Goal: Task Accomplishment & Management: Complete application form

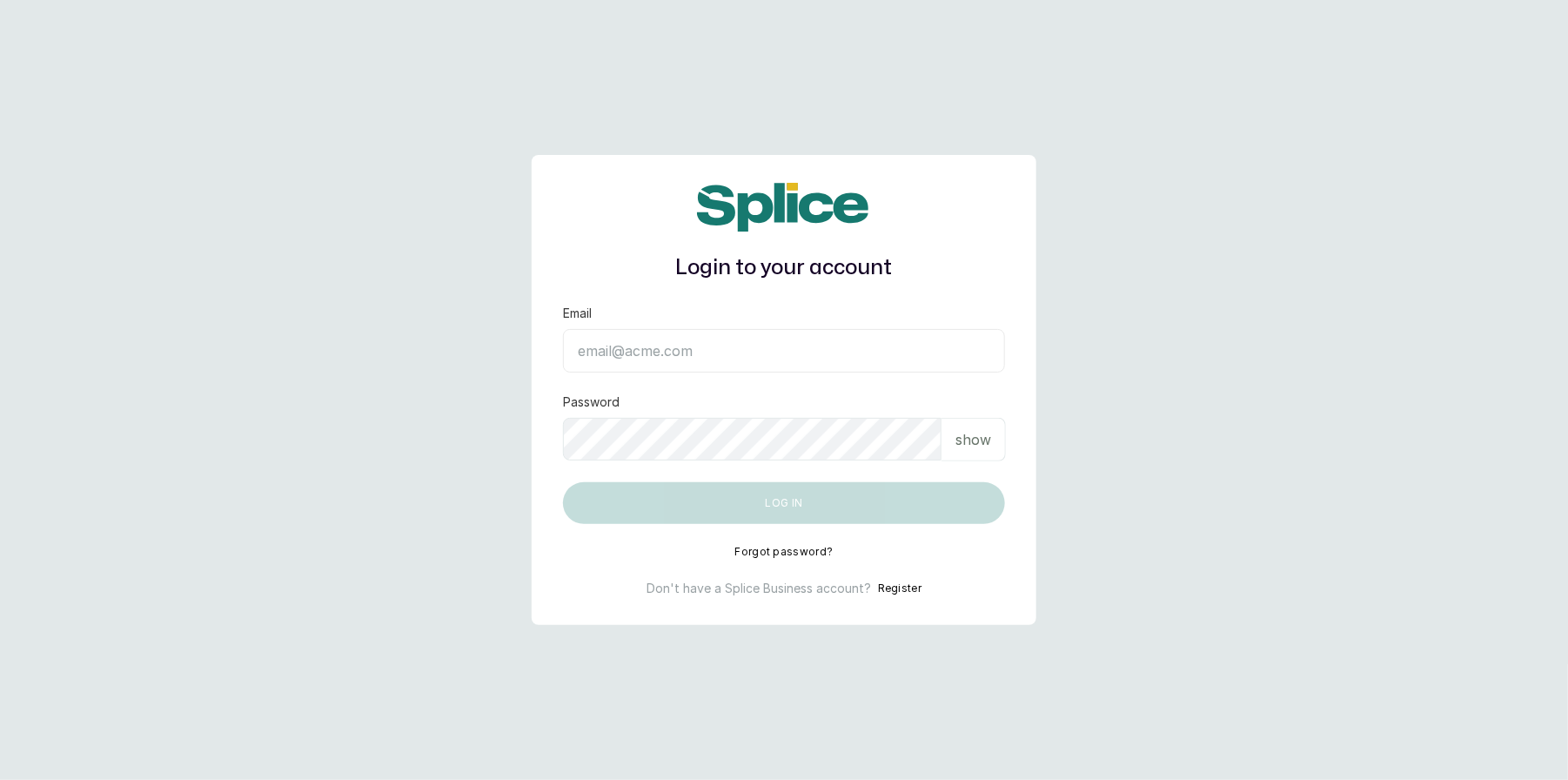
click at [649, 343] on input "Email" at bounding box center [783, 351] width 442 height 44
type input "layo@withsplice.com"
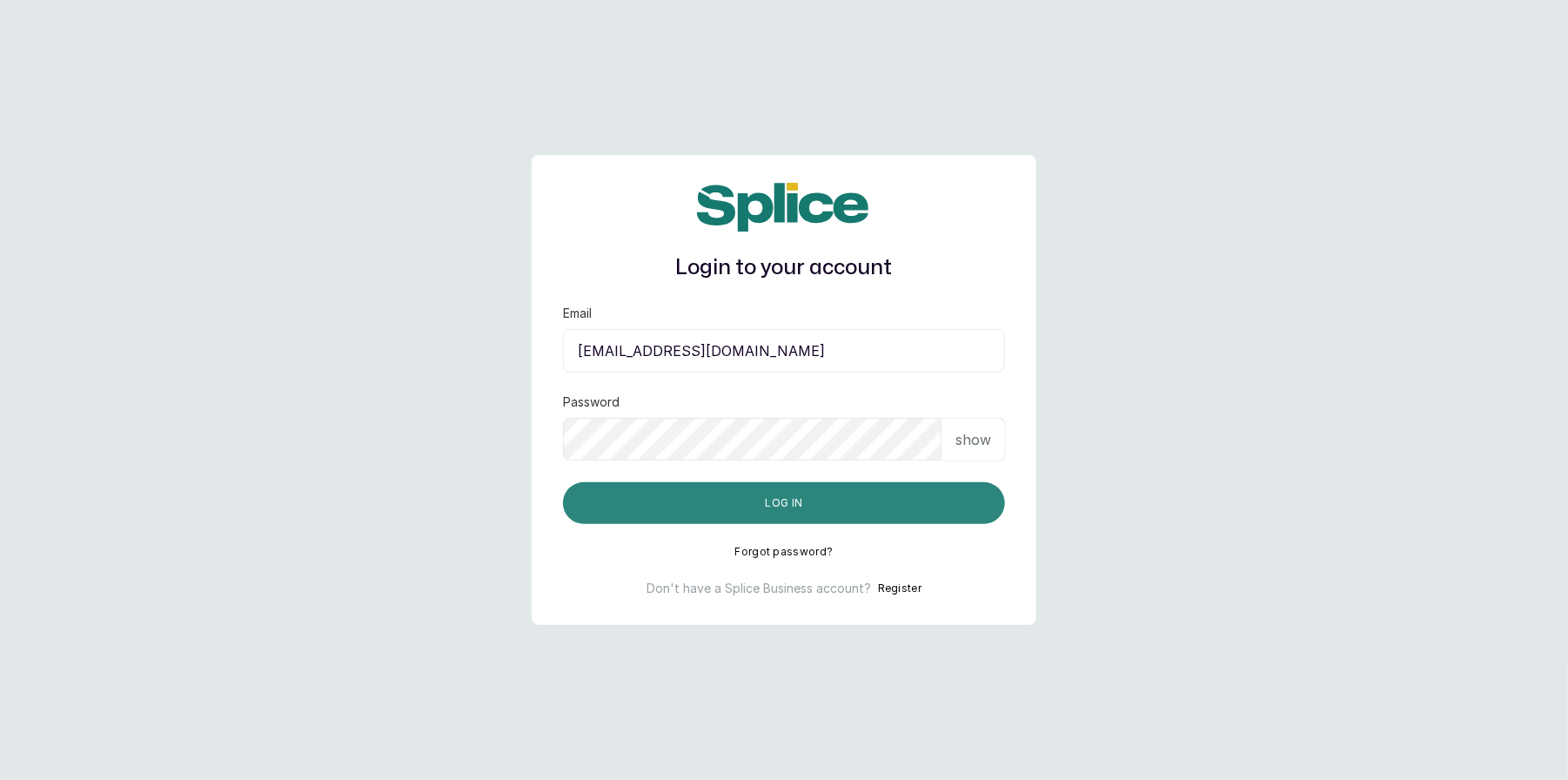
click at [765, 502] on button "Log in" at bounding box center [783, 503] width 442 height 42
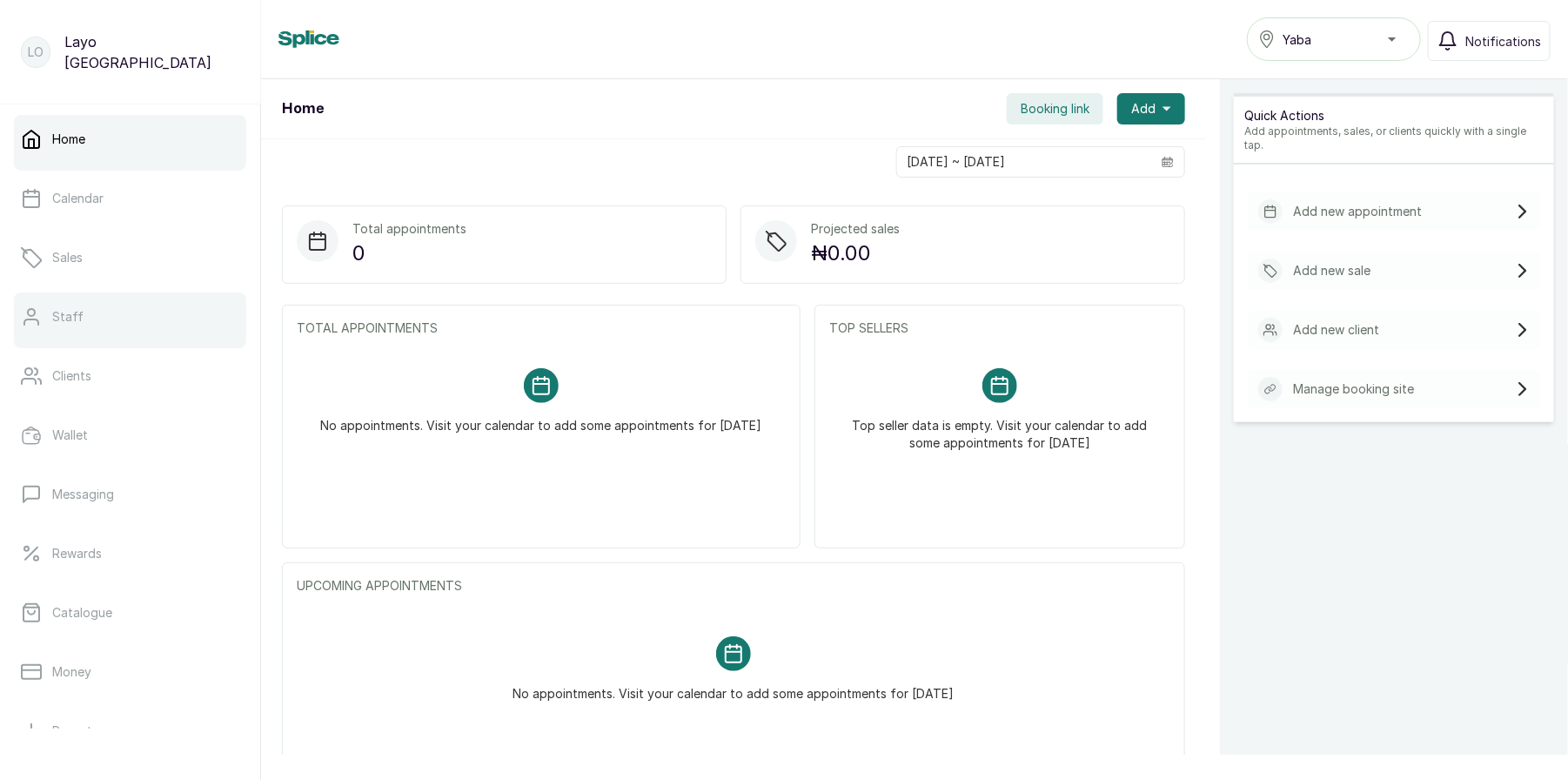
click at [108, 307] on link "Staff" at bounding box center [130, 316] width 233 height 48
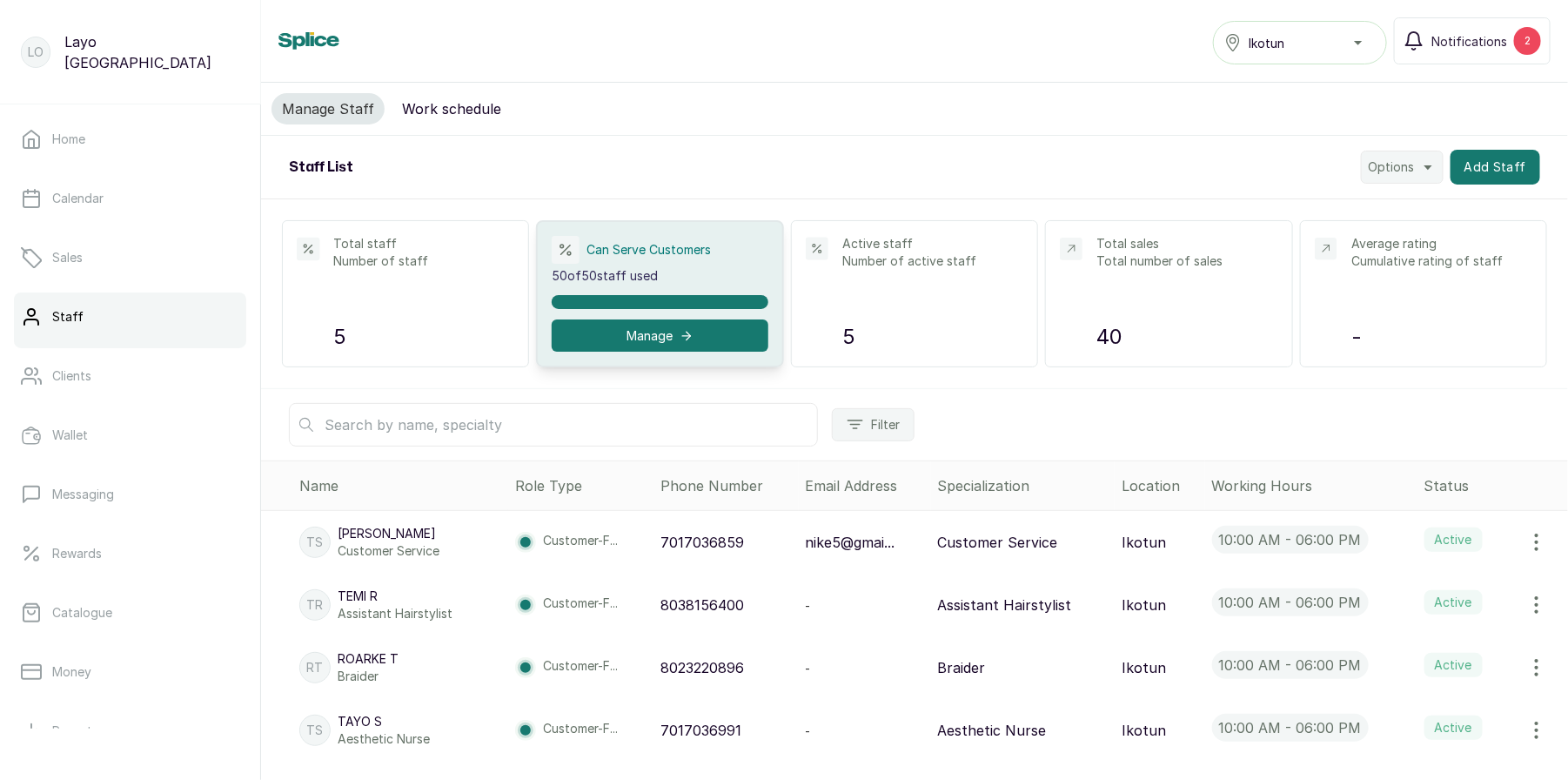
click at [1309, 40] on div "Ikotun" at bounding box center [1299, 43] width 151 height 21
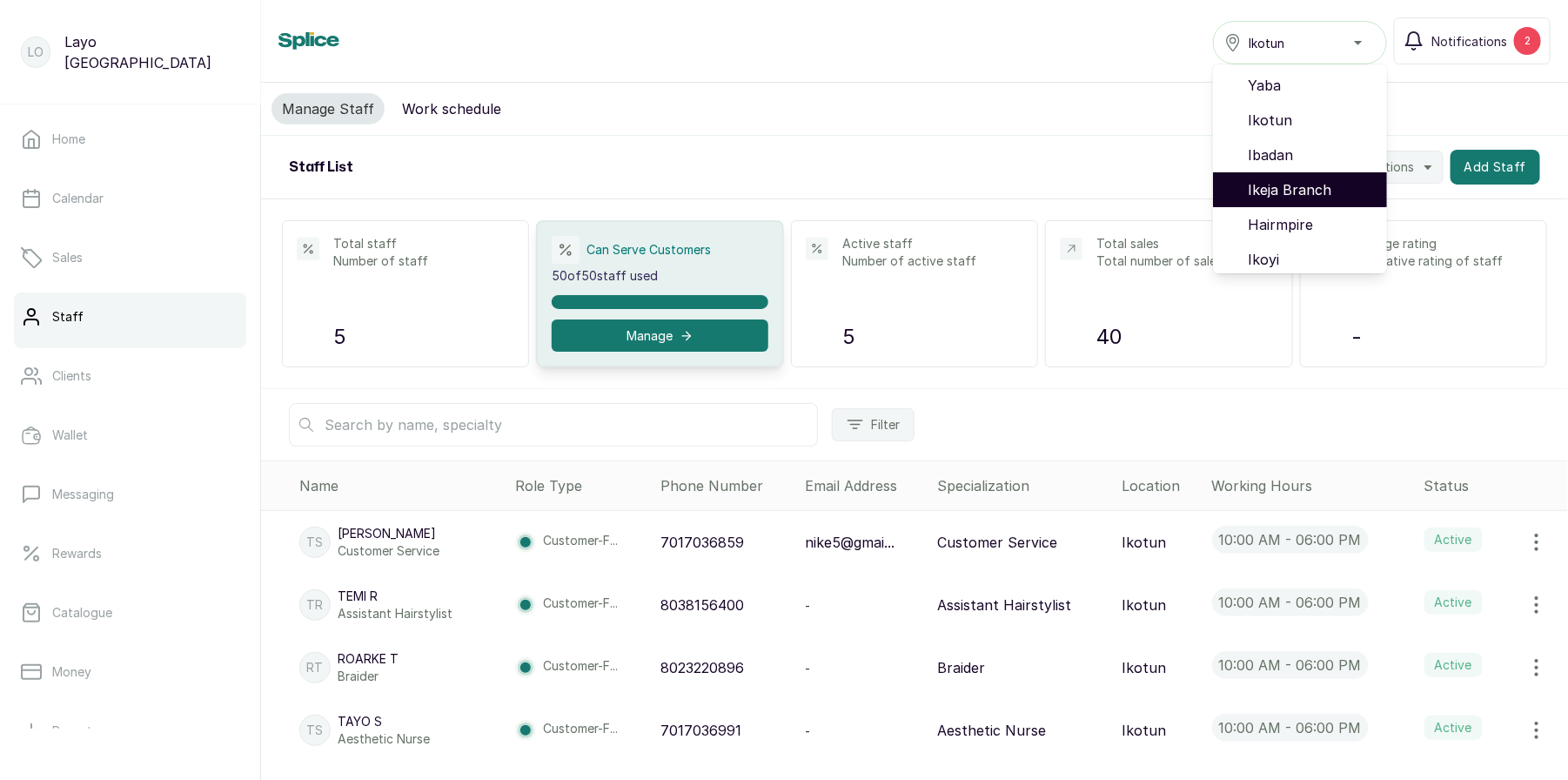
click at [1289, 185] on span "Ikeja Branch" at bounding box center [1310, 190] width 126 height 21
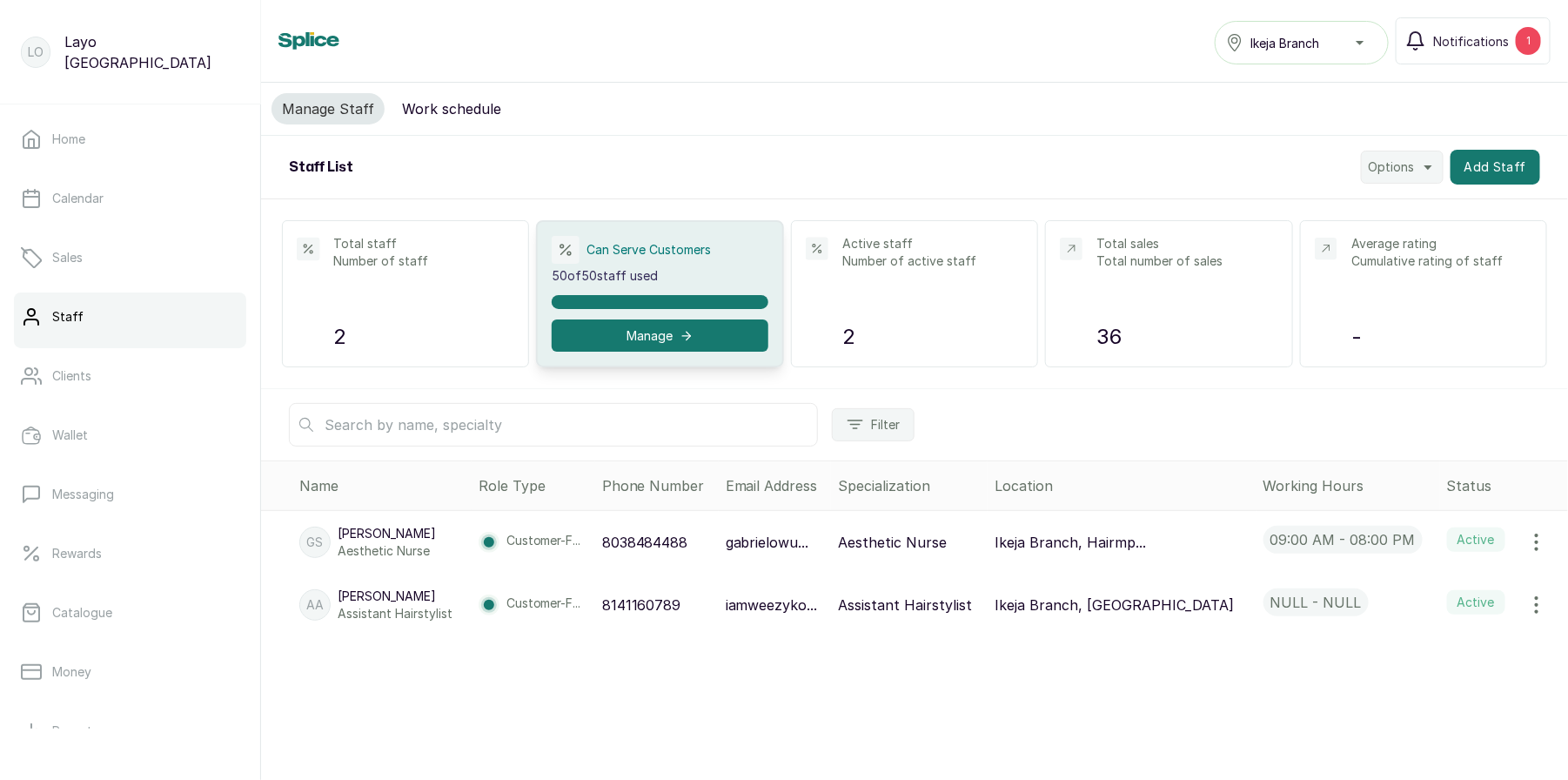
click at [1299, 40] on span "Ikeja Branch" at bounding box center [1284, 43] width 68 height 18
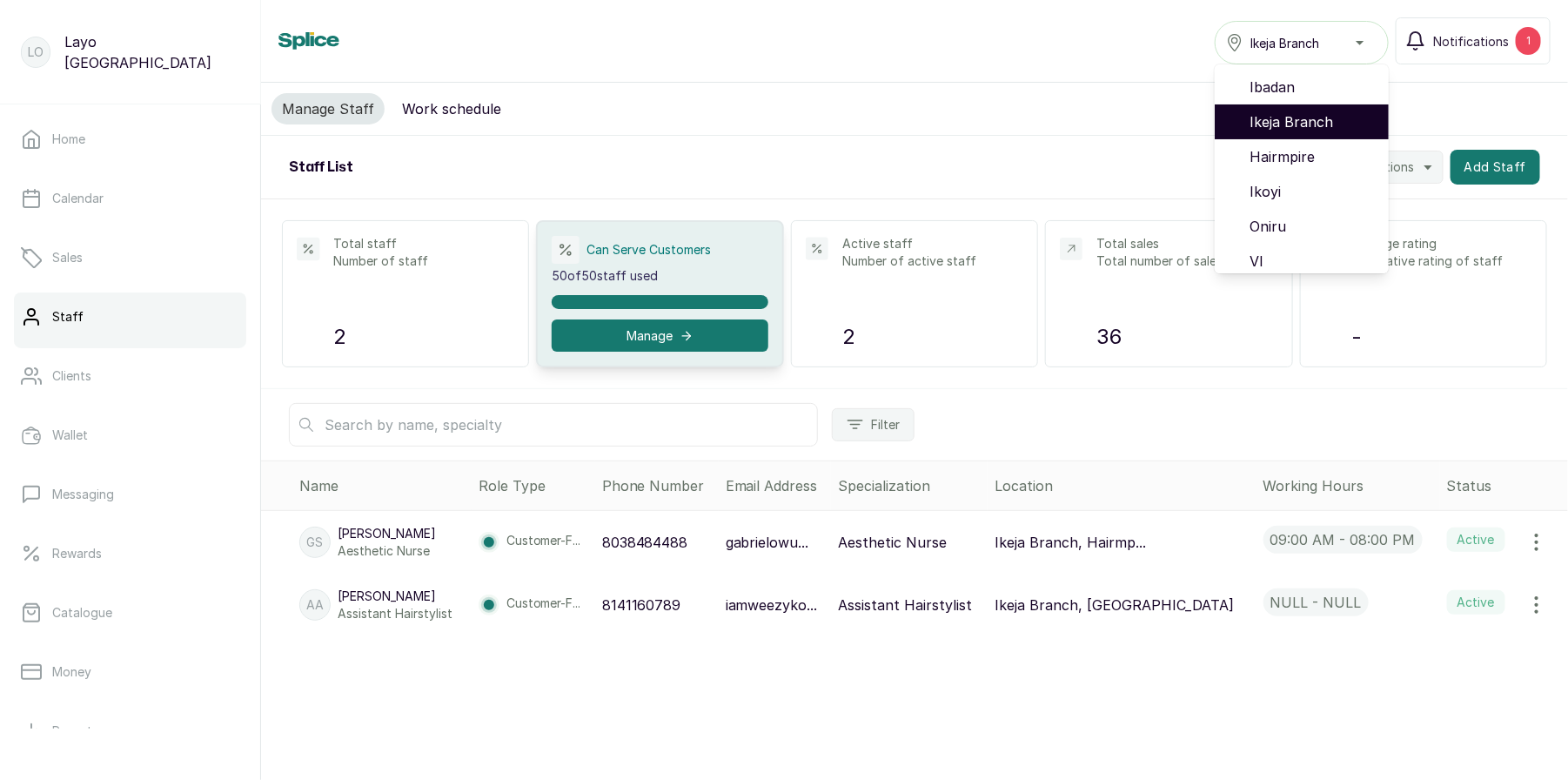
scroll to position [112, 0]
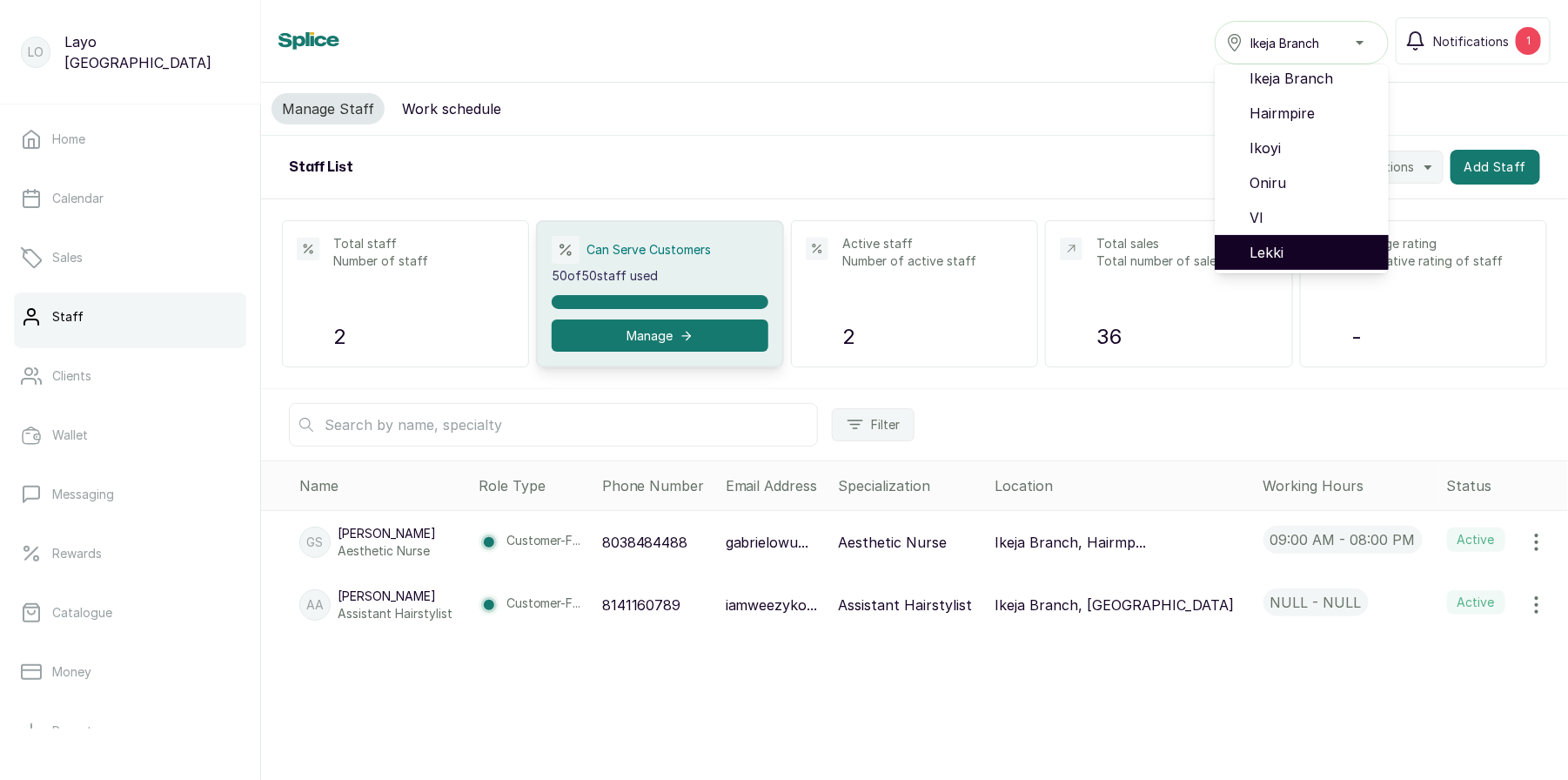
click at [1284, 245] on span "Lekki" at bounding box center [1312, 252] width 126 height 21
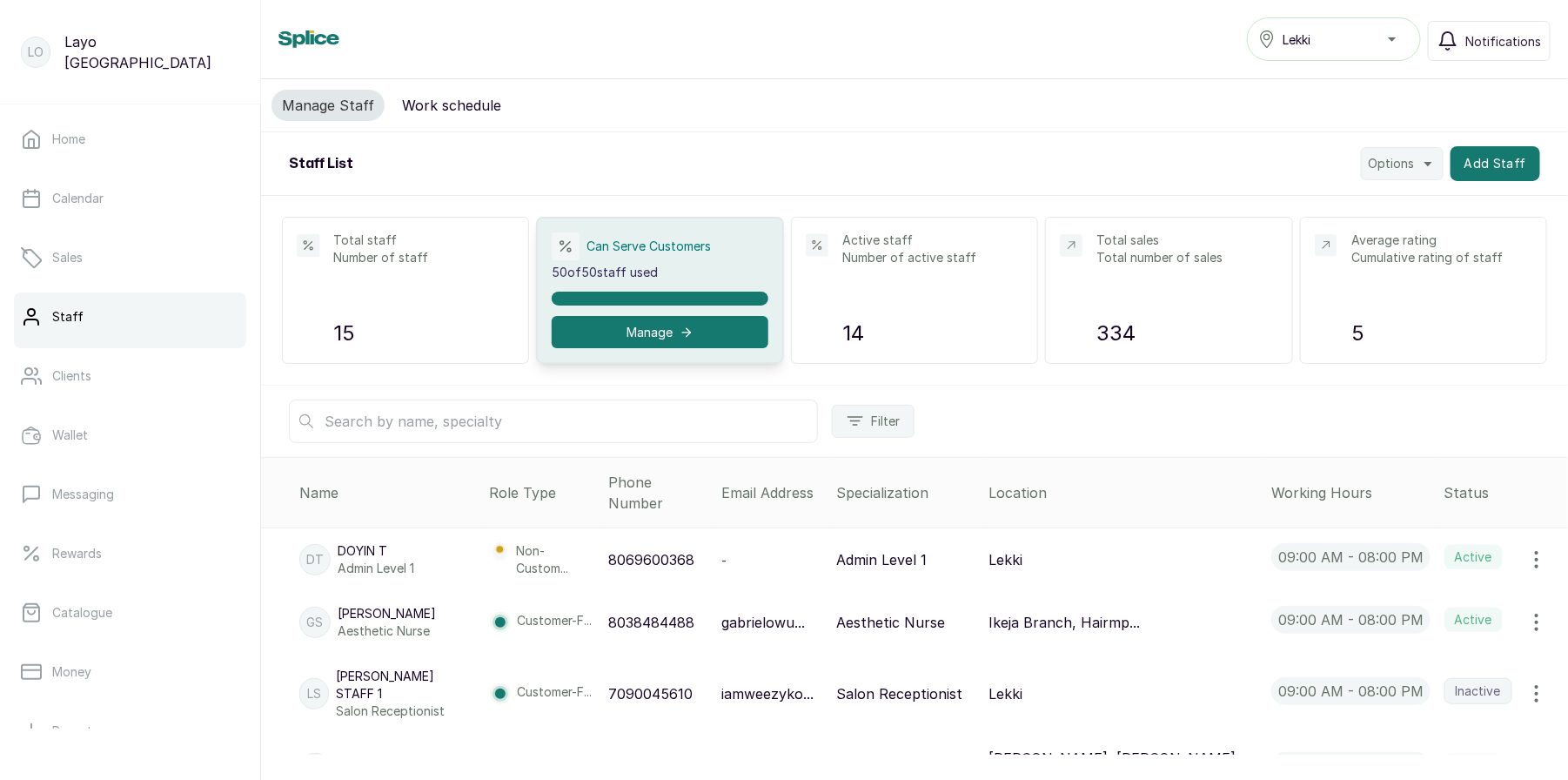
click at [1354, 40] on div "Lekki" at bounding box center [1334, 40] width 151 height 21
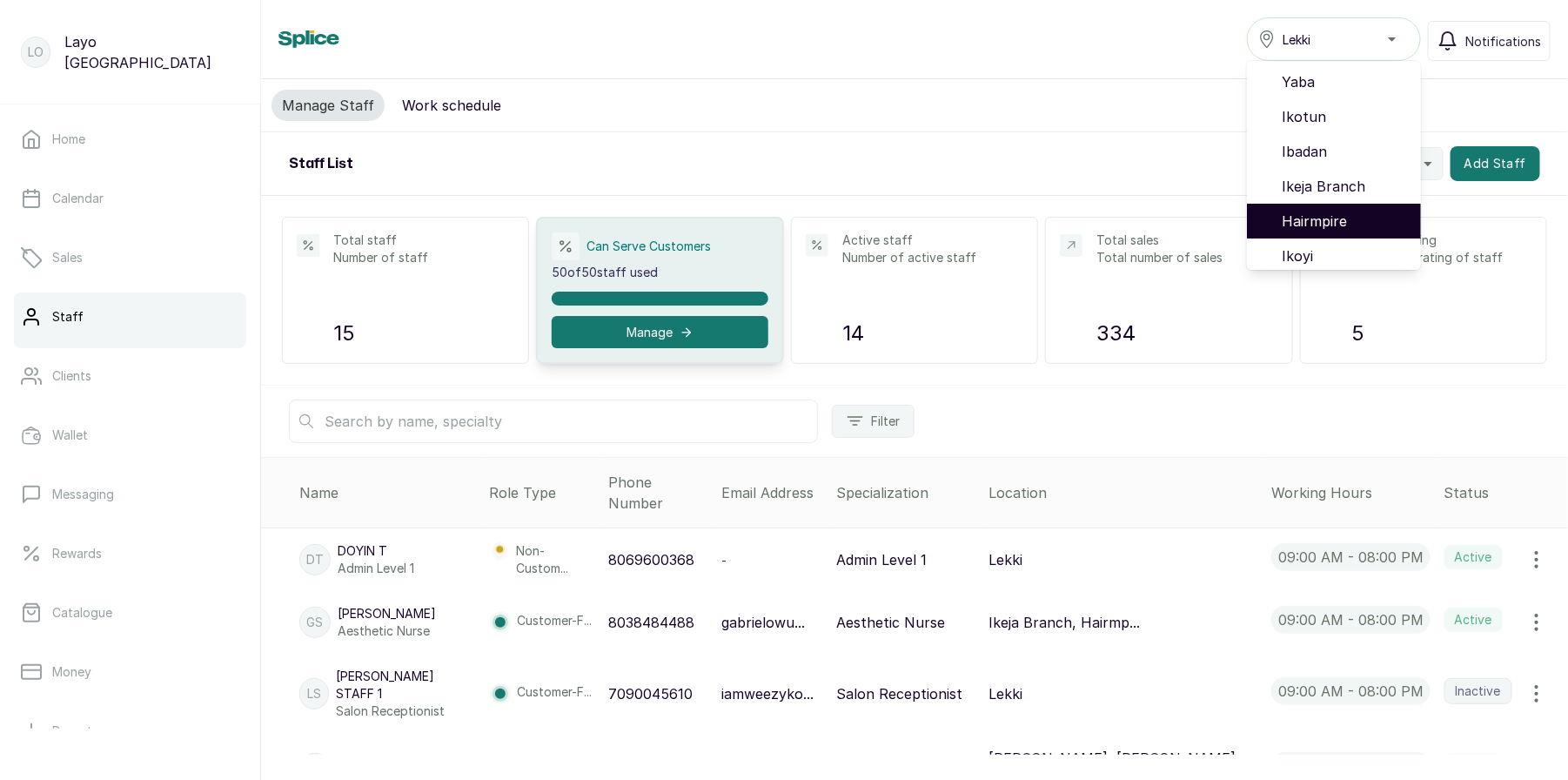
scroll to position [112, 0]
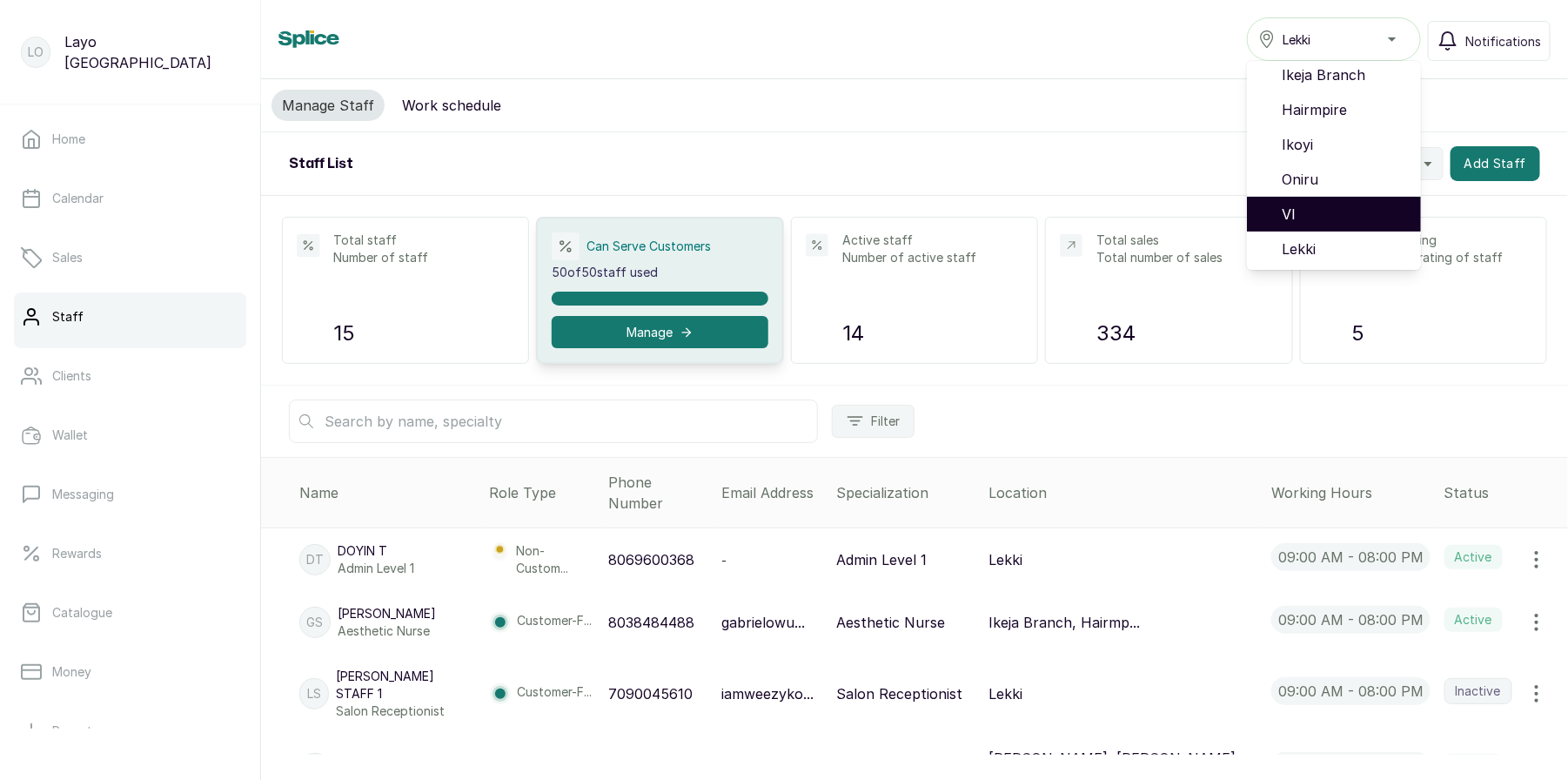
click at [1306, 213] on span "VI" at bounding box center [1344, 214] width 126 height 21
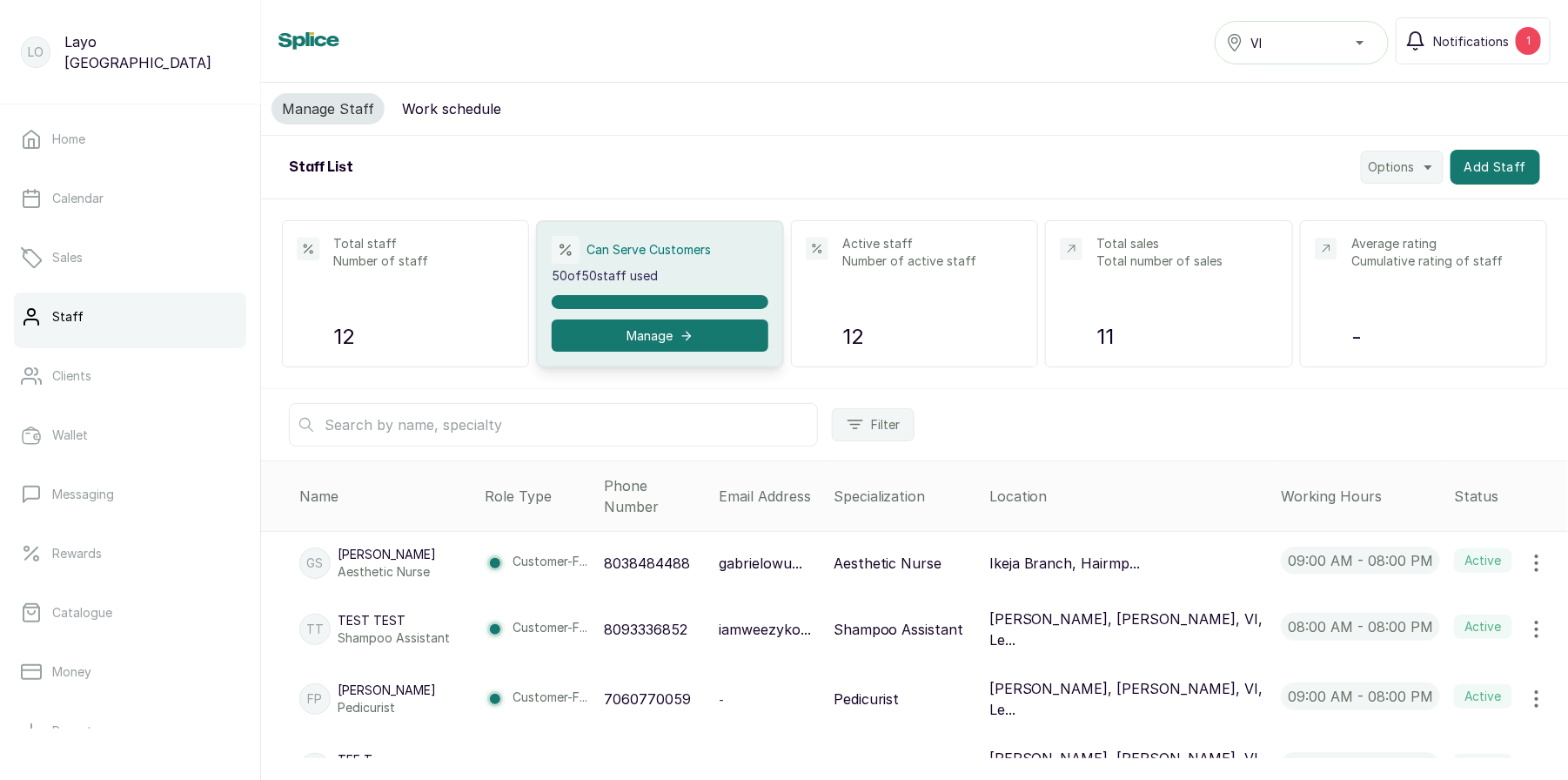
click at [1339, 45] on div "VI" at bounding box center [1301, 43] width 151 height 21
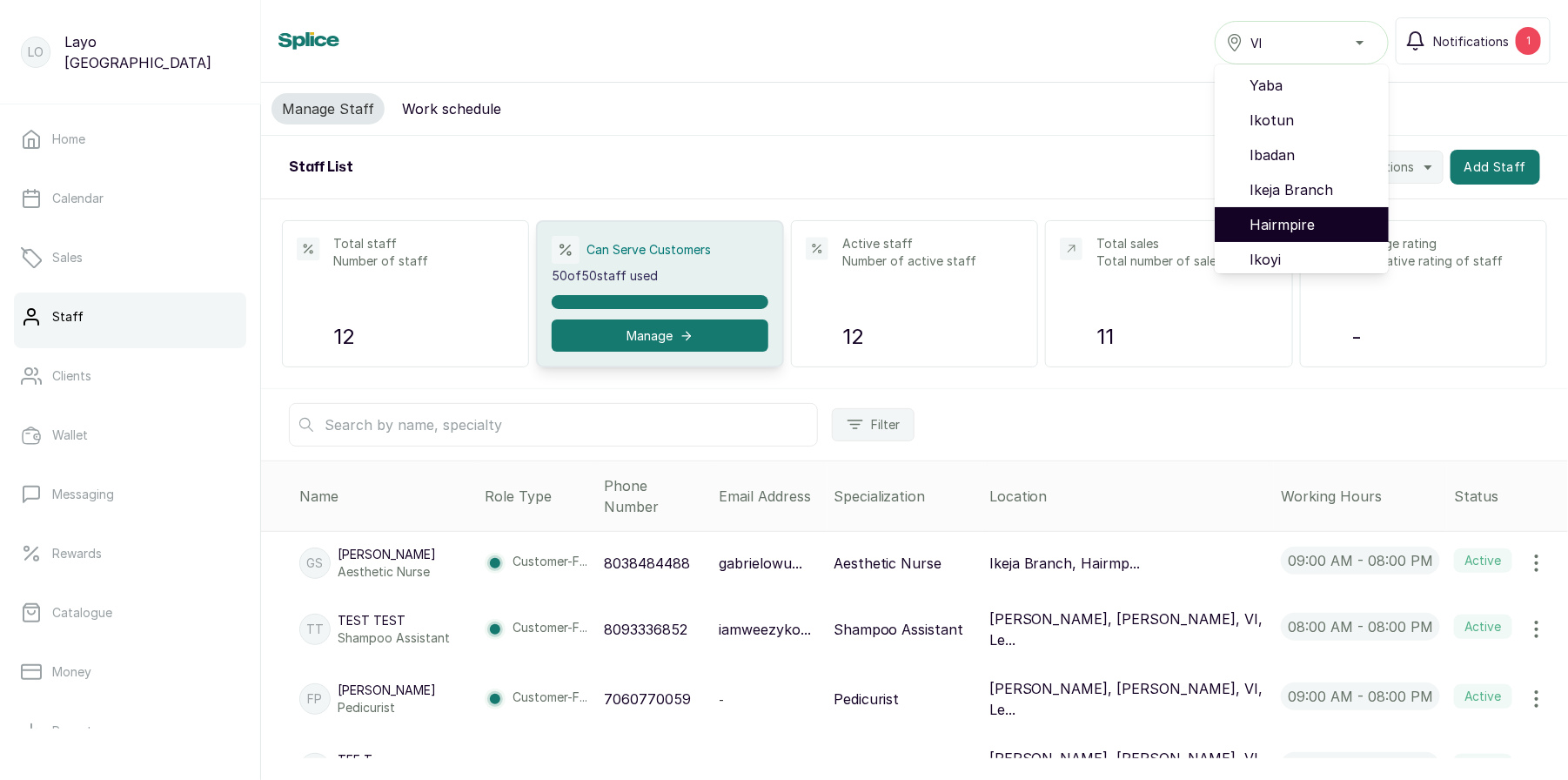
scroll to position [112, 0]
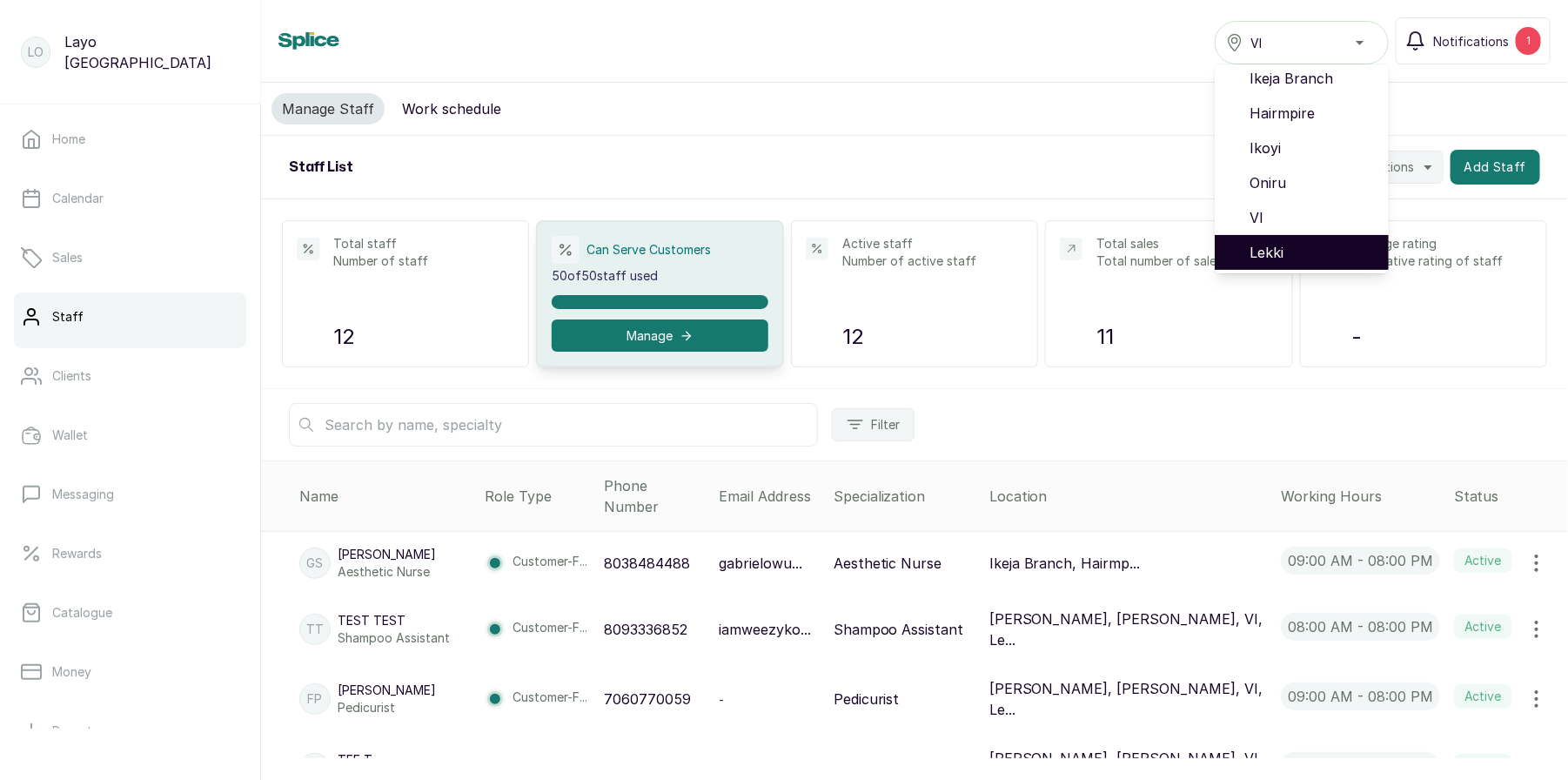
click at [1288, 256] on span "Lekki" at bounding box center [1312, 252] width 126 height 21
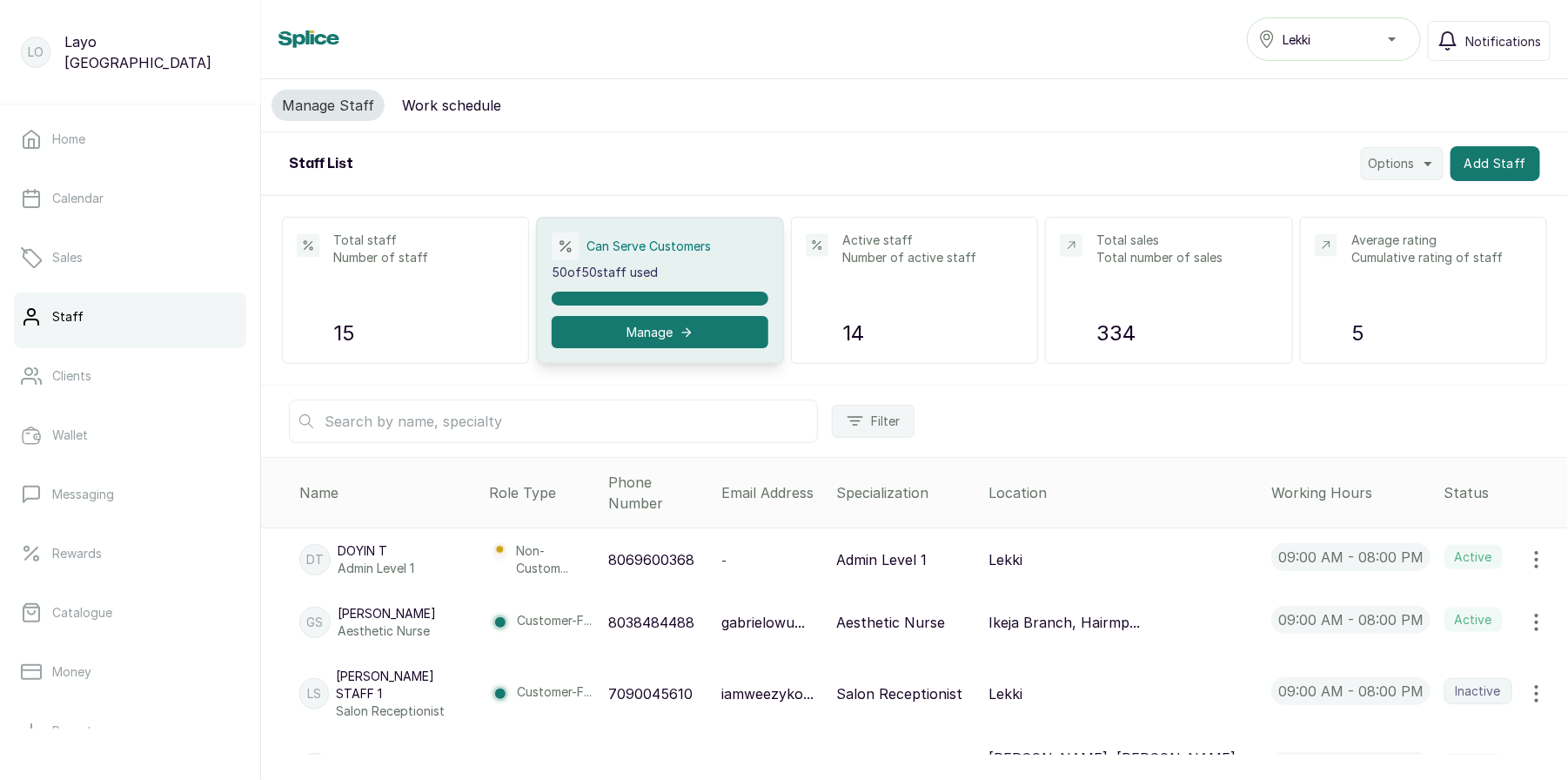
click at [1360, 50] on button "Lekki" at bounding box center [1334, 40] width 174 height 44
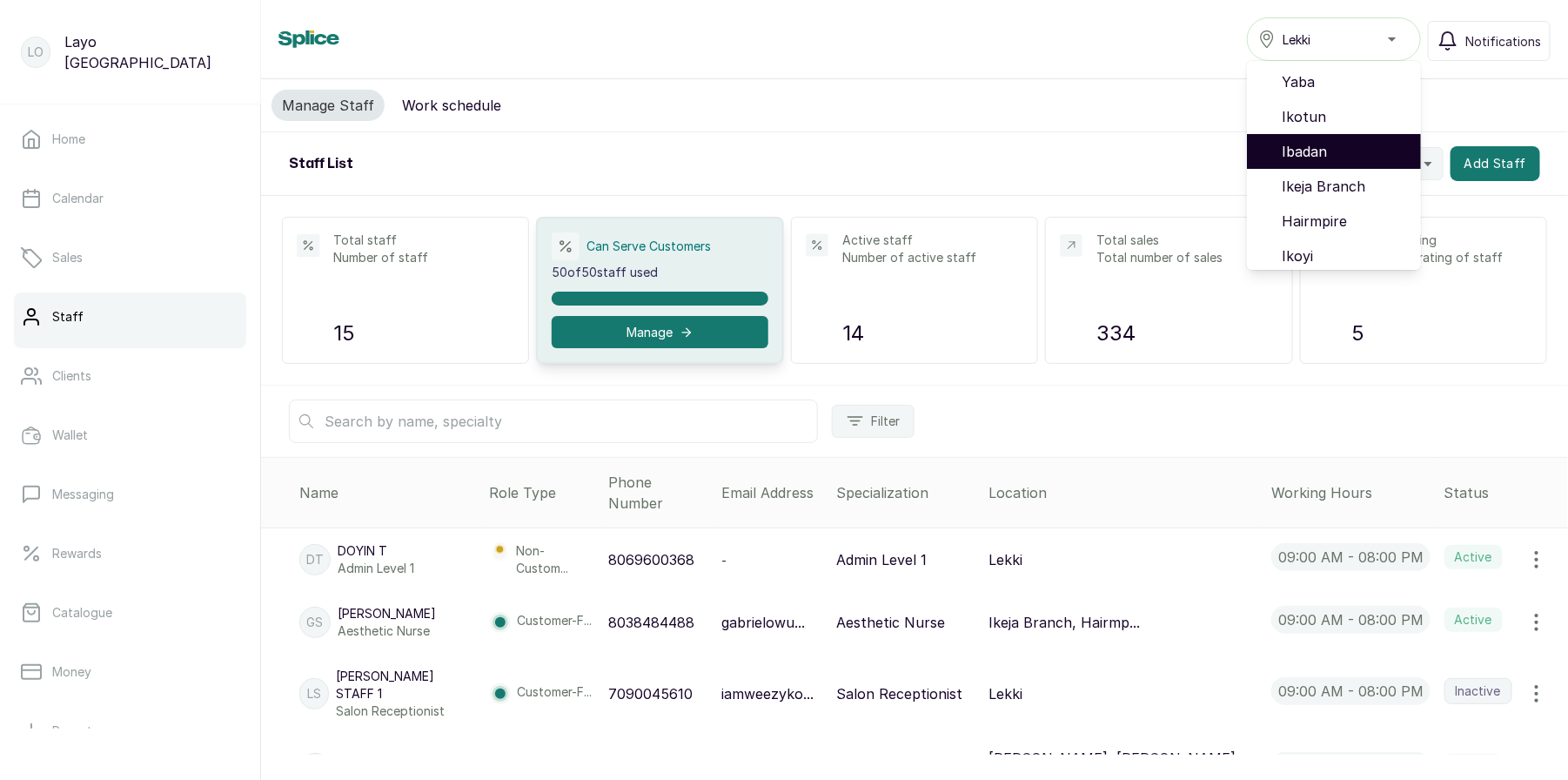
click at [1318, 155] on span "Ibadan" at bounding box center [1344, 152] width 126 height 21
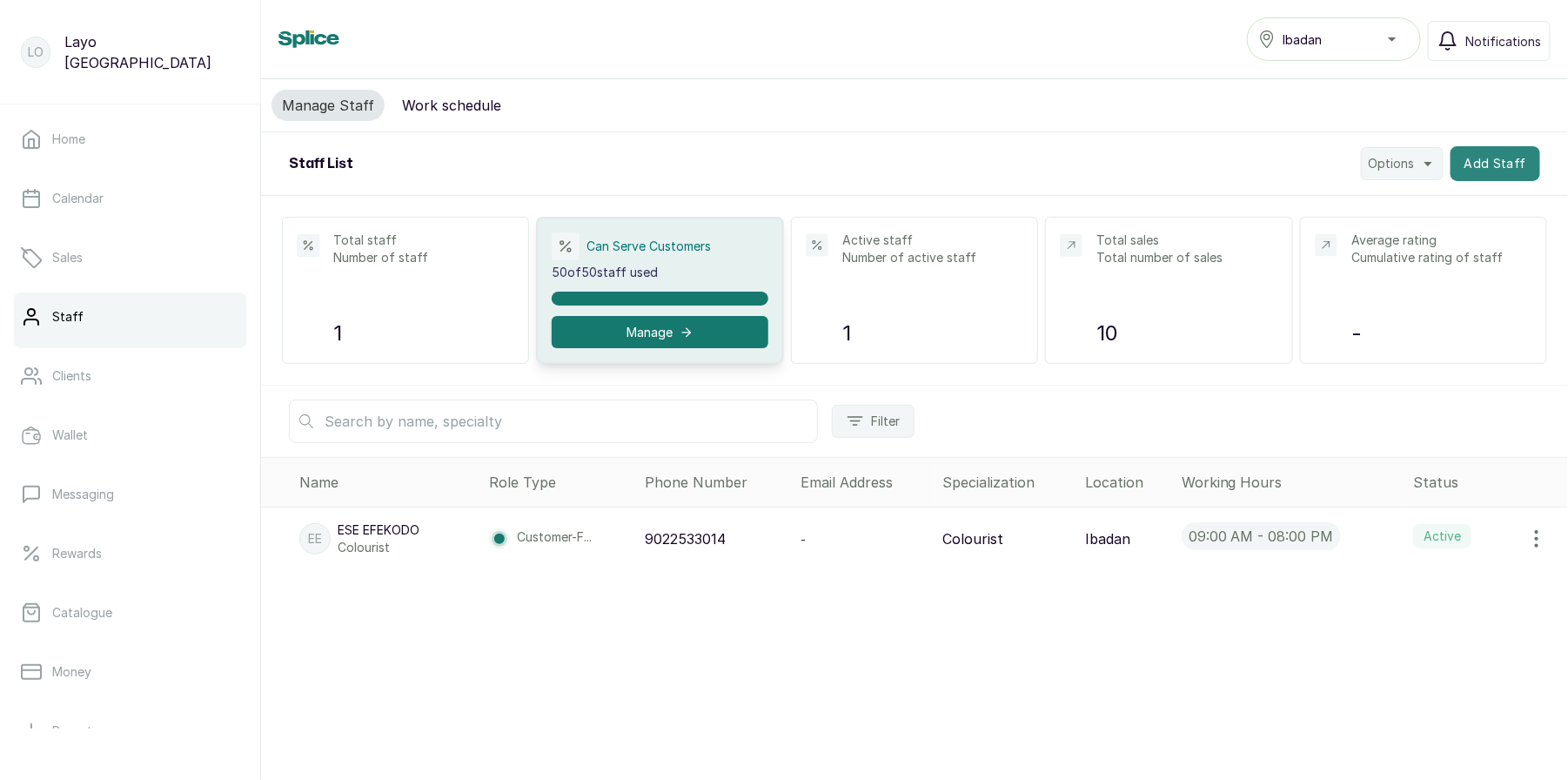
click at [1496, 160] on button "Add Staff" at bounding box center [1495, 163] width 90 height 35
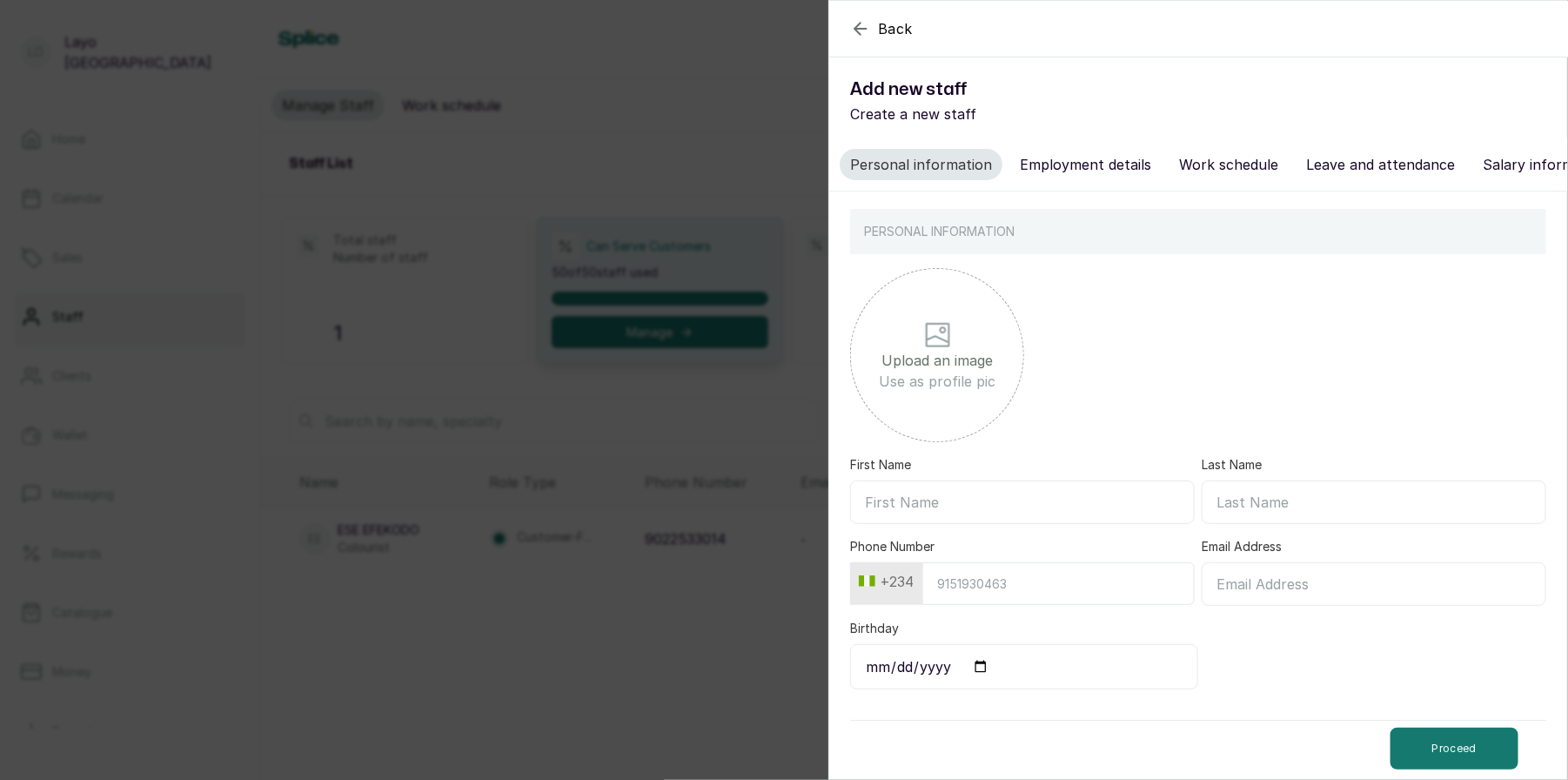
click at [928, 495] on input "First Name" at bounding box center [1022, 502] width 344 height 44
type input "Titi"
click at [1251, 503] on input "Last Name" at bounding box center [1374, 502] width 344 height 44
type input "Shogun"
click at [1014, 577] on input "Phone Number" at bounding box center [1058, 583] width 272 height 43
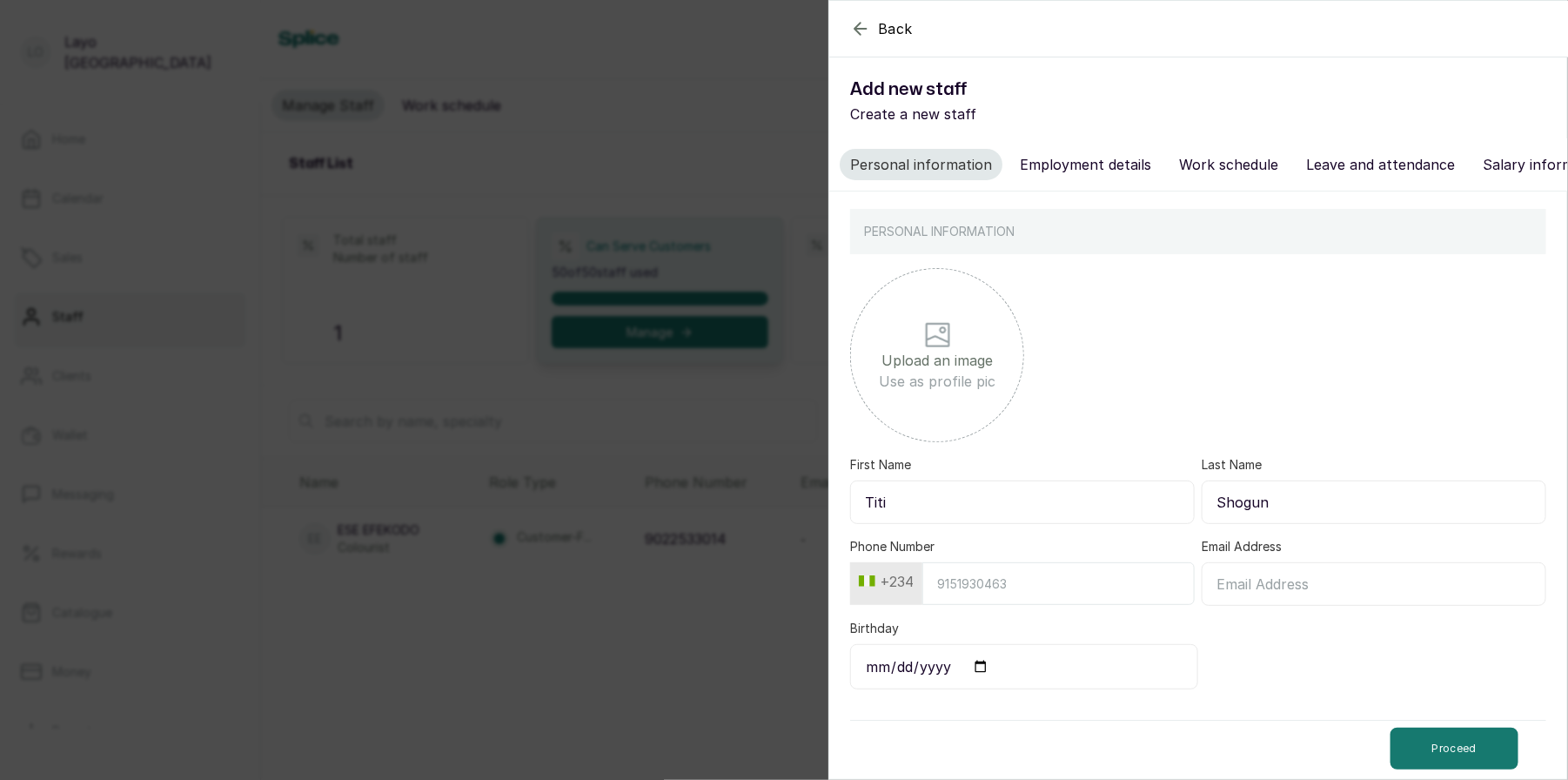
type input "8130267151"
drag, startPoint x: 1361, startPoint y: 581, endPoint x: 1203, endPoint y: 581, distance: 158.0
click at [1203, 581] on input "[EMAIL_ADDRESS][DOMAIN_NAME]" at bounding box center [1374, 584] width 344 height 44
type input "[EMAIL_ADDRESS][DOMAIN_NAME]"
click at [979, 666] on input "Birthday" at bounding box center [1024, 667] width 348 height 46
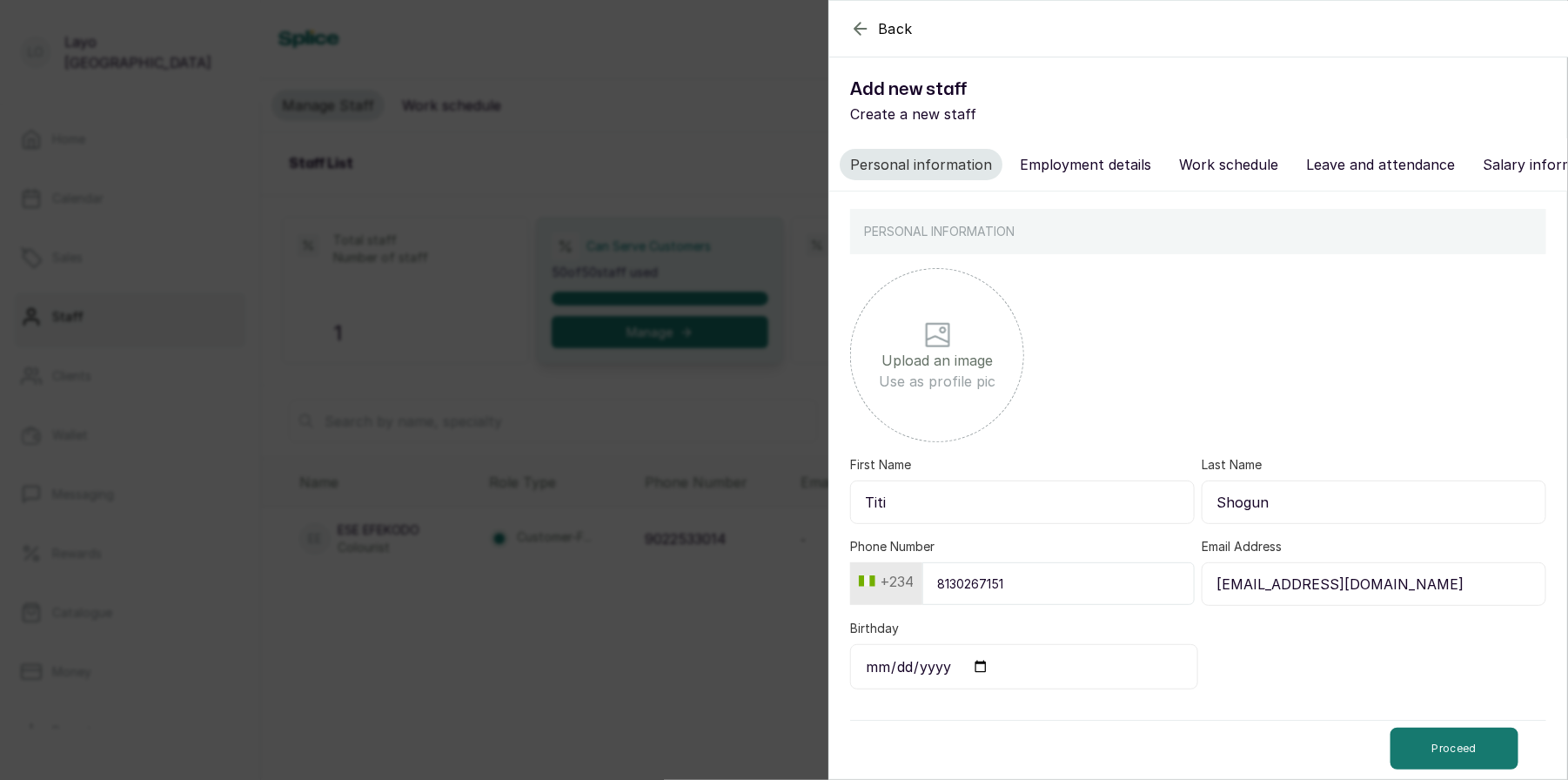
type input "[DATE]"
click at [1455, 735] on button "Proceed" at bounding box center [1455, 748] width 128 height 42
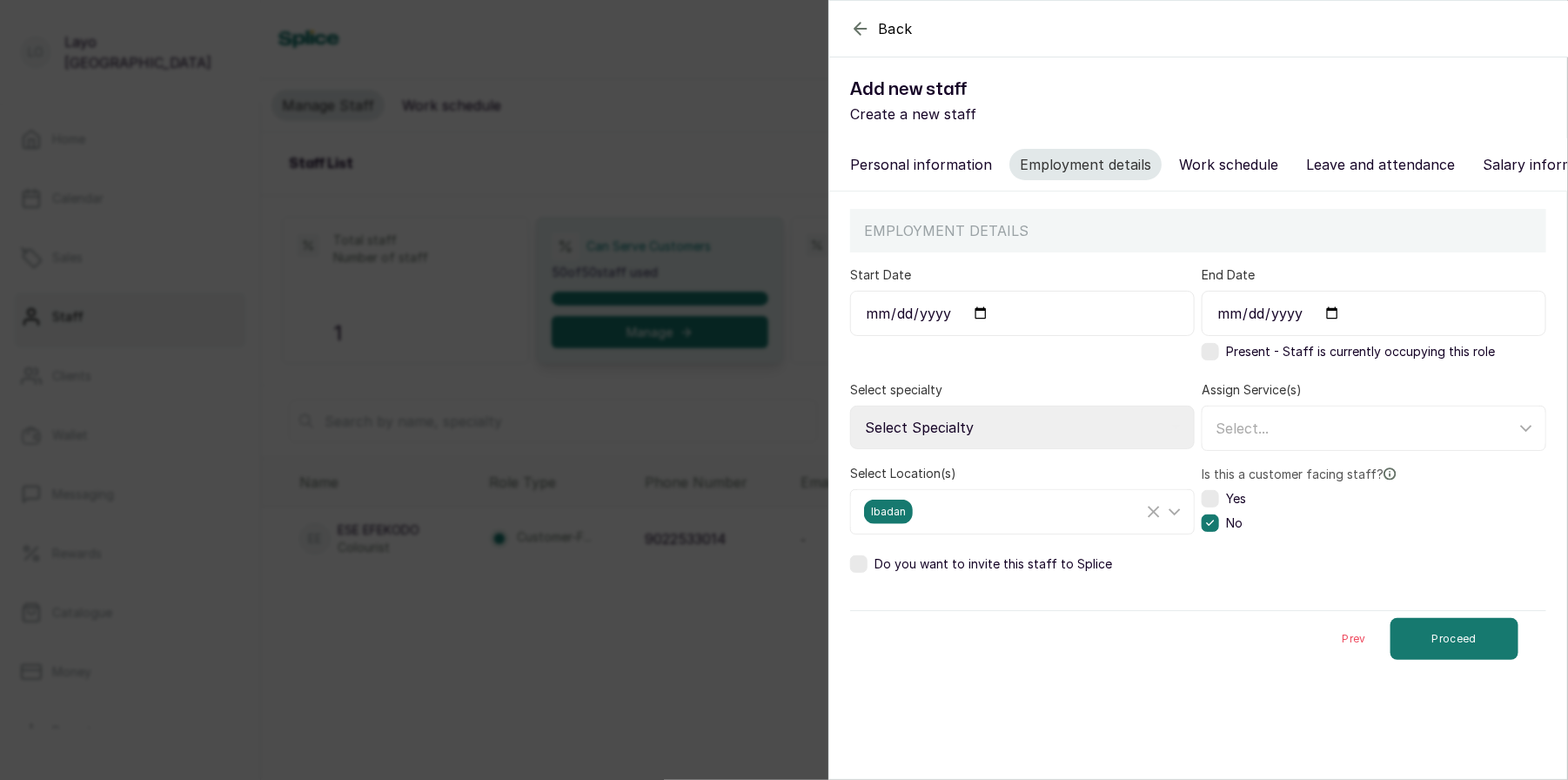
click at [982, 308] on input "Start Date" at bounding box center [1022, 314] width 344 height 46
type input "[DATE]"
click at [1220, 349] on div "Present - Staff is currently occupying this role" at bounding box center [1349, 351] width 293 height 18
click at [1070, 432] on select "Select Specialty Accountant Admin Level 1 Admin Level 2 Aesthetic Nurse Aesthet…" at bounding box center [1022, 428] width 344 height 44
select select "braider"
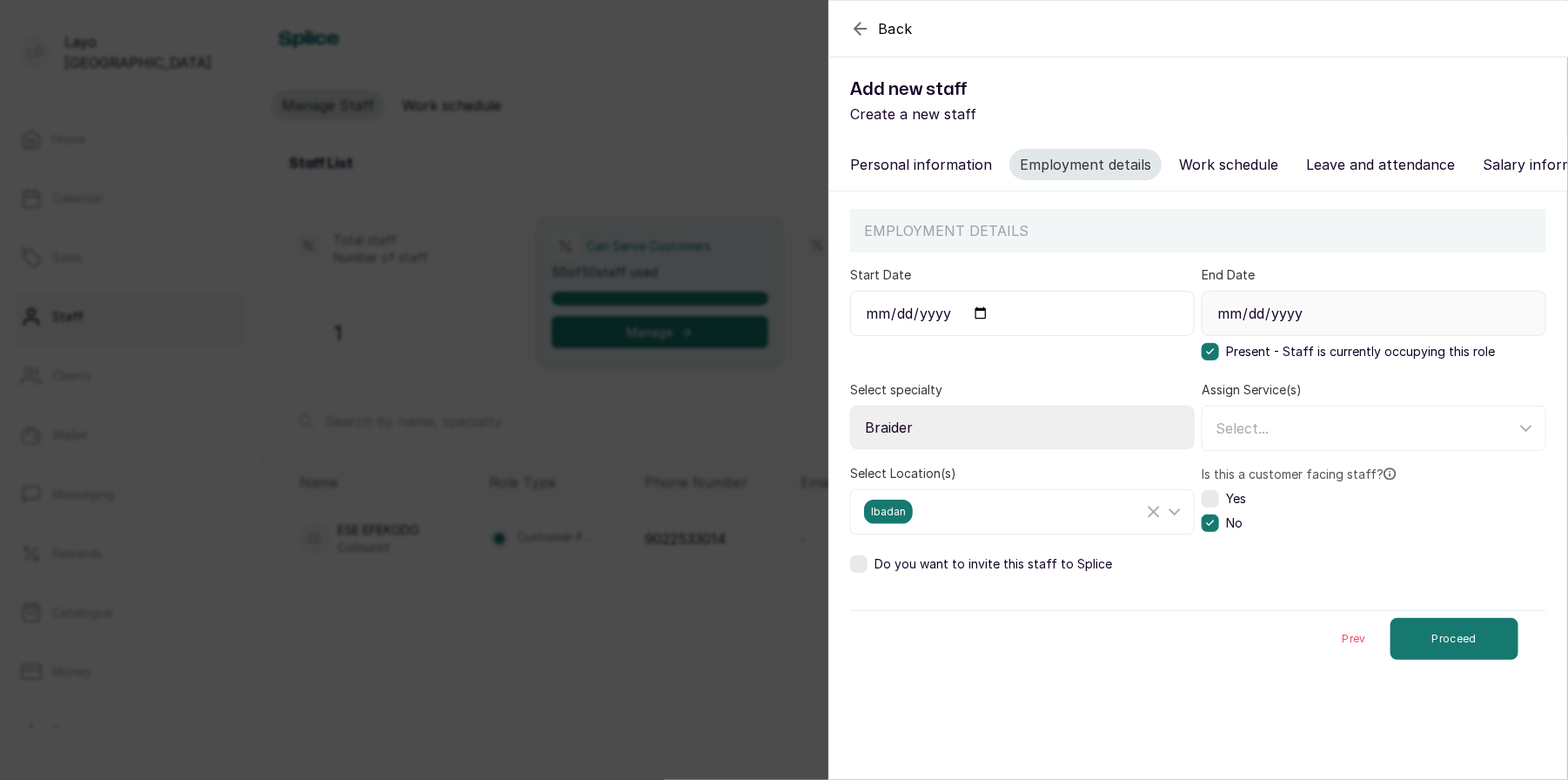
click at [850, 406] on select "Select Specialty Accountant Admin Level 1 Admin Level 2 Aesthetic Nurse Aesthet…" at bounding box center [1022, 428] width 344 height 44
click at [1359, 395] on div "Assign Service(s) Select..." at bounding box center [1374, 415] width 344 height 69
click at [1320, 430] on div "Select..." at bounding box center [1365, 429] width 300 height 21
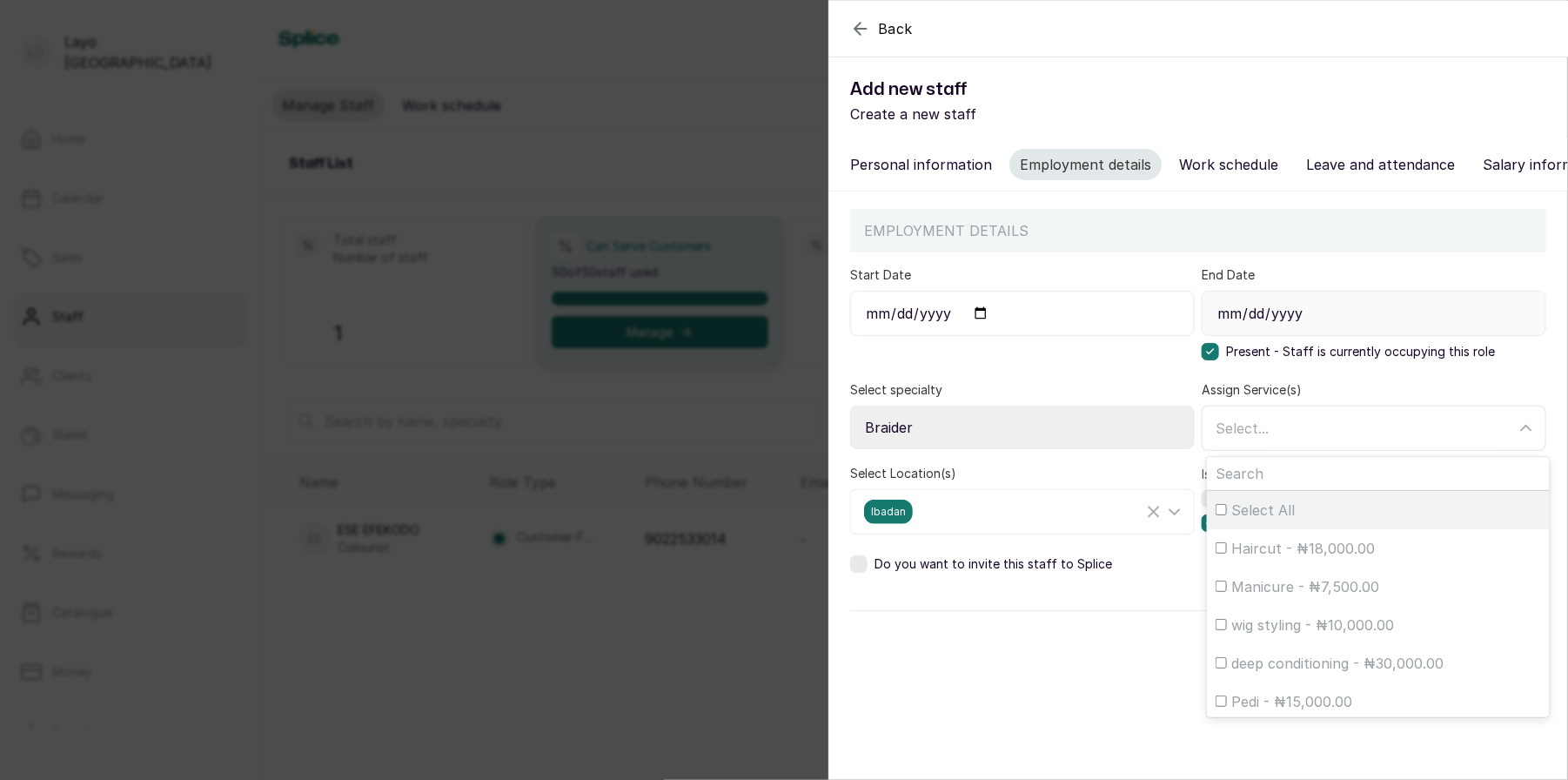
click at [1215, 511] on input "Select All" at bounding box center [1220, 509] width 11 height 11
checkbox input "true"
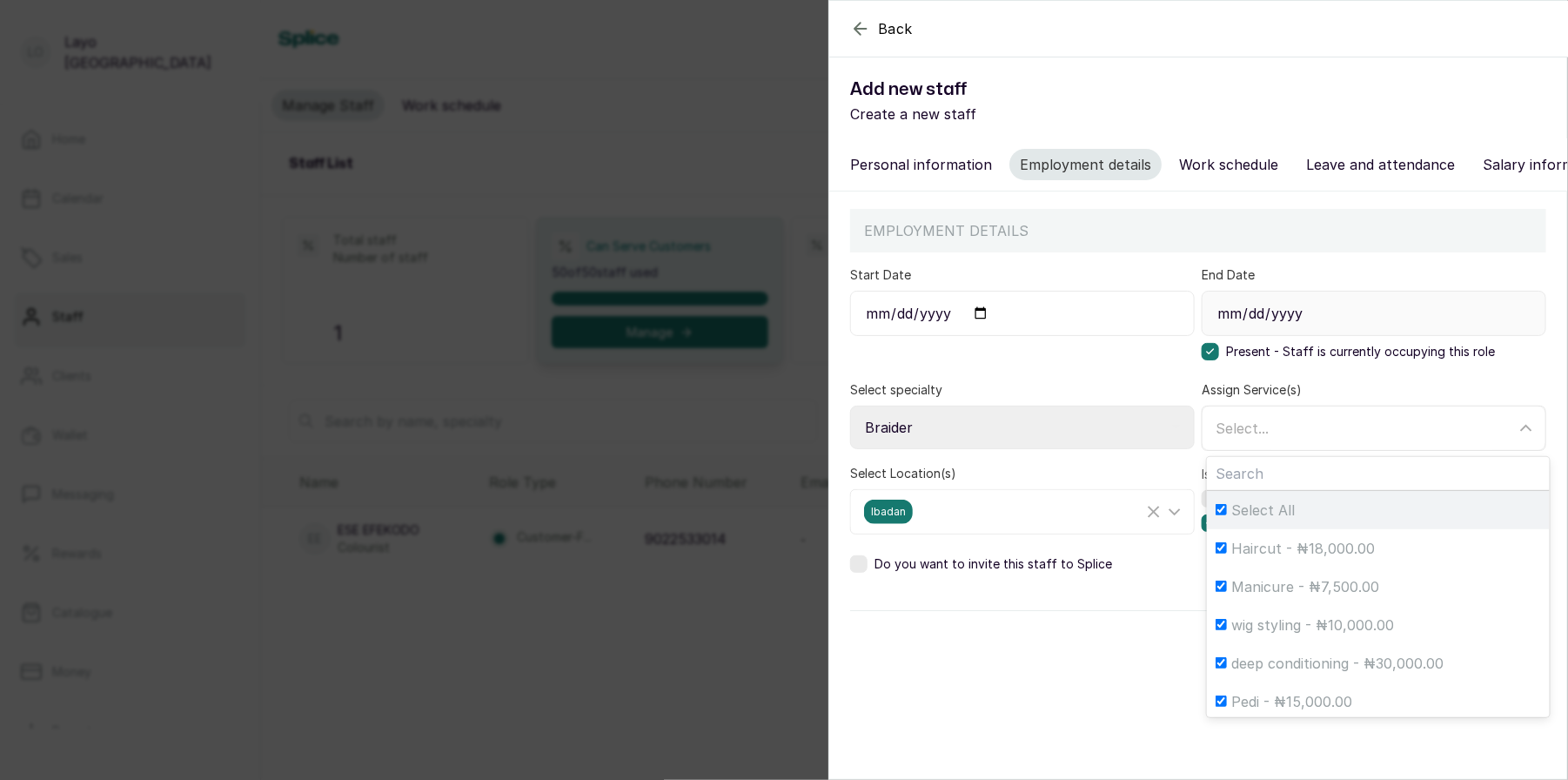
checkbox input "true"
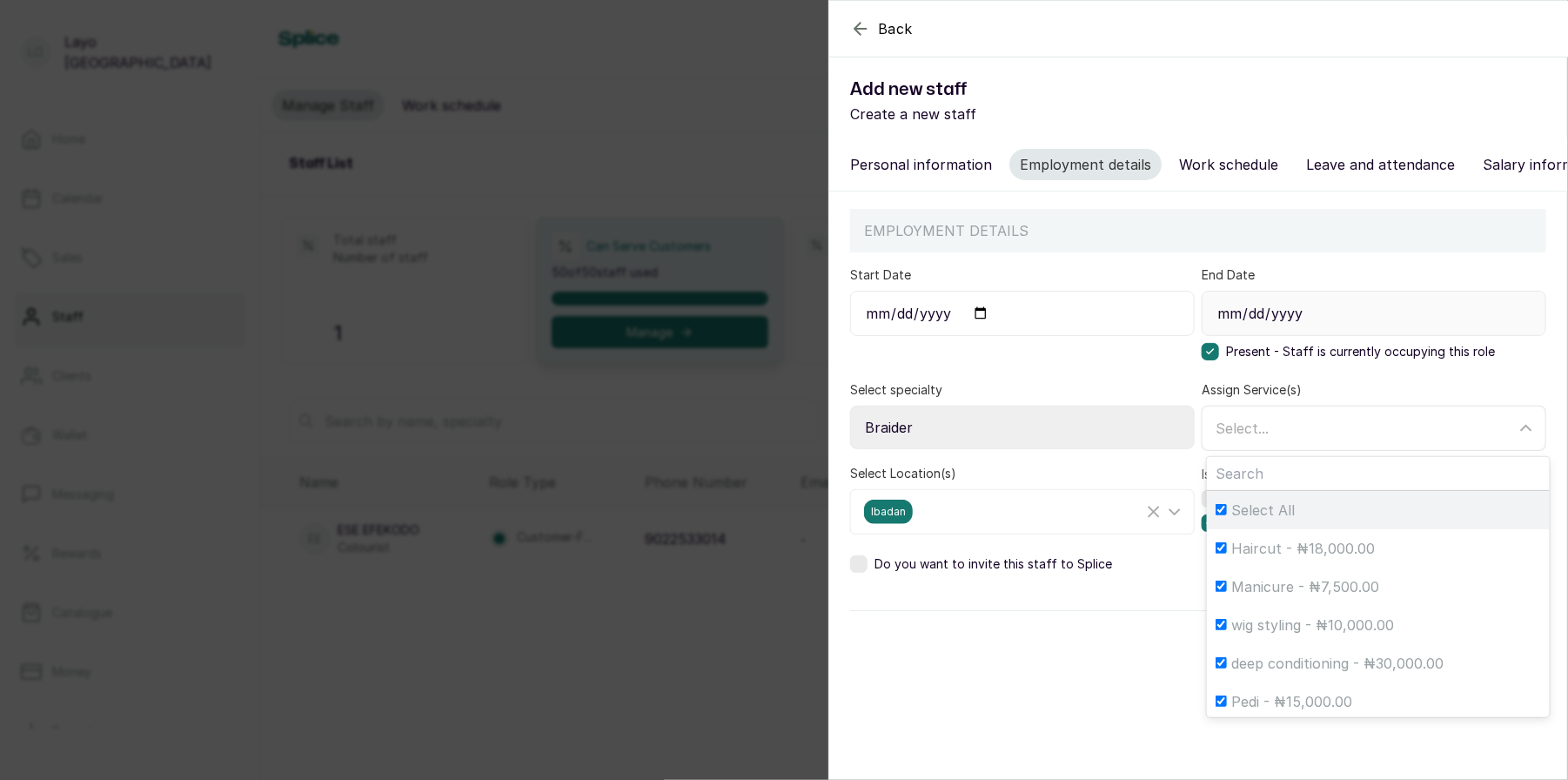
checkbox input "true"
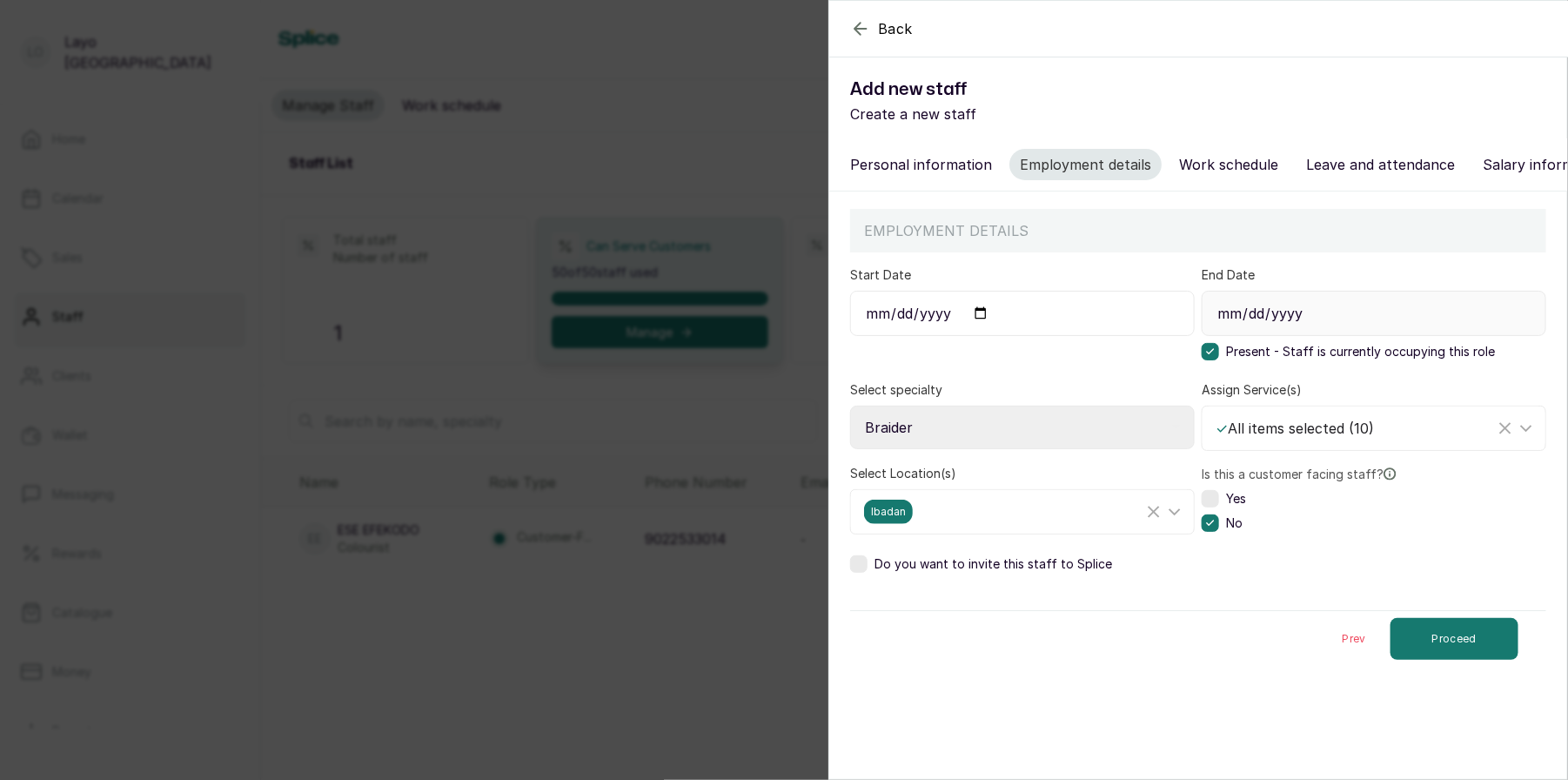
click at [1116, 649] on div "Prev Proceed" at bounding box center [1198, 639] width 696 height 56
click at [867, 564] on label at bounding box center [859, 564] width 18 height 18
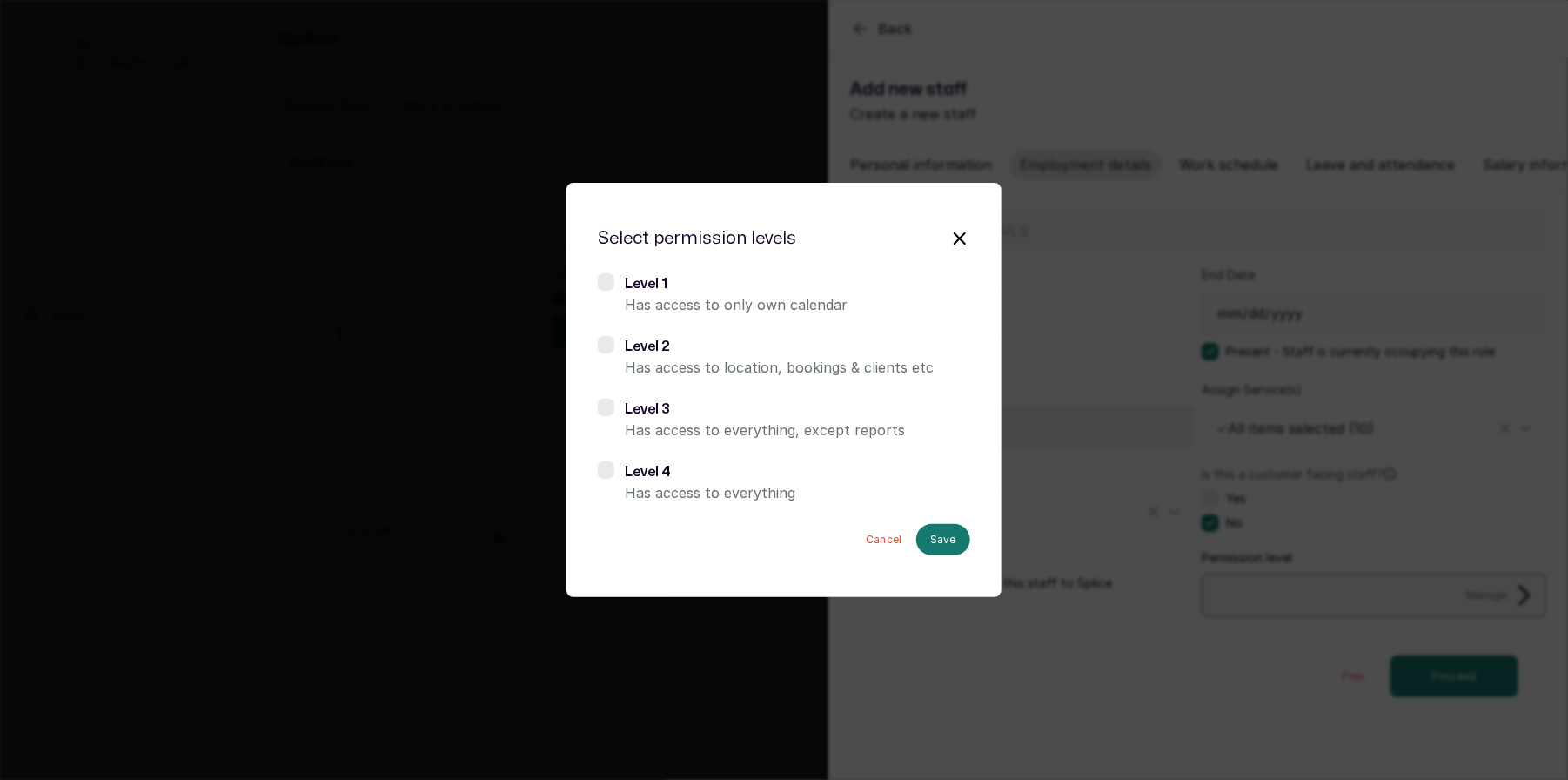
click at [615, 349] on div "Level 2 Has access to location, bookings & clients etc" at bounding box center [784, 358] width 372 height 42
click at [953, 545] on button "Save" at bounding box center [942, 540] width 54 height 32
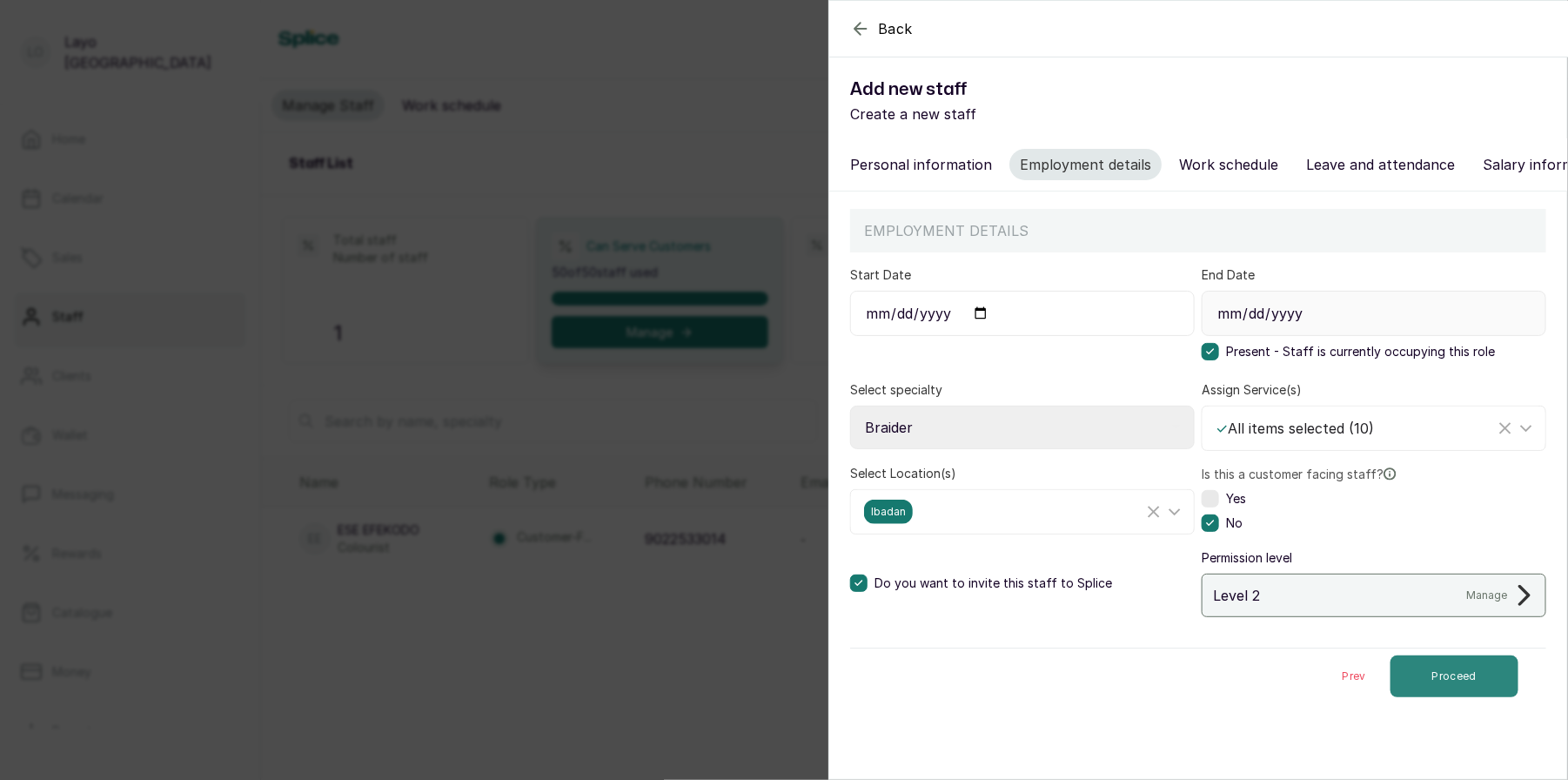
click at [1473, 676] on button "Proceed" at bounding box center [1455, 676] width 128 height 42
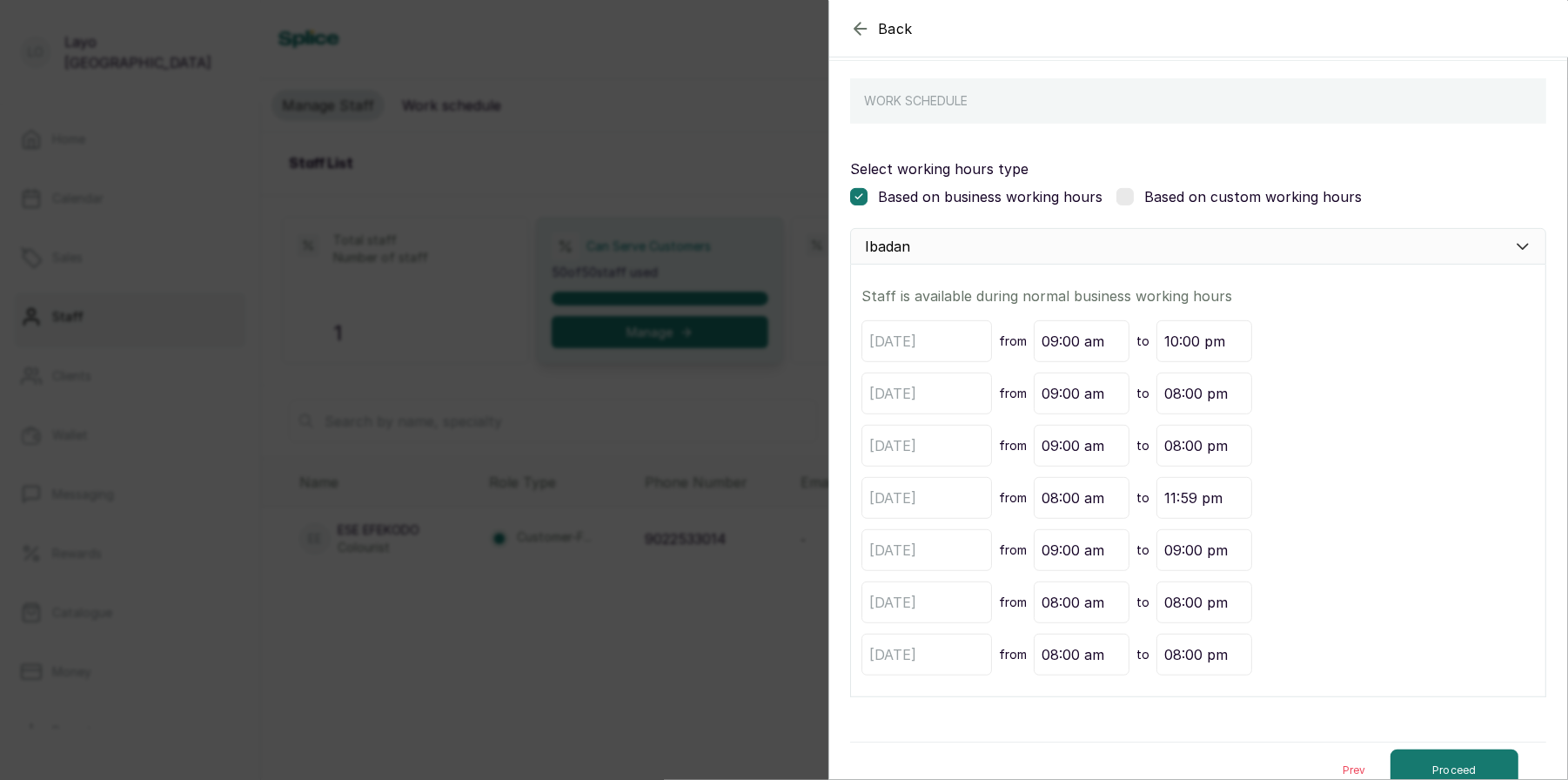
scroll to position [147, 0]
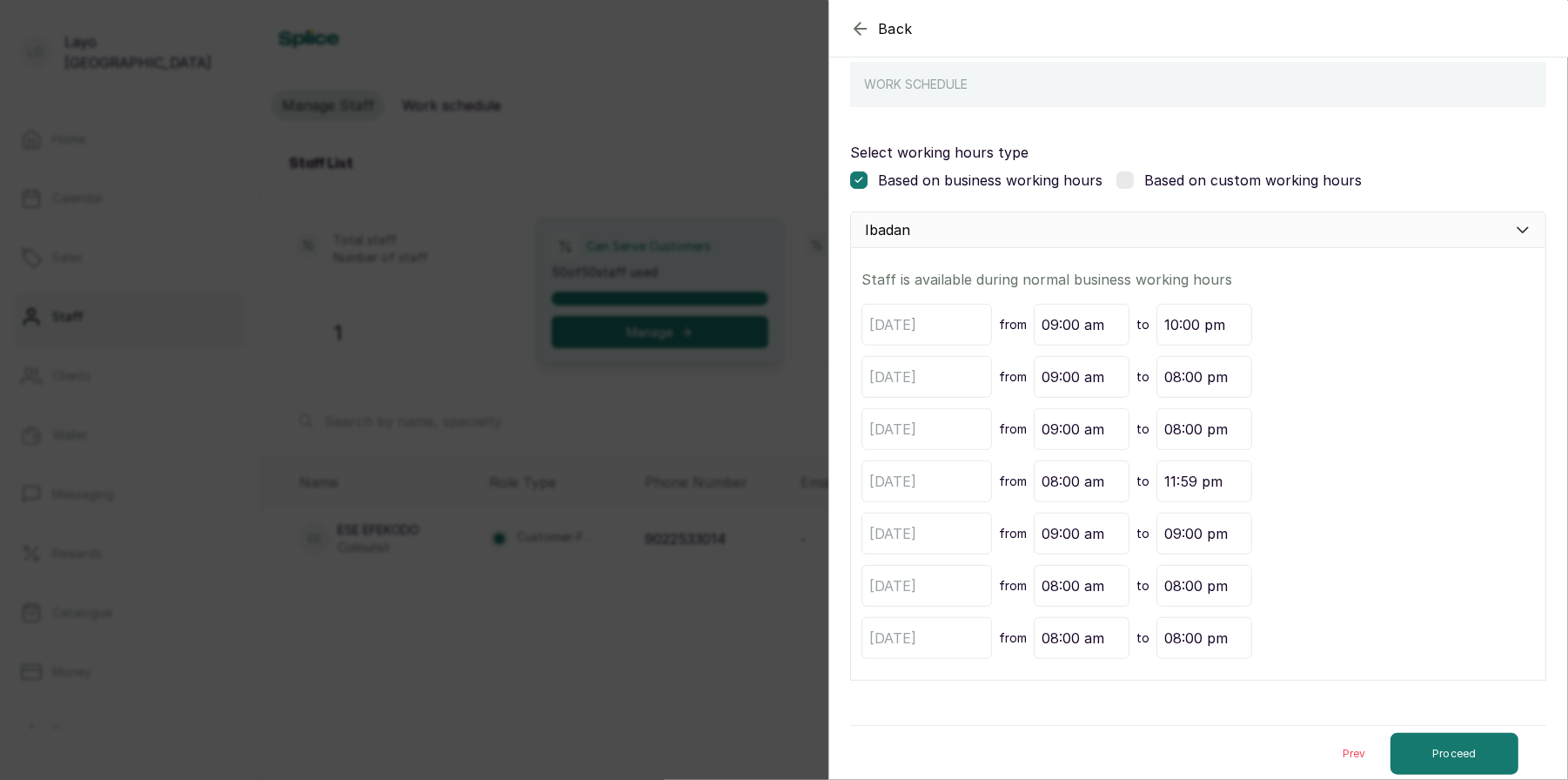
click at [1118, 177] on label at bounding box center [1125, 180] width 18 height 18
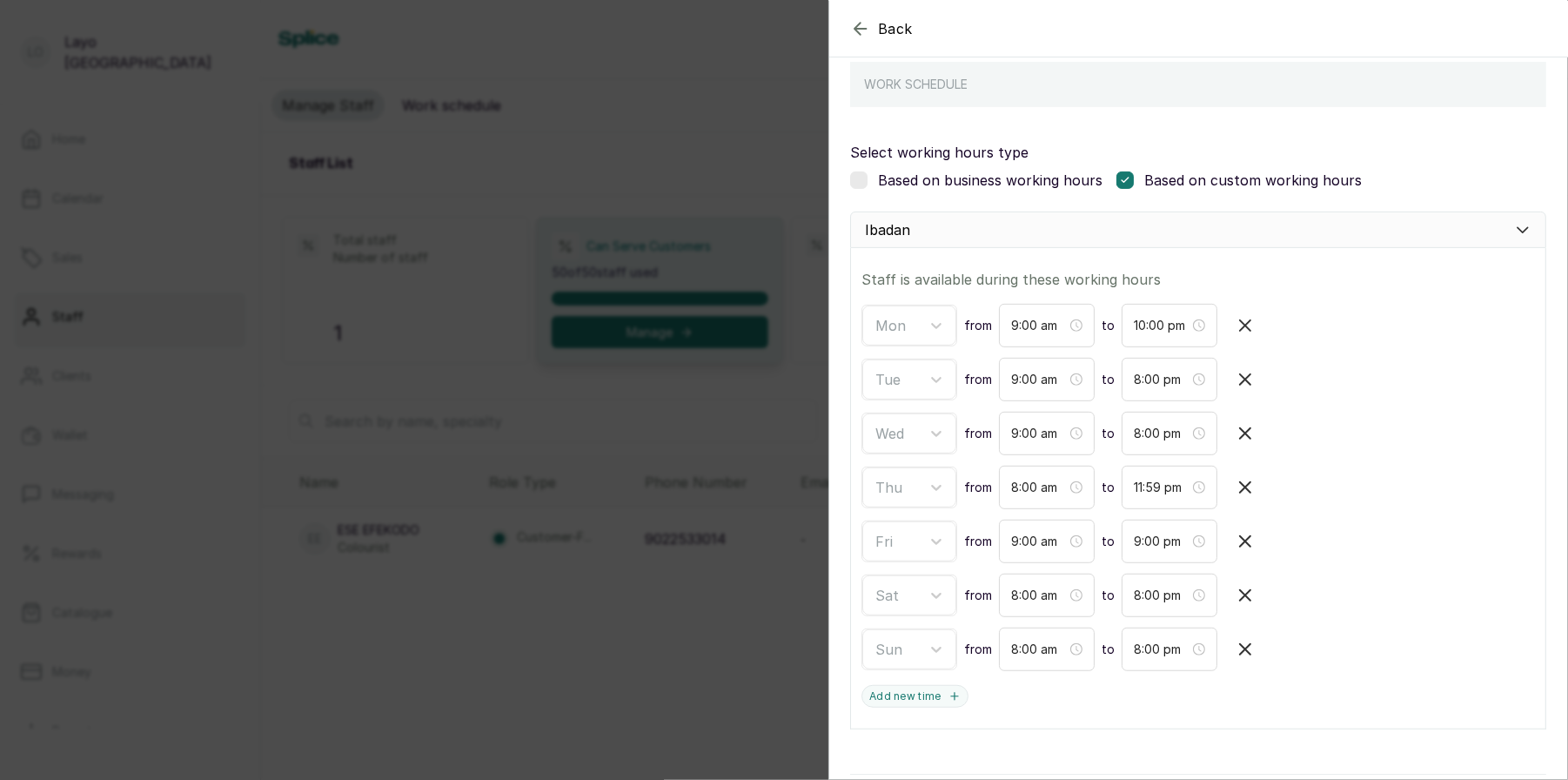
click at [1120, 177] on icon at bounding box center [1125, 180] width 9 height 9
click at [860, 173] on label at bounding box center [859, 180] width 18 height 18
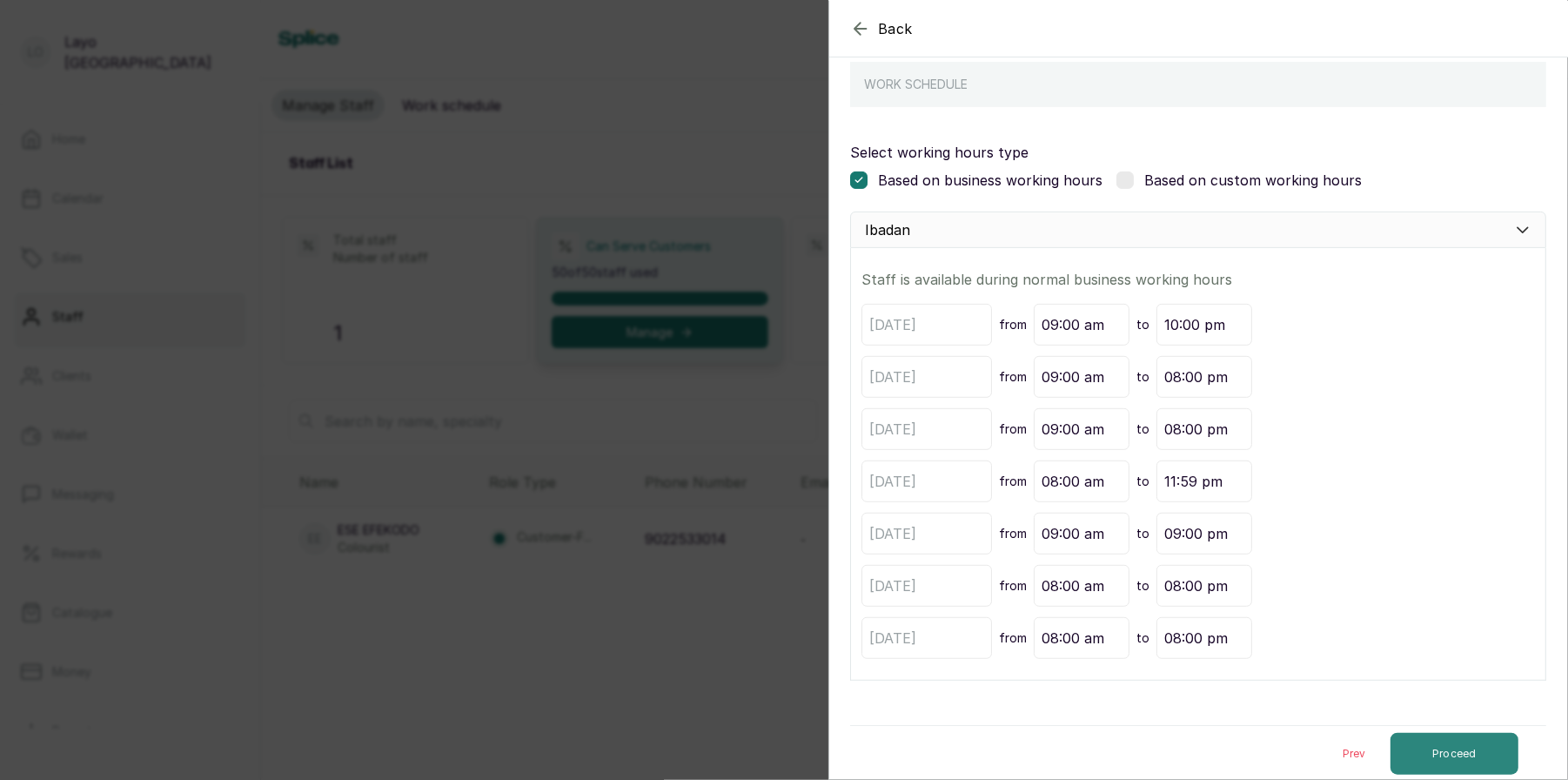
click at [1440, 740] on button "Proceed" at bounding box center [1455, 754] width 128 height 42
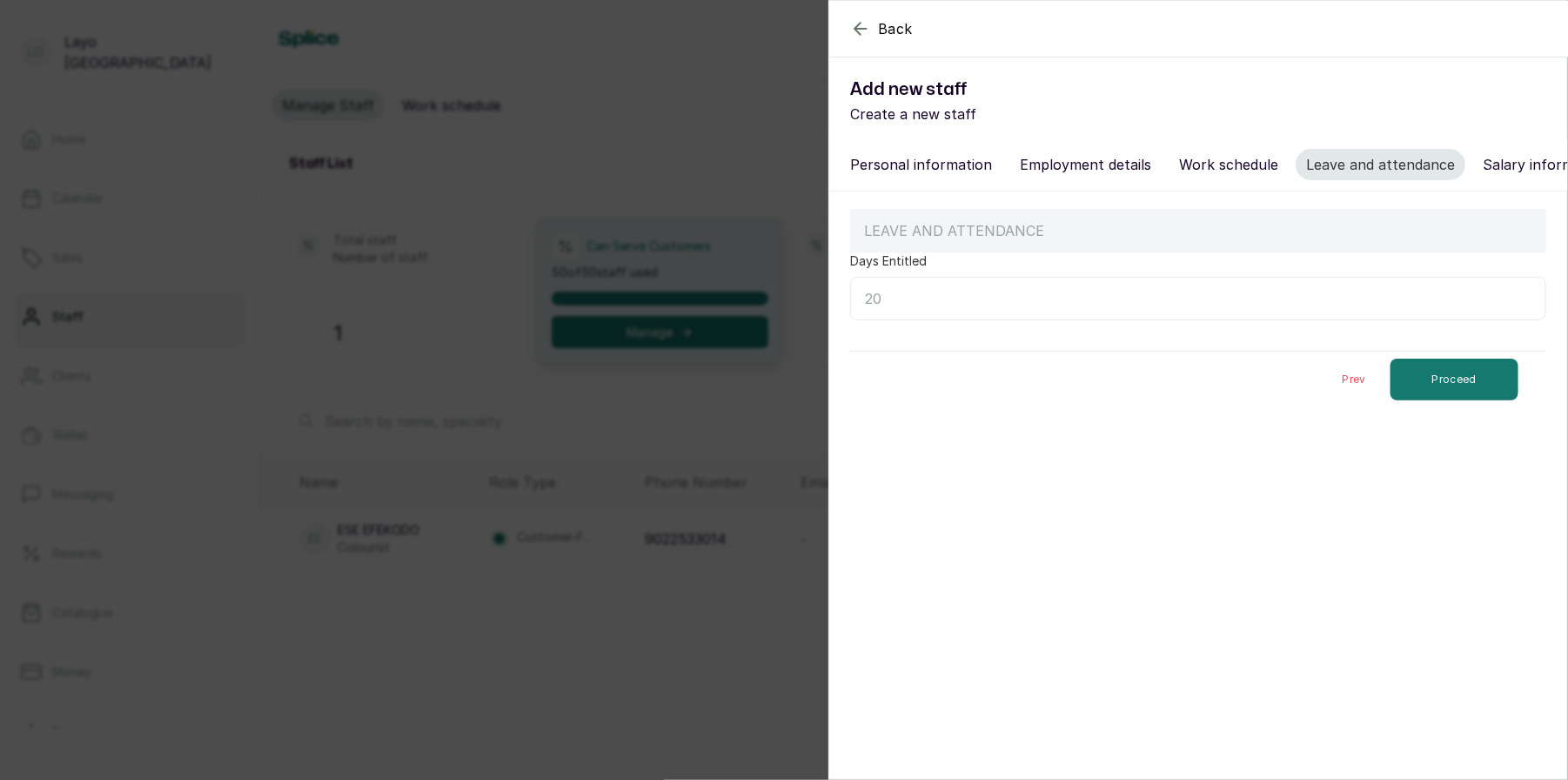
click at [1037, 294] on input "Days Entitled" at bounding box center [1198, 299] width 696 height 44
type input "15"
click at [1439, 369] on button "Proceed" at bounding box center [1455, 379] width 128 height 42
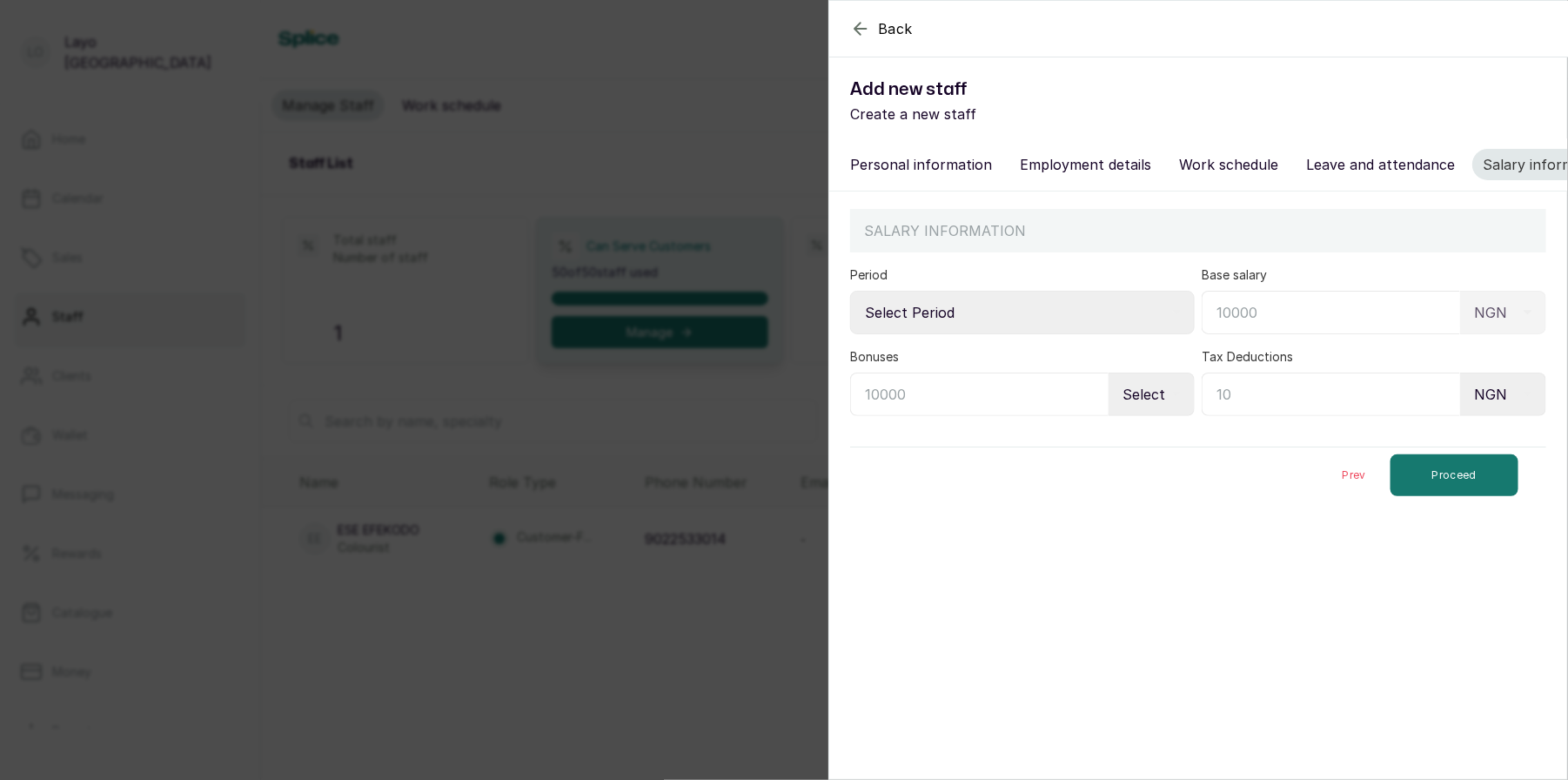
click at [1029, 315] on select "Select Period Monthly Weekly Bi-Weekly" at bounding box center [1022, 313] width 344 height 44
select select "monthly"
click at [850, 291] on select "Select Period Monthly Weekly Bi-Weekly" at bounding box center [1022, 313] width 344 height 44
click at [1068, 316] on select "Select Period Monthly Weekly Bi-Weekly" at bounding box center [1022, 313] width 344 height 44
click at [850, 291] on select "Select Period Monthly Weekly Bi-Weekly" at bounding box center [1022, 313] width 344 height 44
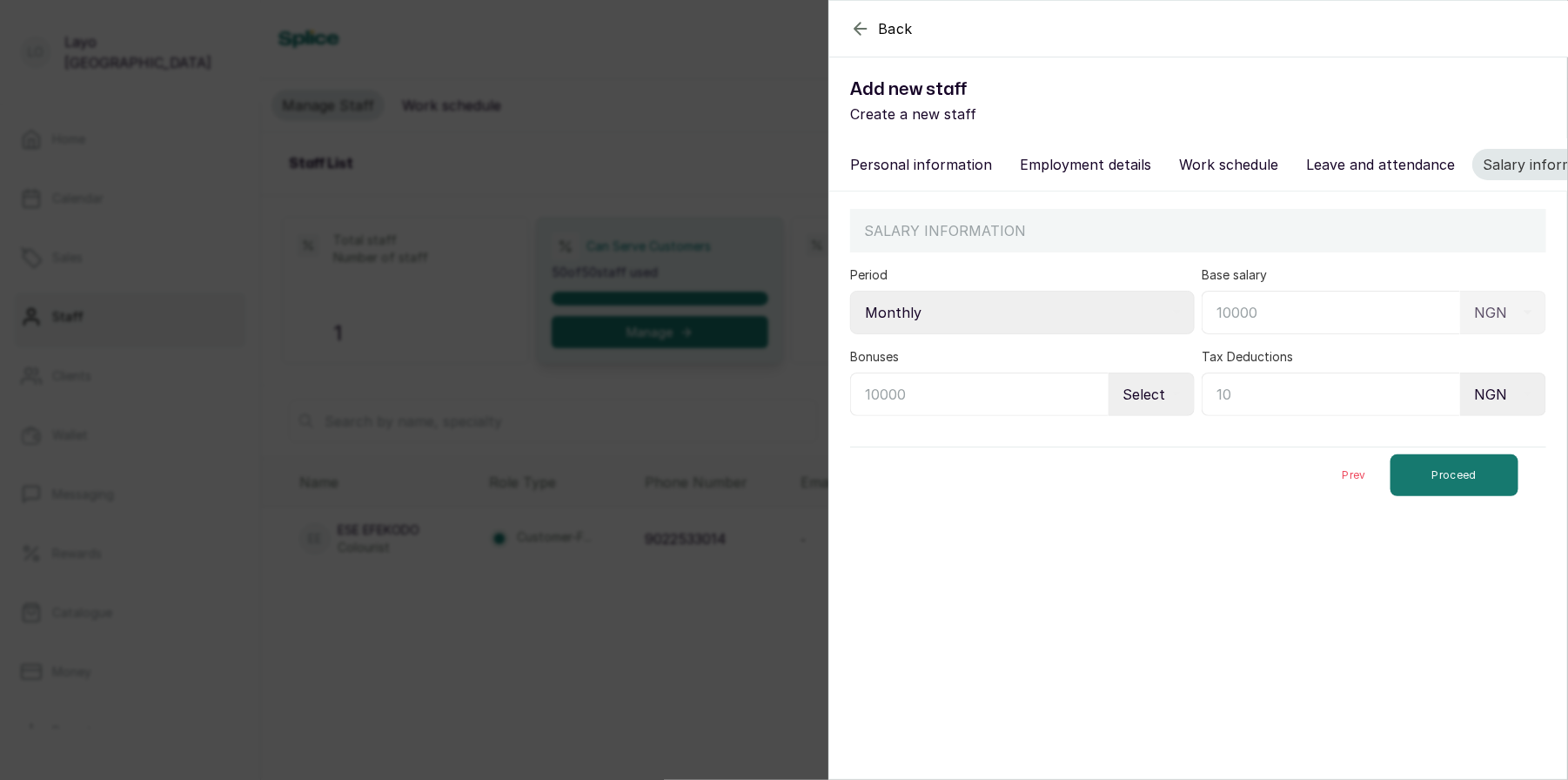
click at [1273, 308] on input "text" at bounding box center [1331, 313] width 258 height 44
type input "100,000"
click at [1007, 405] on input "text" at bounding box center [979, 394] width 258 height 44
click at [1178, 404] on select "Select NGN PER (%)" at bounding box center [1151, 394] width 86 height 44
select select "amount"
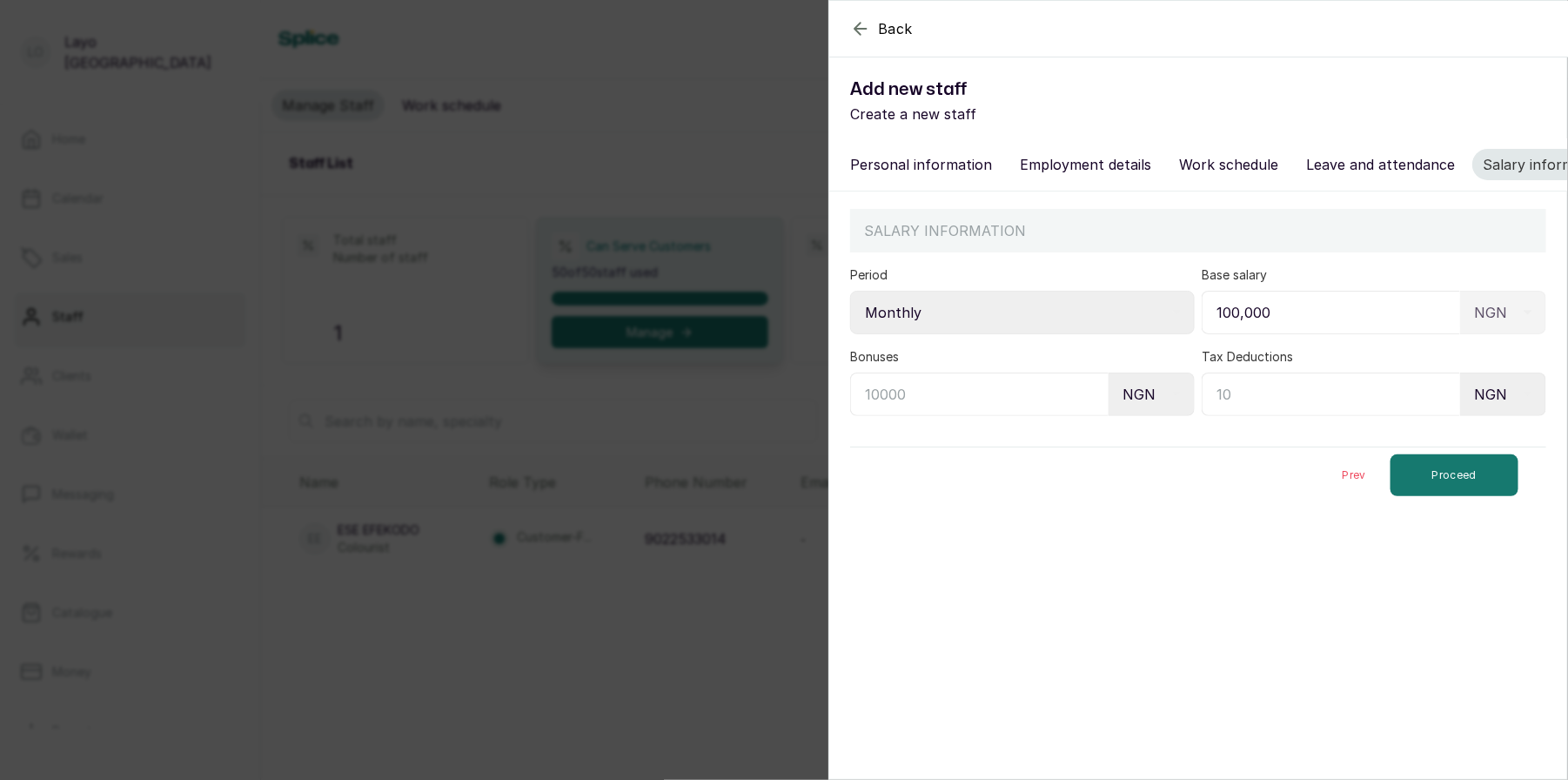
click at [1108, 372] on select "Select NGN PER (%)" at bounding box center [1151, 394] width 86 height 44
click at [1260, 397] on input "text" at bounding box center [1331, 394] width 258 height 44
click at [976, 400] on input "text" at bounding box center [979, 394] width 258 height 44
type input "5,000"
click at [1269, 387] on input "text" at bounding box center [1331, 394] width 258 height 44
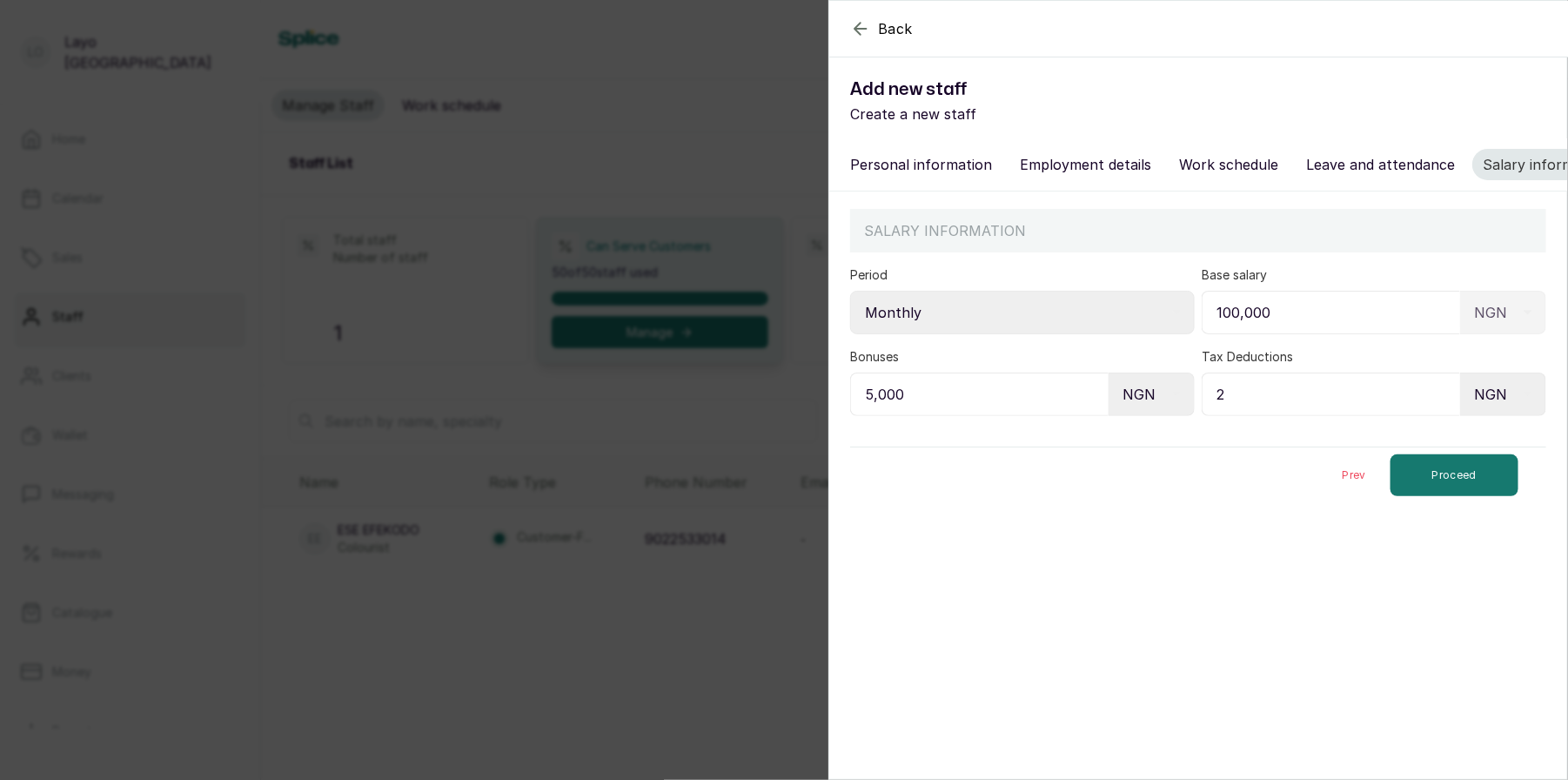
type input "2"
click at [1071, 331] on select "Select Period Monthly Weekly Bi-Weekly" at bounding box center [1022, 313] width 344 height 44
click at [850, 291] on select "Select Period Monthly Weekly Bi-Weekly" at bounding box center [1022, 313] width 344 height 44
click at [1473, 478] on button "Proceed" at bounding box center [1455, 475] width 128 height 42
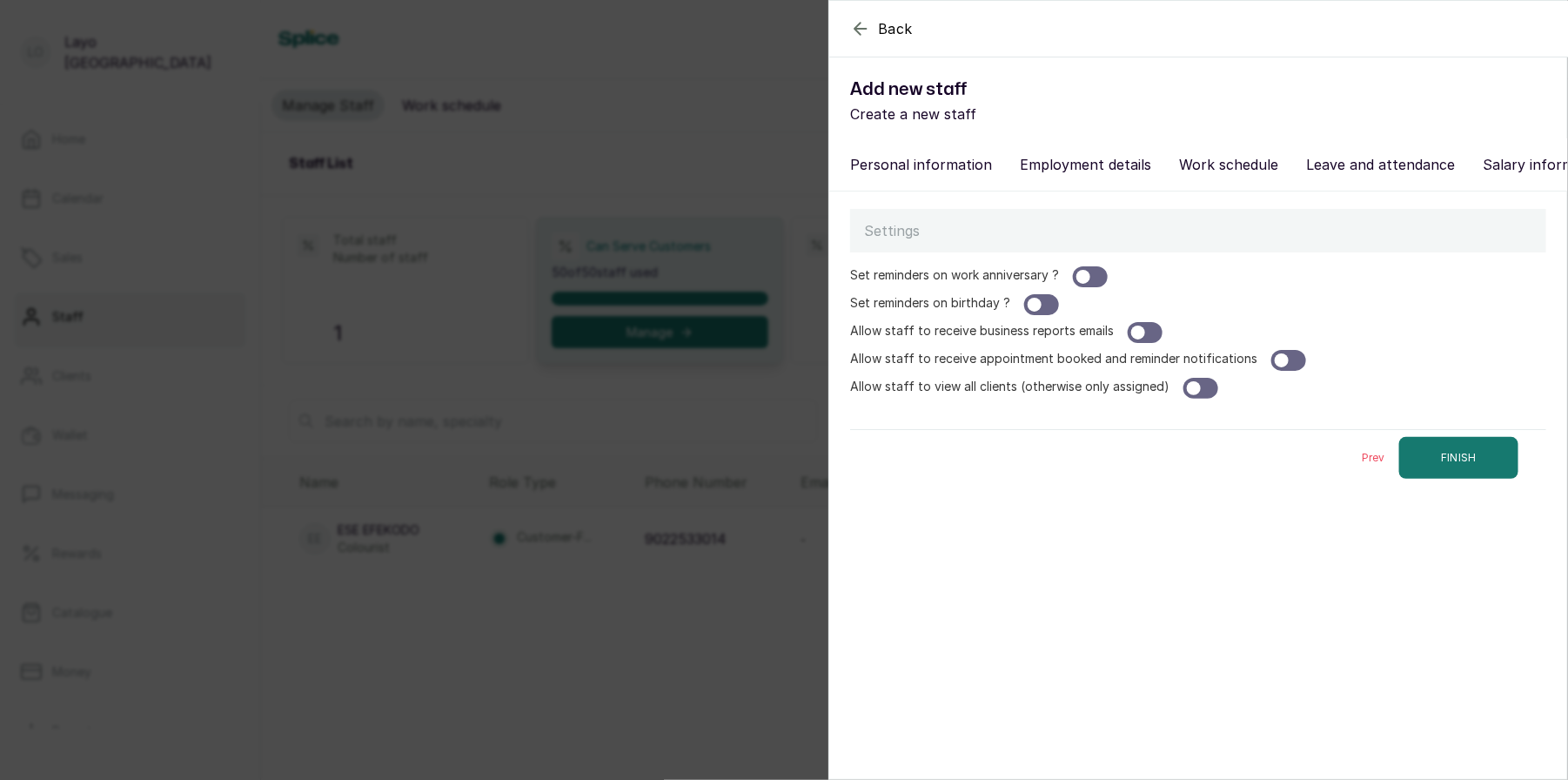
click at [1094, 271] on div at bounding box center [1090, 277] width 35 height 21
click at [1049, 298] on div at bounding box center [1041, 305] width 35 height 21
click at [1284, 357] on div at bounding box center [1289, 360] width 35 height 21
click at [1470, 466] on button "FINISH" at bounding box center [1458, 458] width 119 height 42
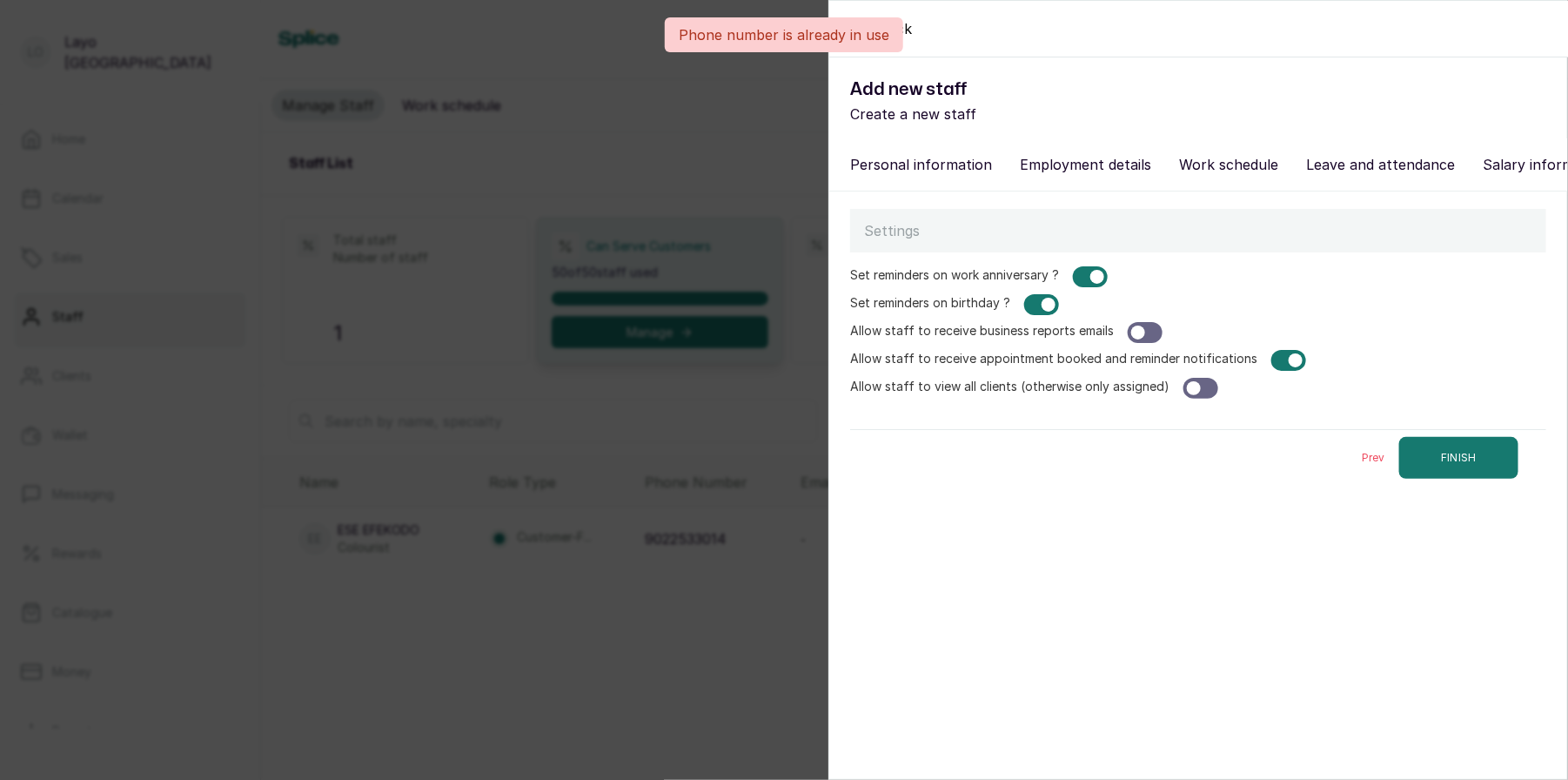
click at [915, 164] on button "Personal information" at bounding box center [920, 164] width 162 height 32
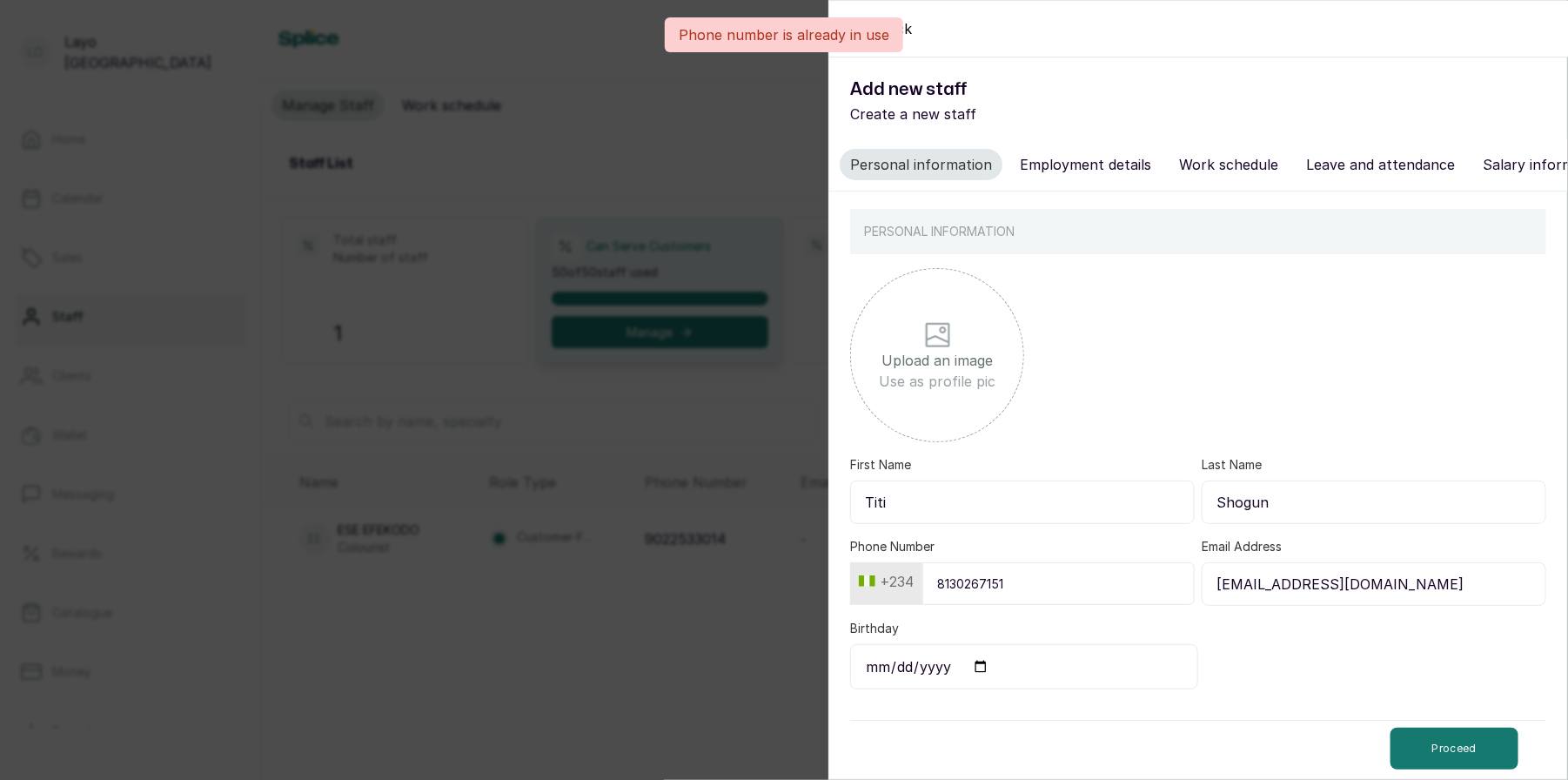
click at [1012, 583] on input "8130267151" at bounding box center [1058, 583] width 272 height 43
type input "8138915419"
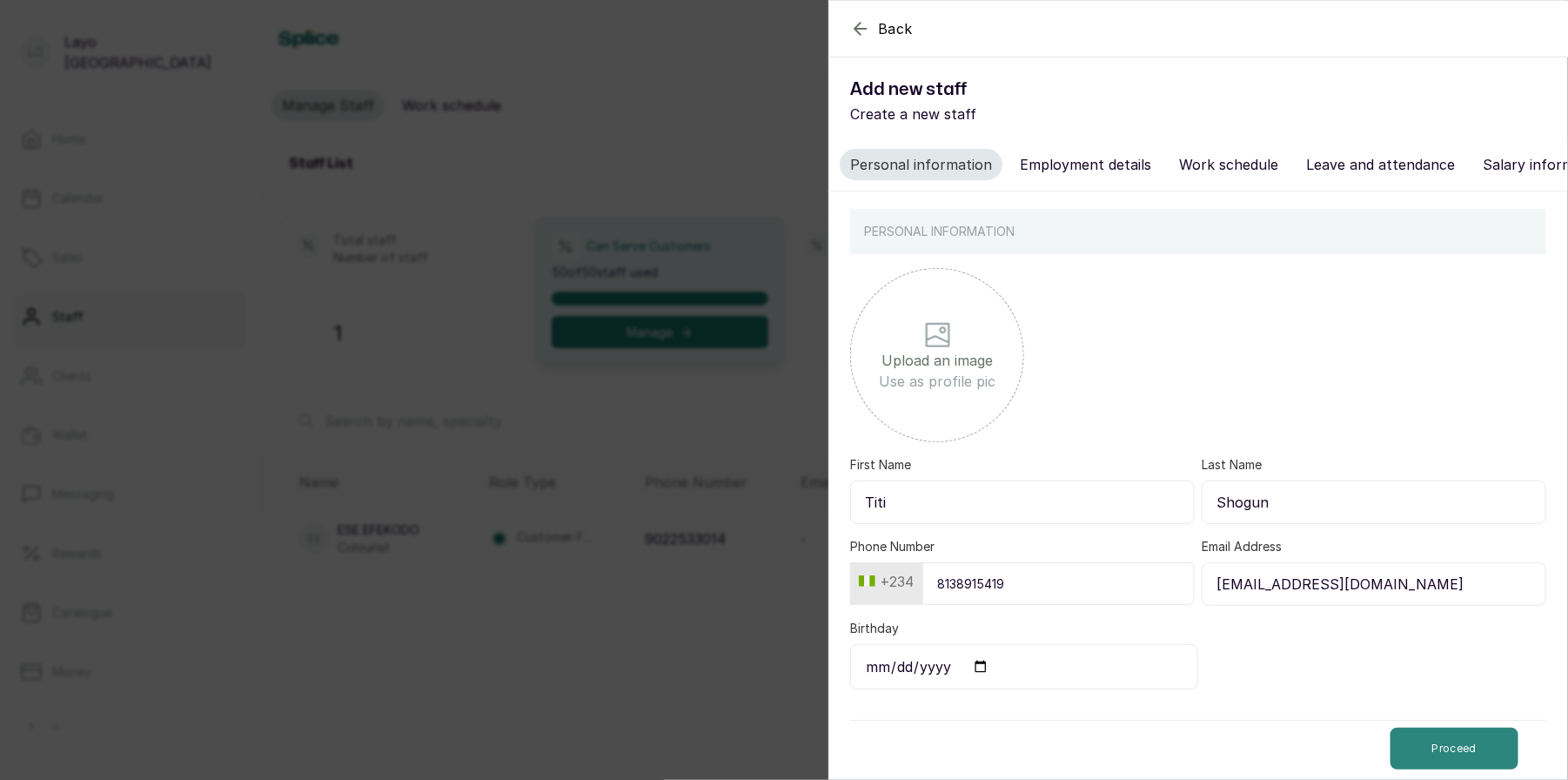
click at [1419, 731] on button "Proceed" at bounding box center [1455, 748] width 128 height 42
select select "braider"
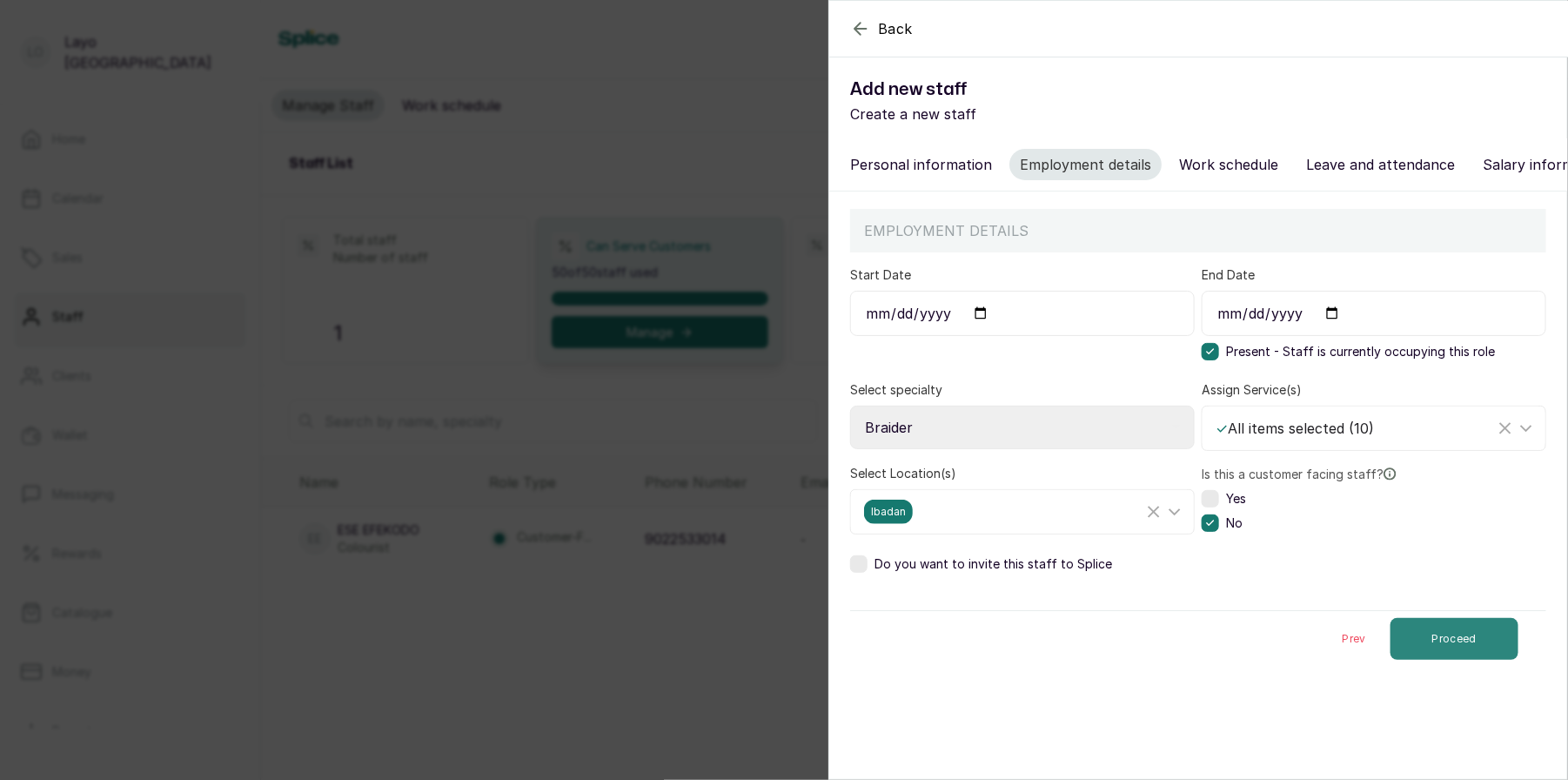
click at [1435, 650] on button "Proceed" at bounding box center [1455, 639] width 128 height 42
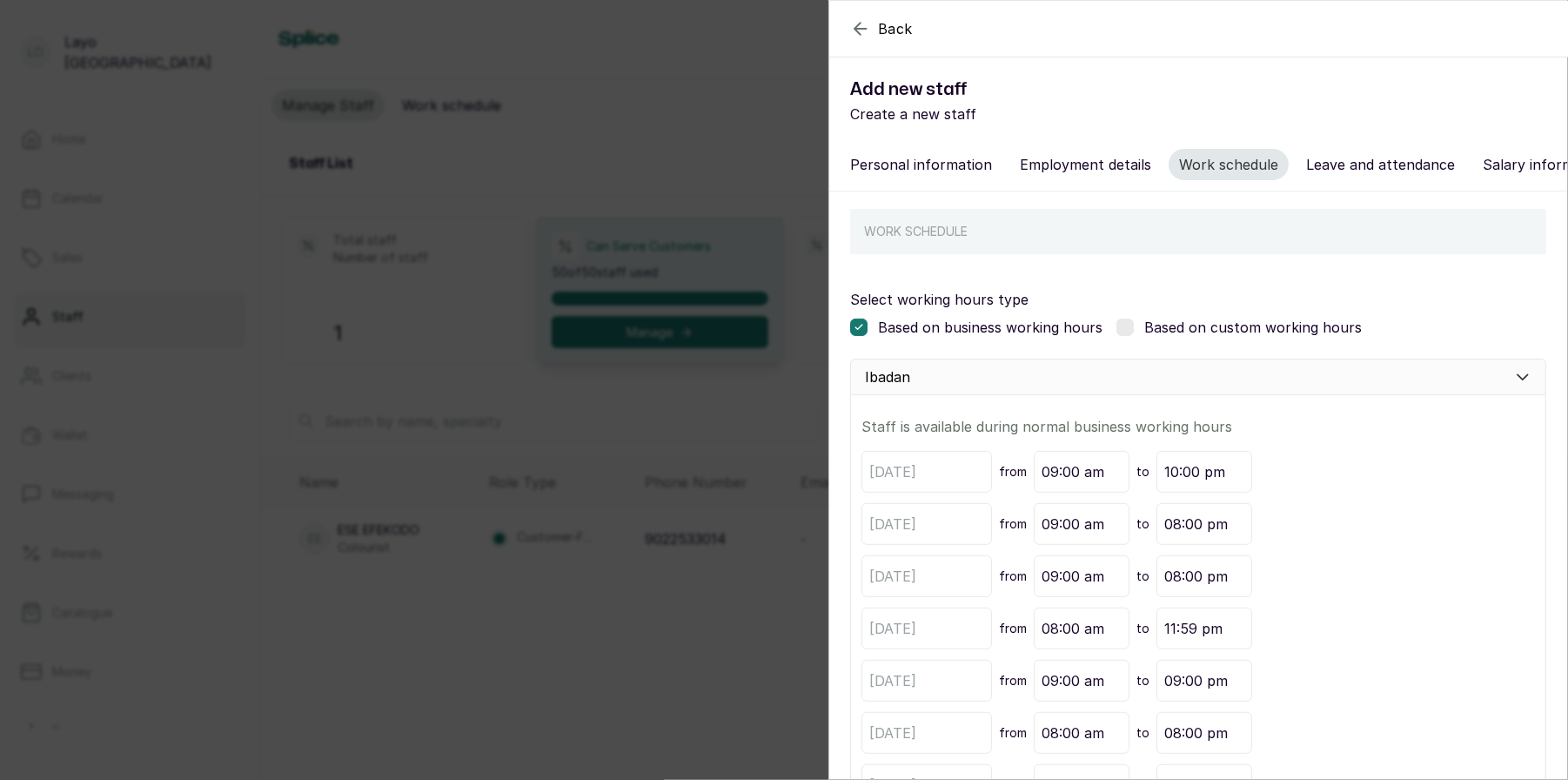
scroll to position [147, 0]
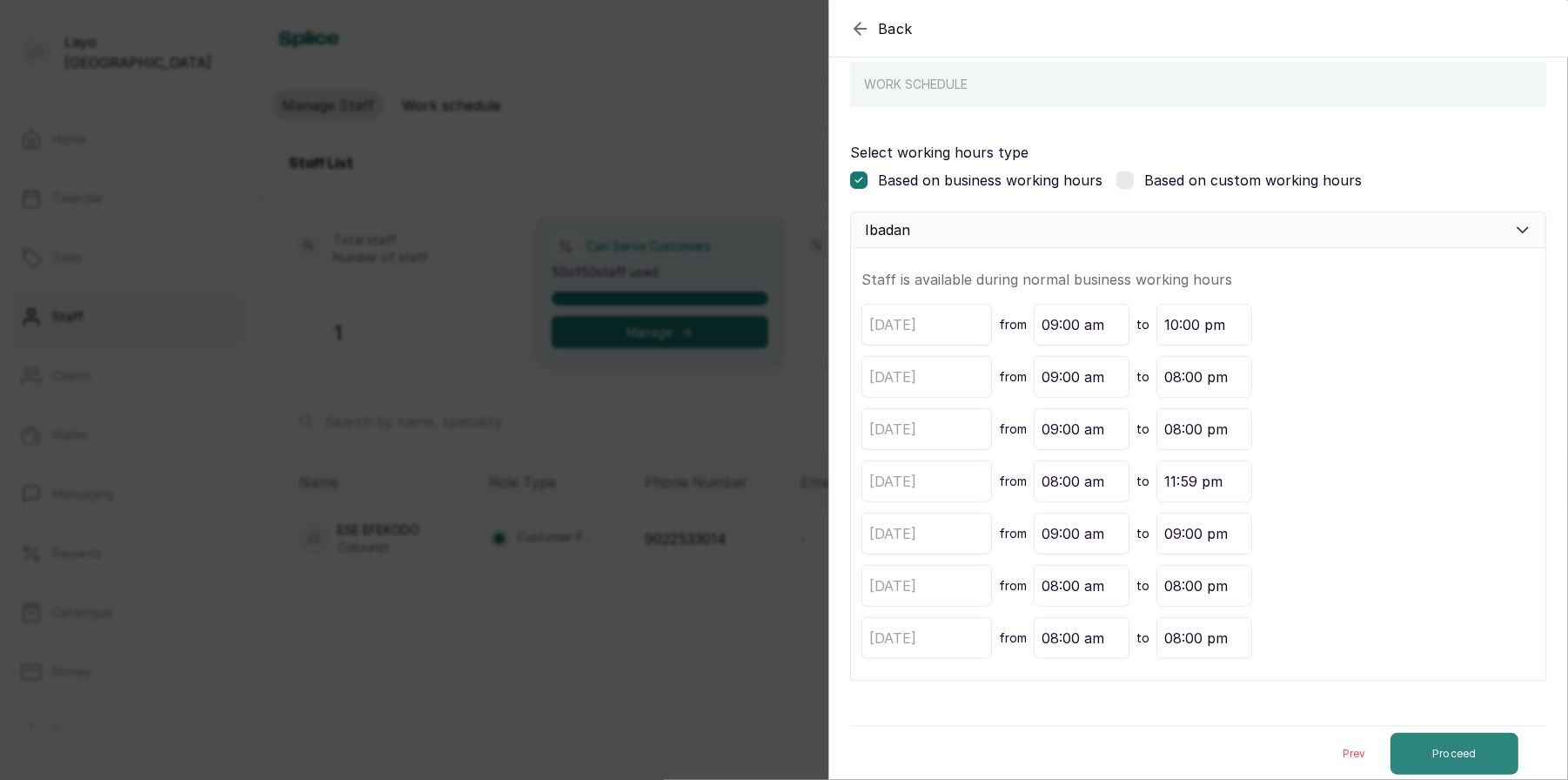
click at [1442, 751] on button "Proceed" at bounding box center [1455, 754] width 128 height 42
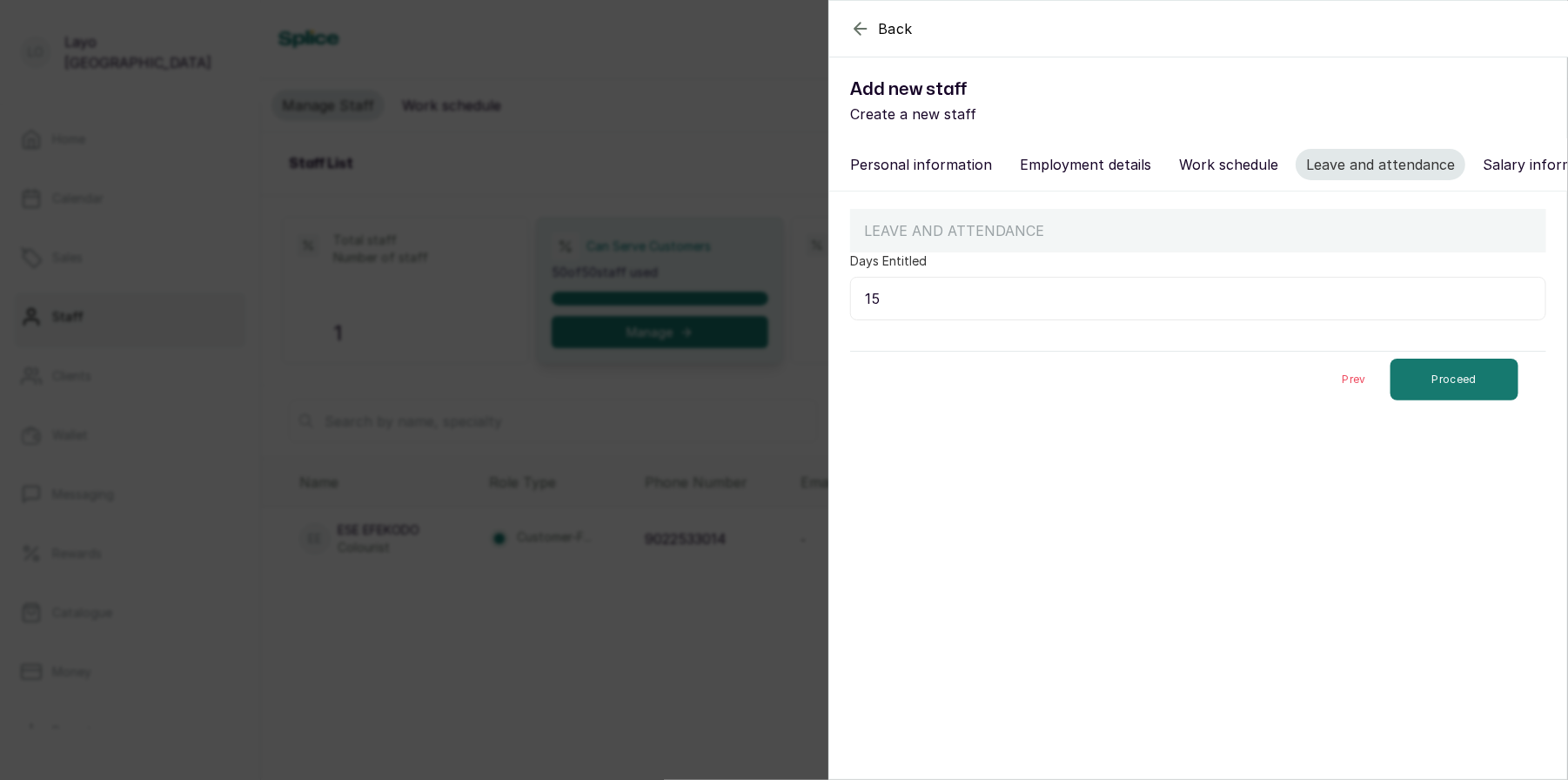
scroll to position [0, 0]
click at [1445, 386] on button "Proceed" at bounding box center [1455, 379] width 128 height 42
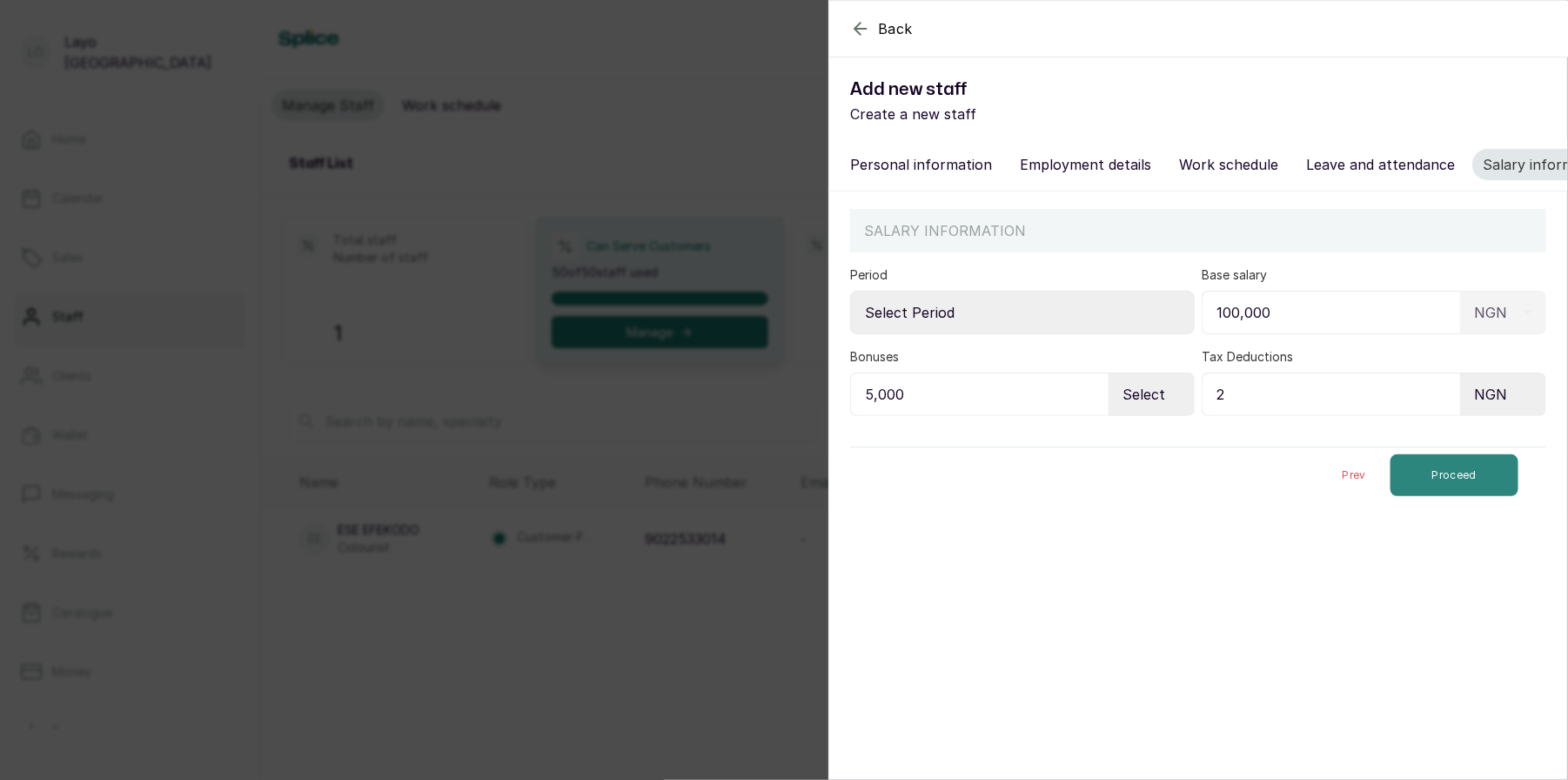
click at [1445, 479] on button "Proceed" at bounding box center [1455, 475] width 128 height 42
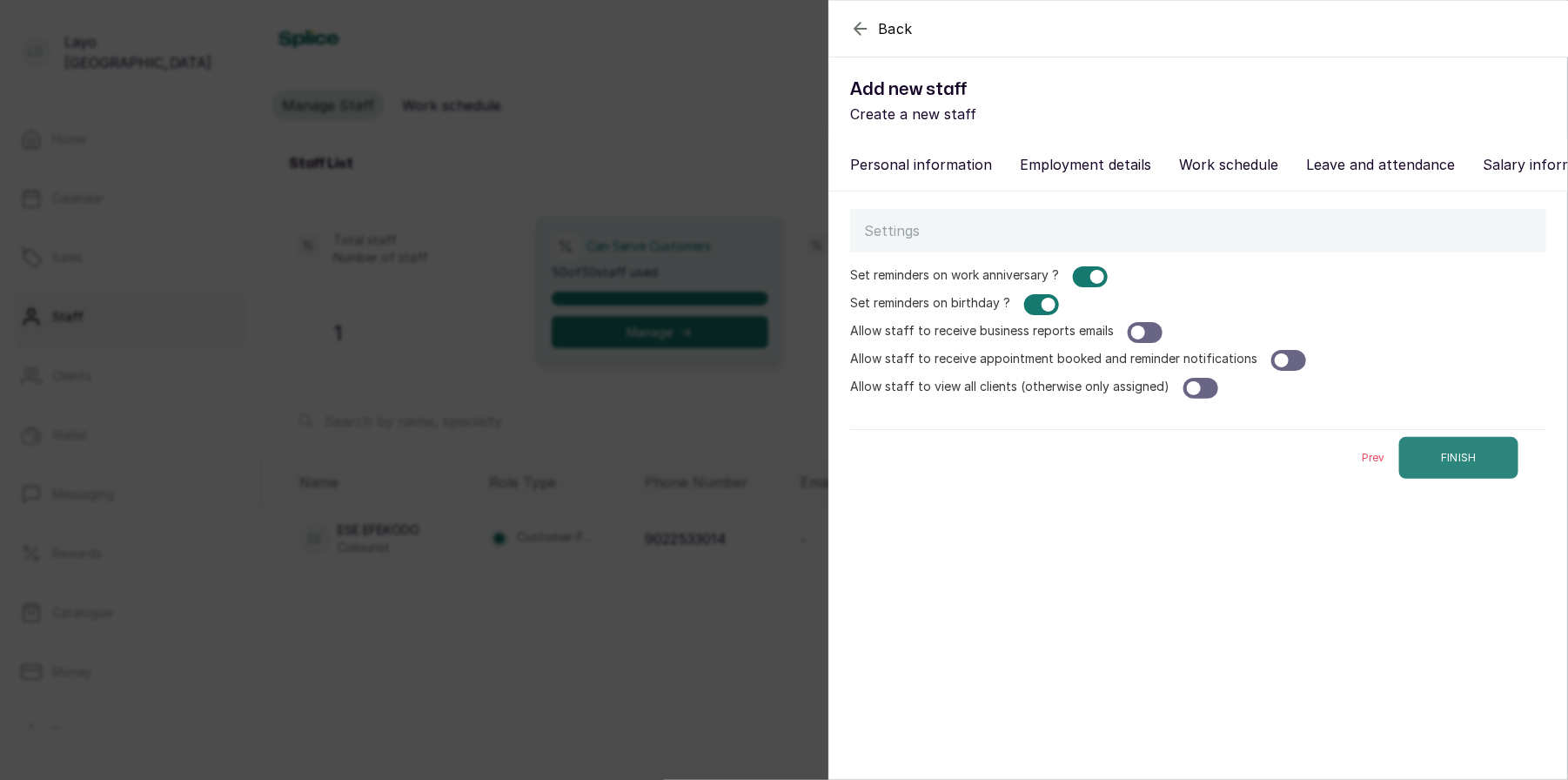
click at [1470, 449] on button "FINISH" at bounding box center [1458, 458] width 119 height 42
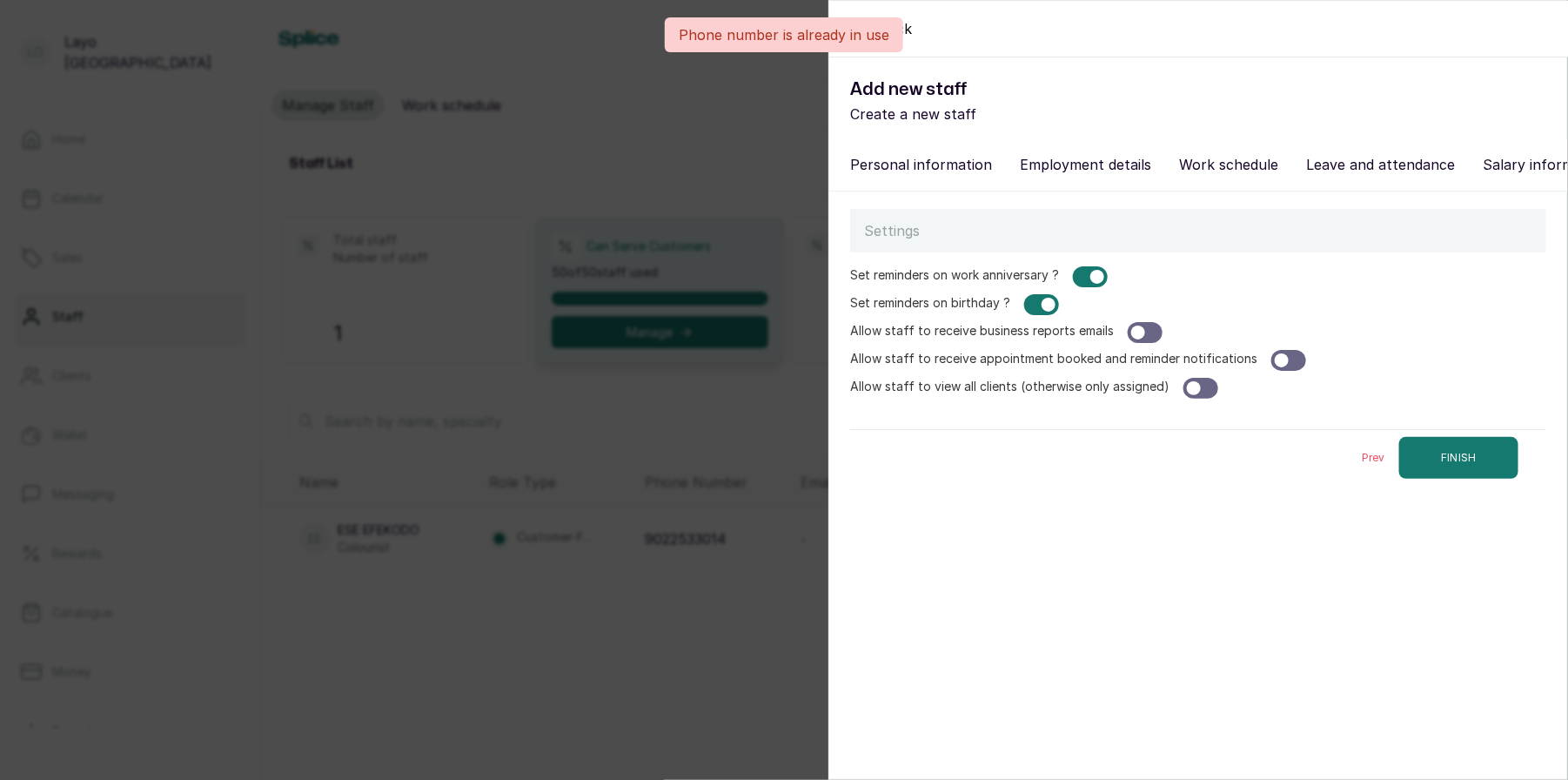
click at [935, 160] on button "Personal information" at bounding box center [920, 164] width 162 height 32
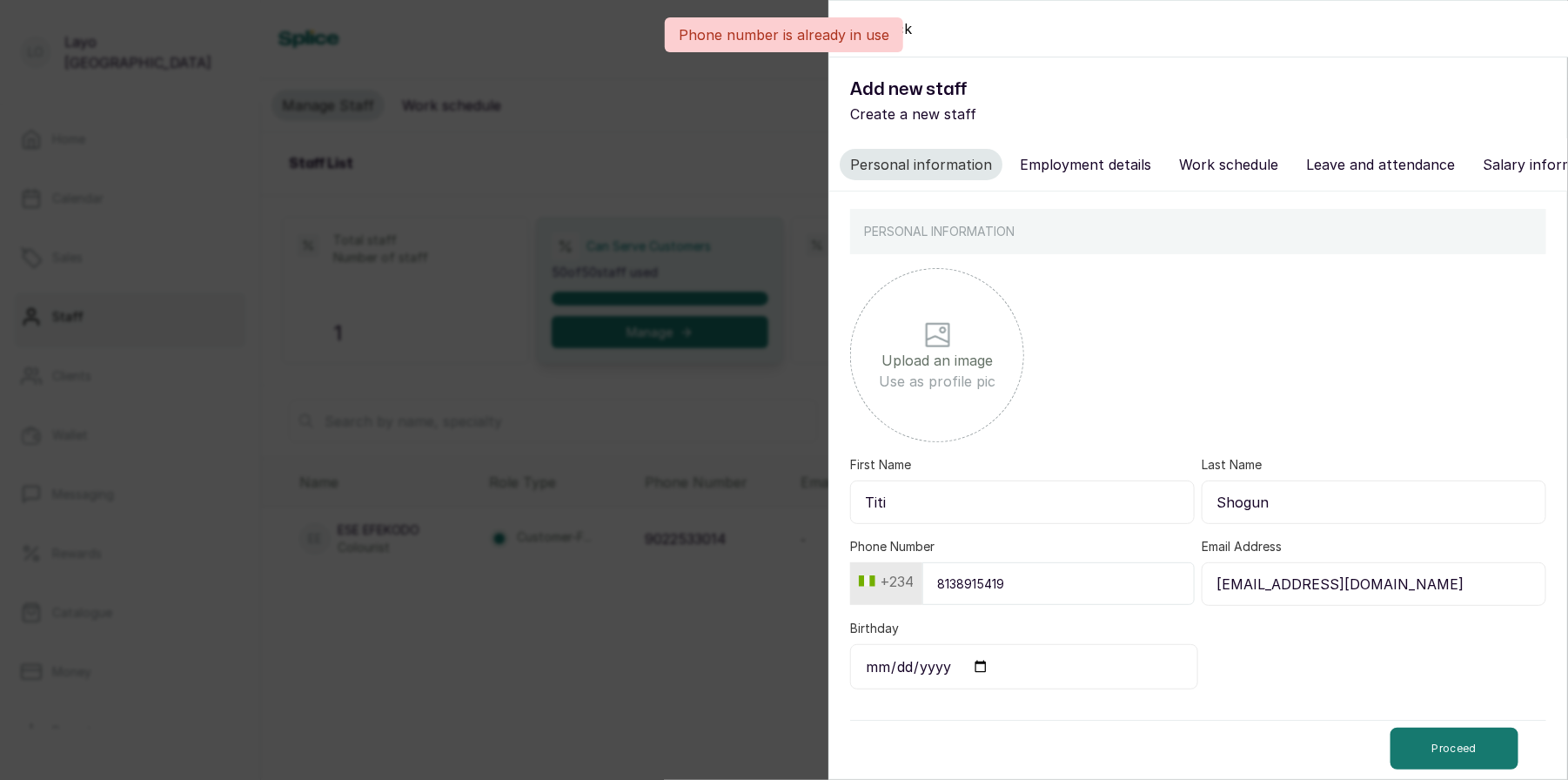
click at [1031, 581] on input "8138915419" at bounding box center [1058, 583] width 272 height 43
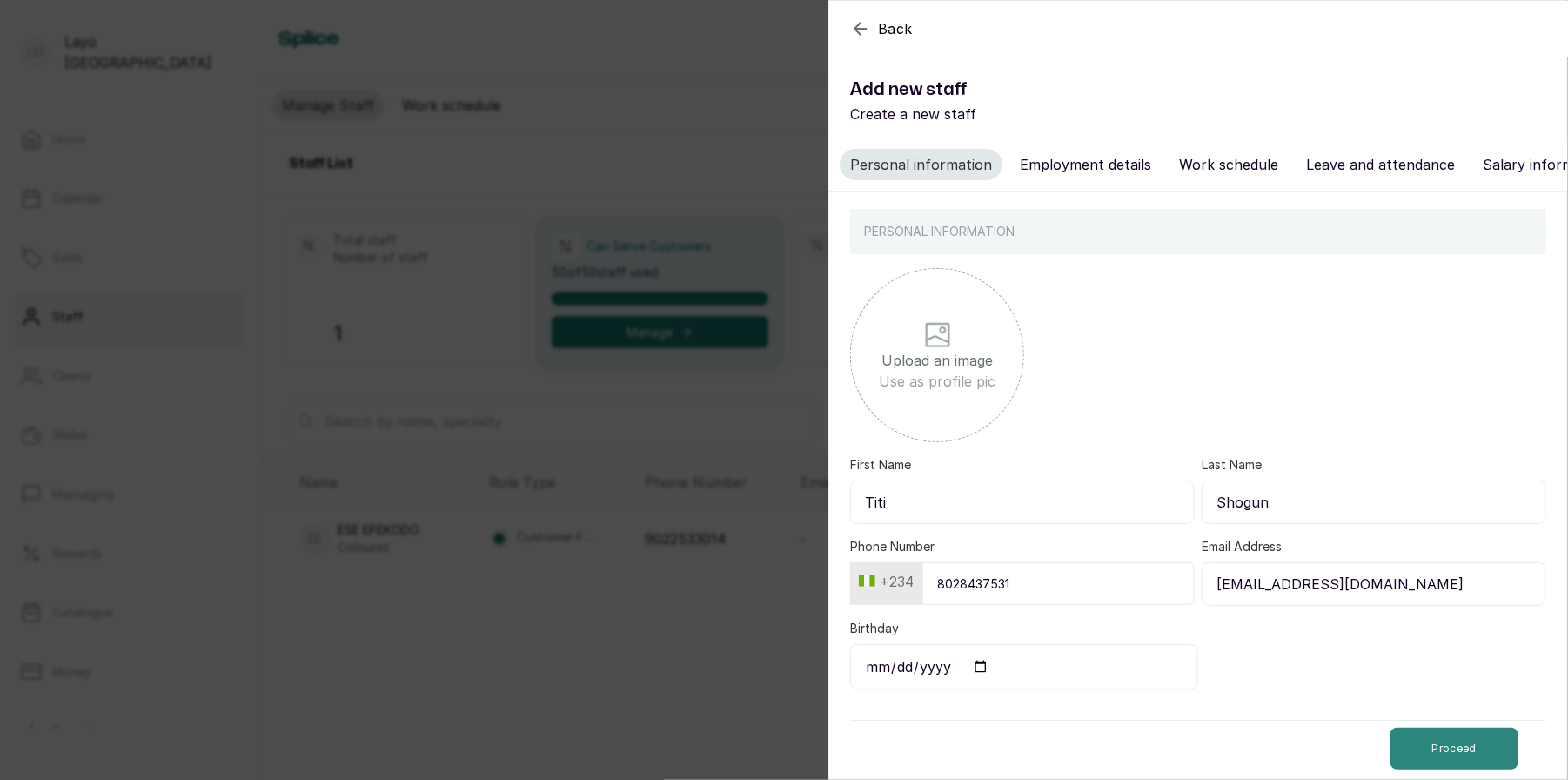
type input "8028437531"
click at [1419, 747] on button "Proceed" at bounding box center [1455, 748] width 128 height 42
select select "braider"
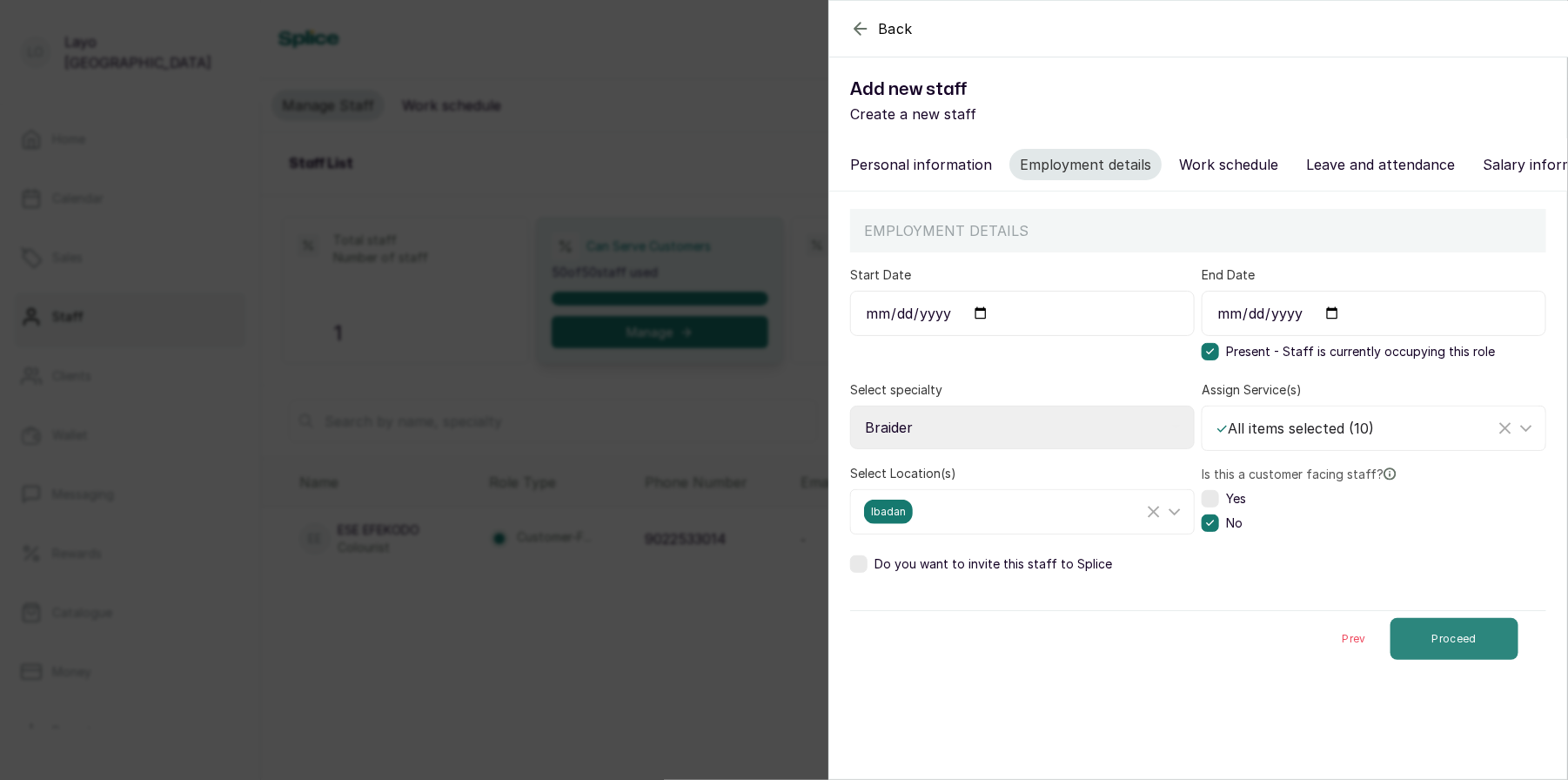
click at [1456, 635] on button "Proceed" at bounding box center [1455, 639] width 128 height 42
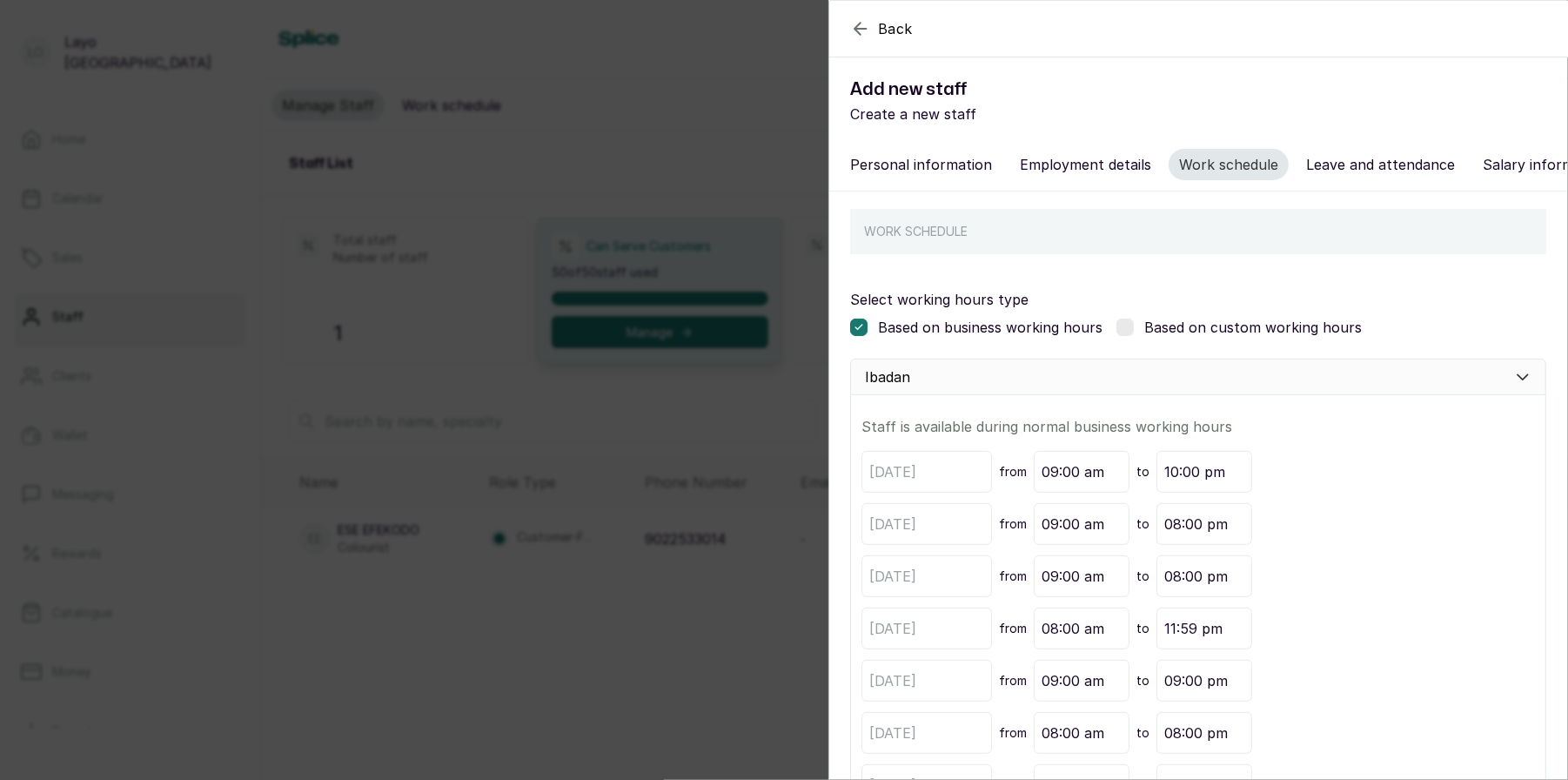
scroll to position [147, 0]
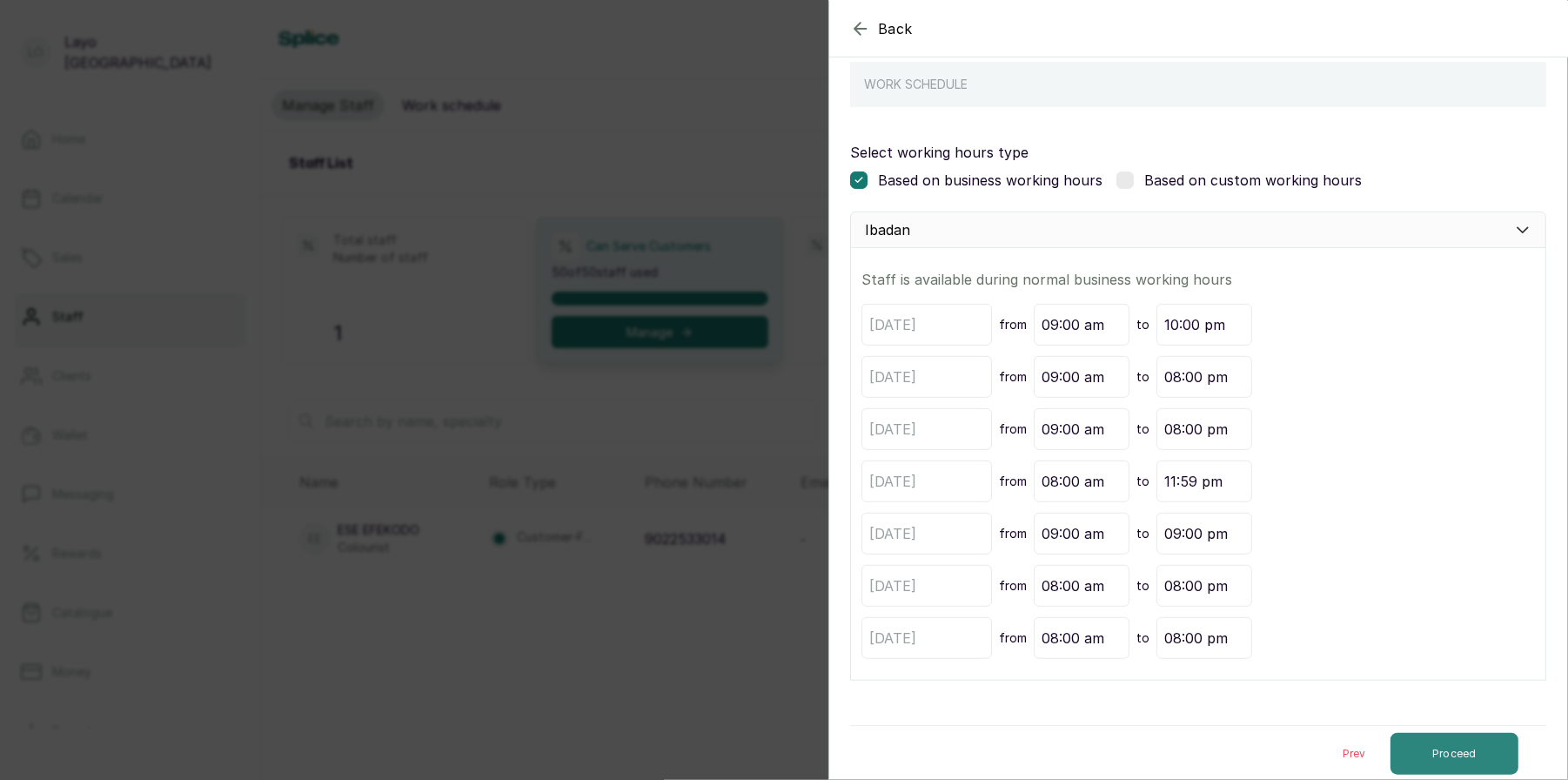
click at [1428, 748] on button "Proceed" at bounding box center [1455, 754] width 128 height 42
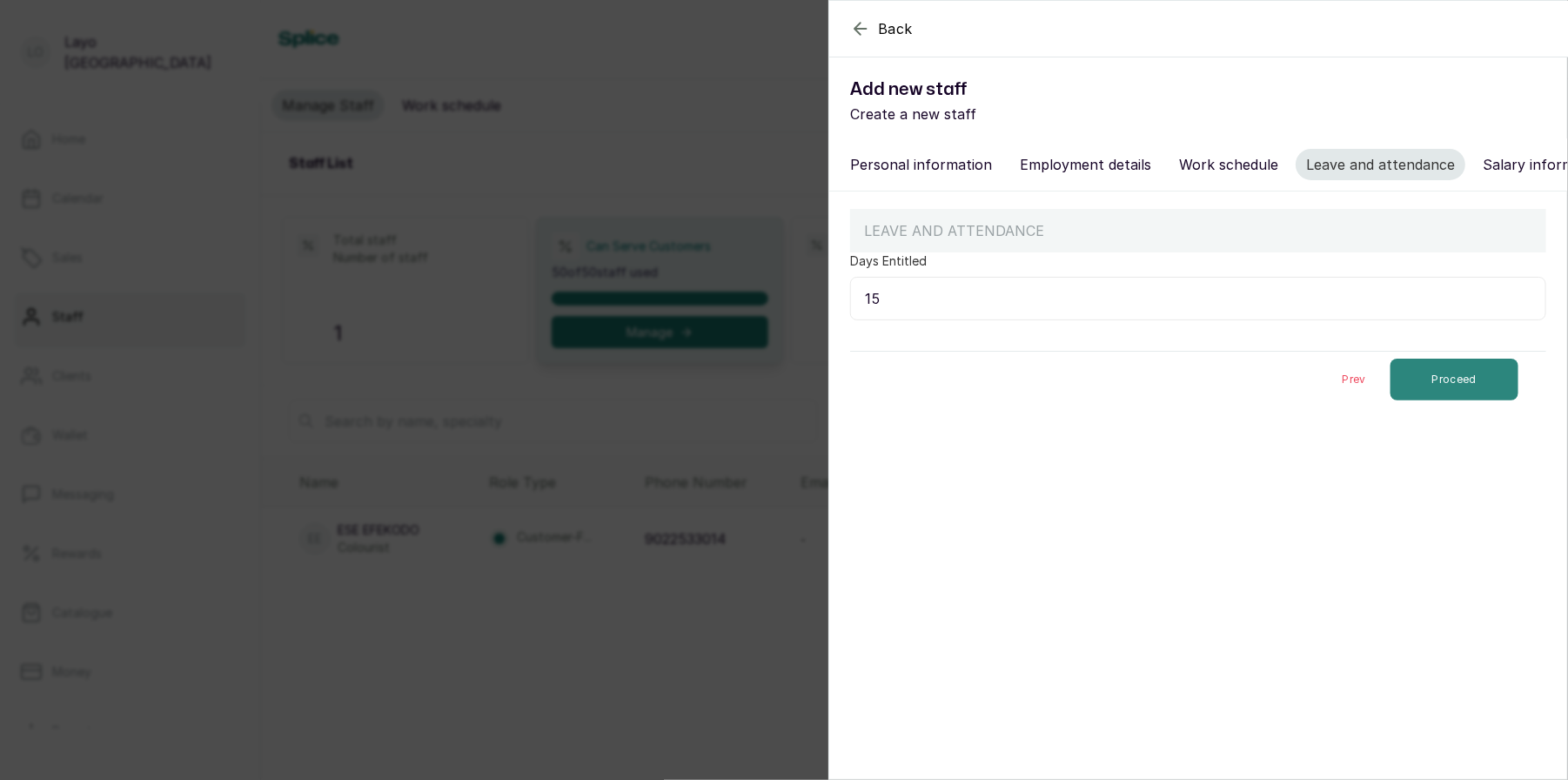
click at [1459, 392] on button "Proceed" at bounding box center [1455, 379] width 128 height 42
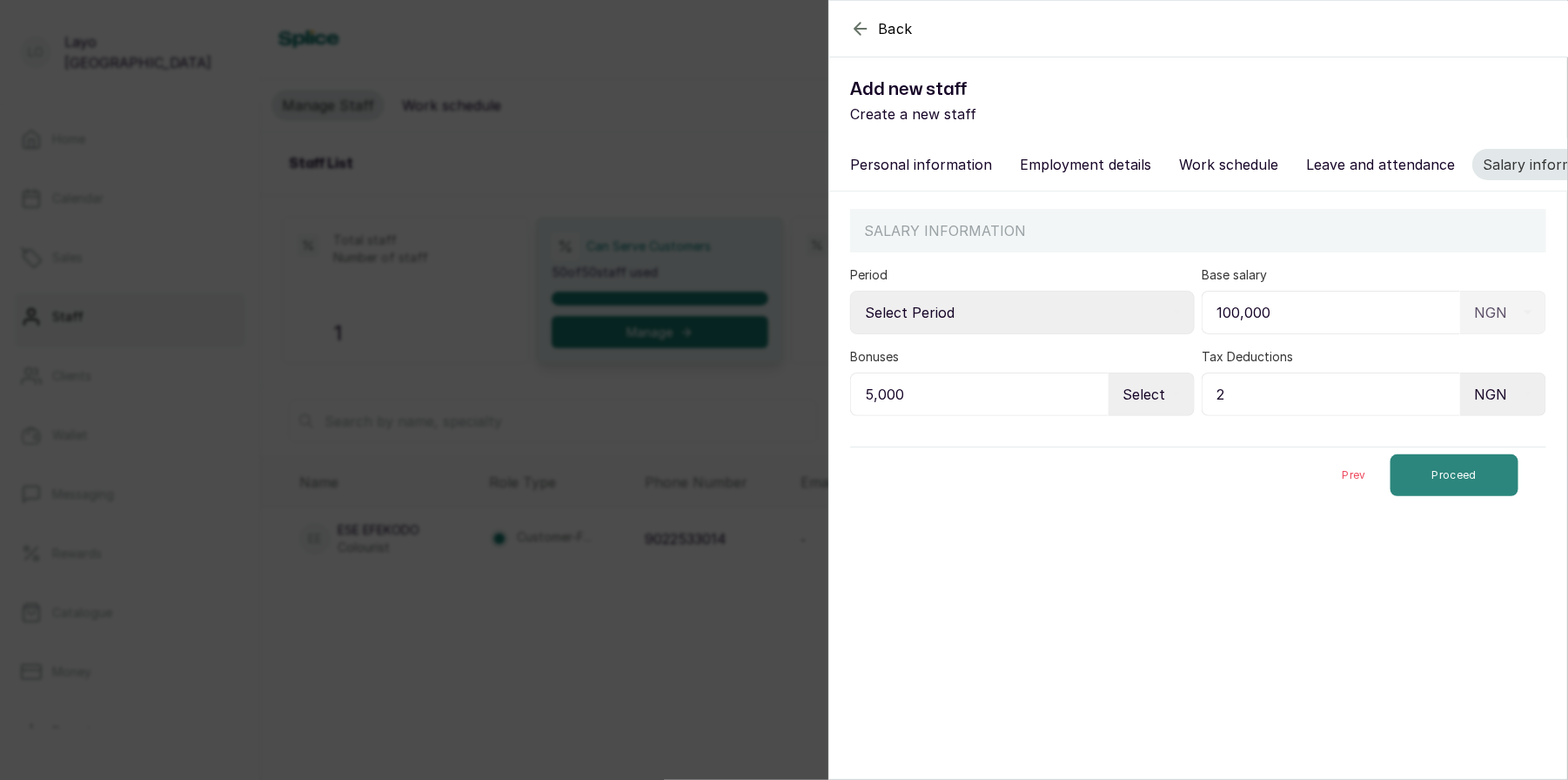
click at [1460, 469] on button "Proceed" at bounding box center [1455, 475] width 128 height 42
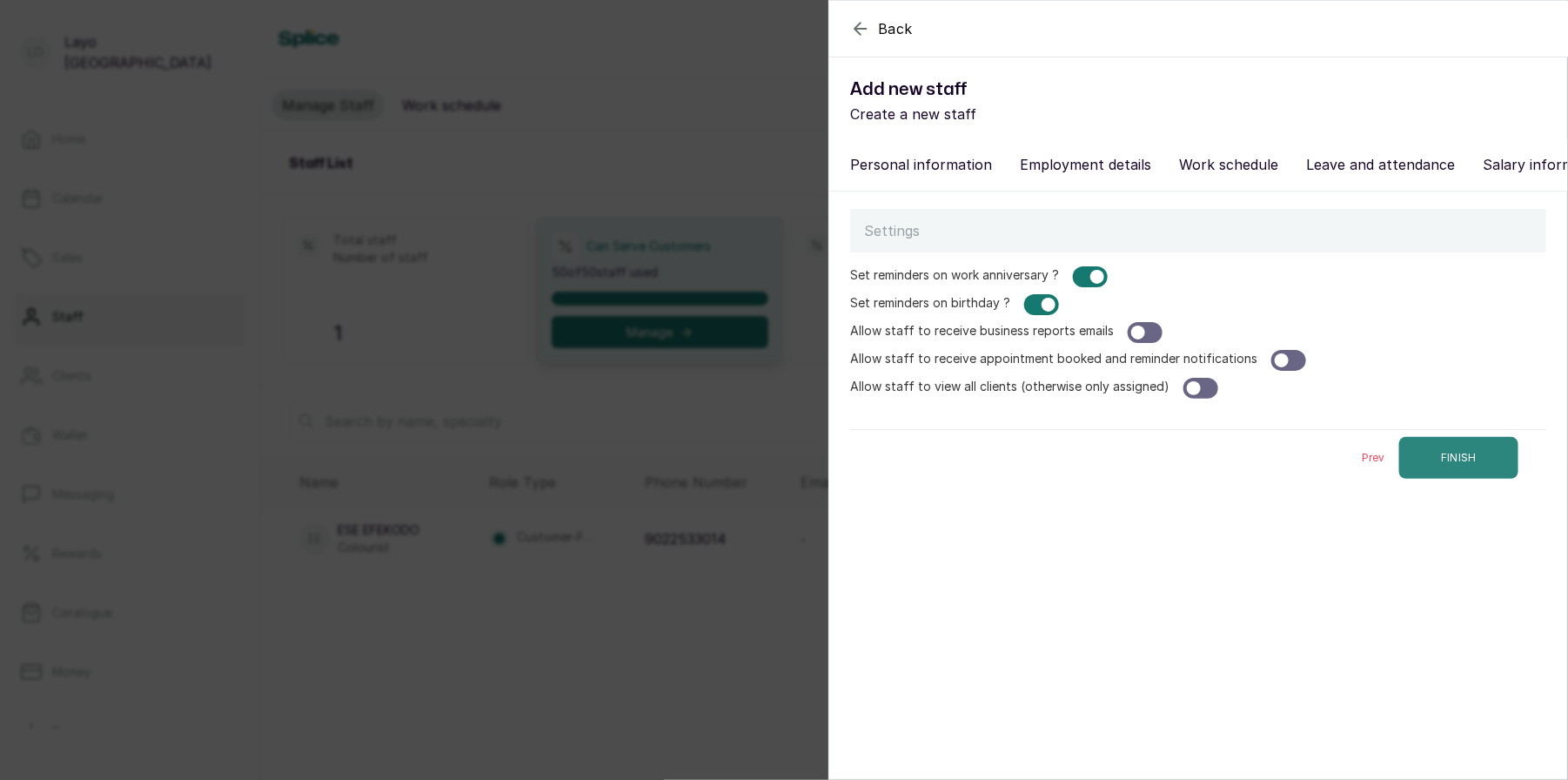
click at [1460, 457] on button "FINISH" at bounding box center [1458, 458] width 119 height 42
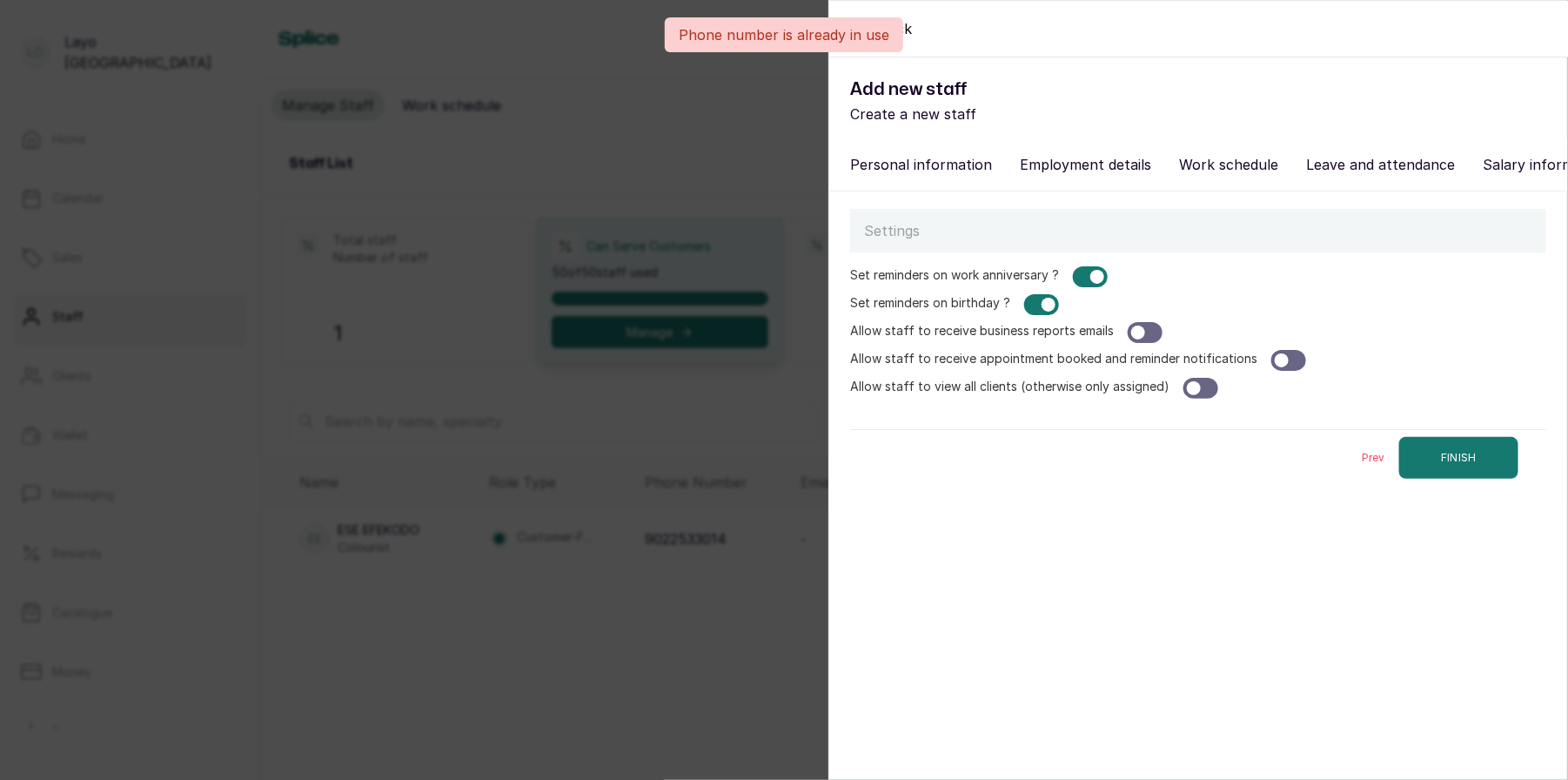
click at [943, 181] on div "Personal information Employment details Work schedule Leave and attendance Sala…" at bounding box center [1198, 165] width 737 height 53
click at [914, 161] on button "Personal information" at bounding box center [920, 164] width 162 height 32
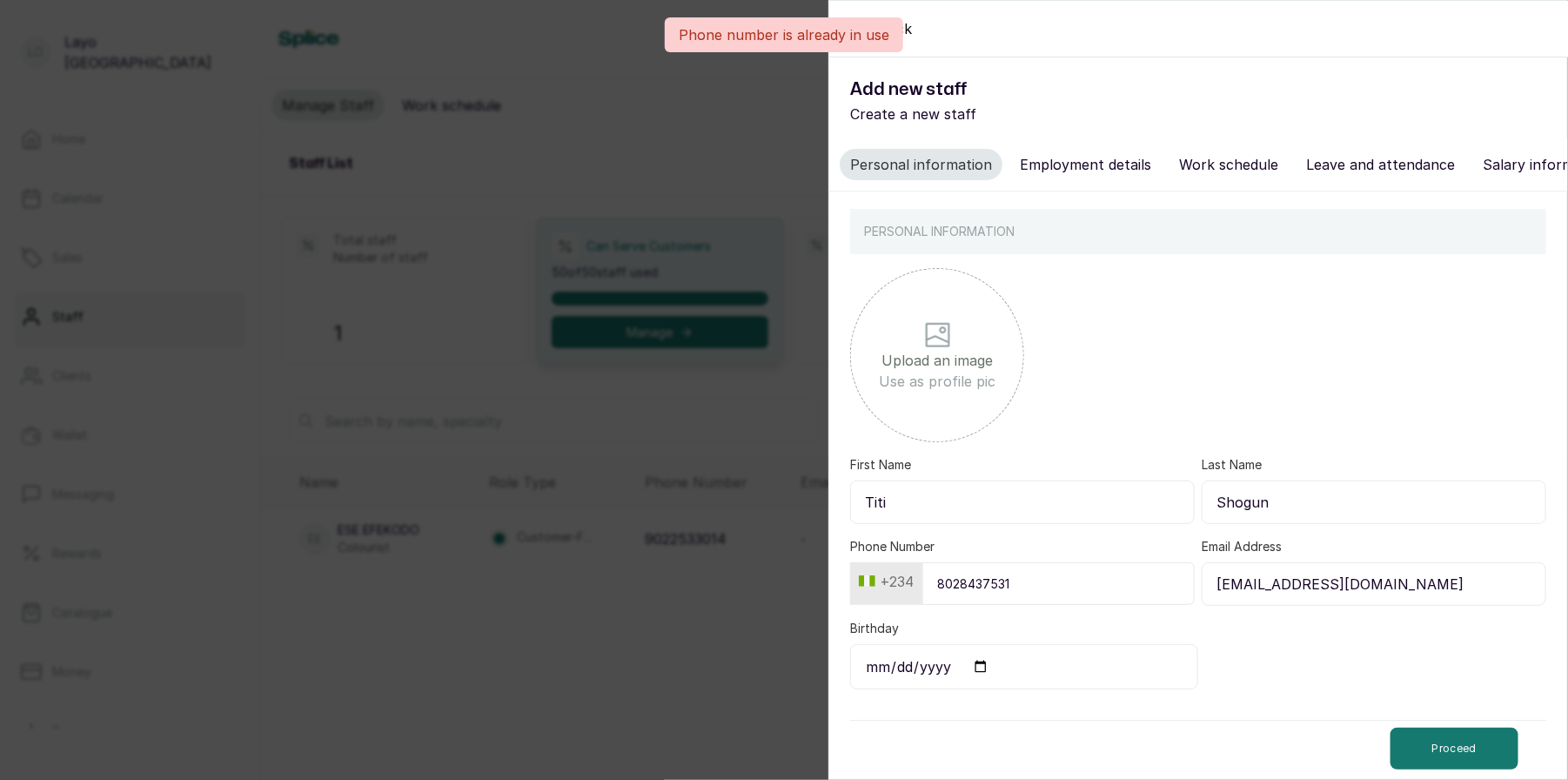
click at [1014, 591] on input "8028437531" at bounding box center [1058, 583] width 272 height 43
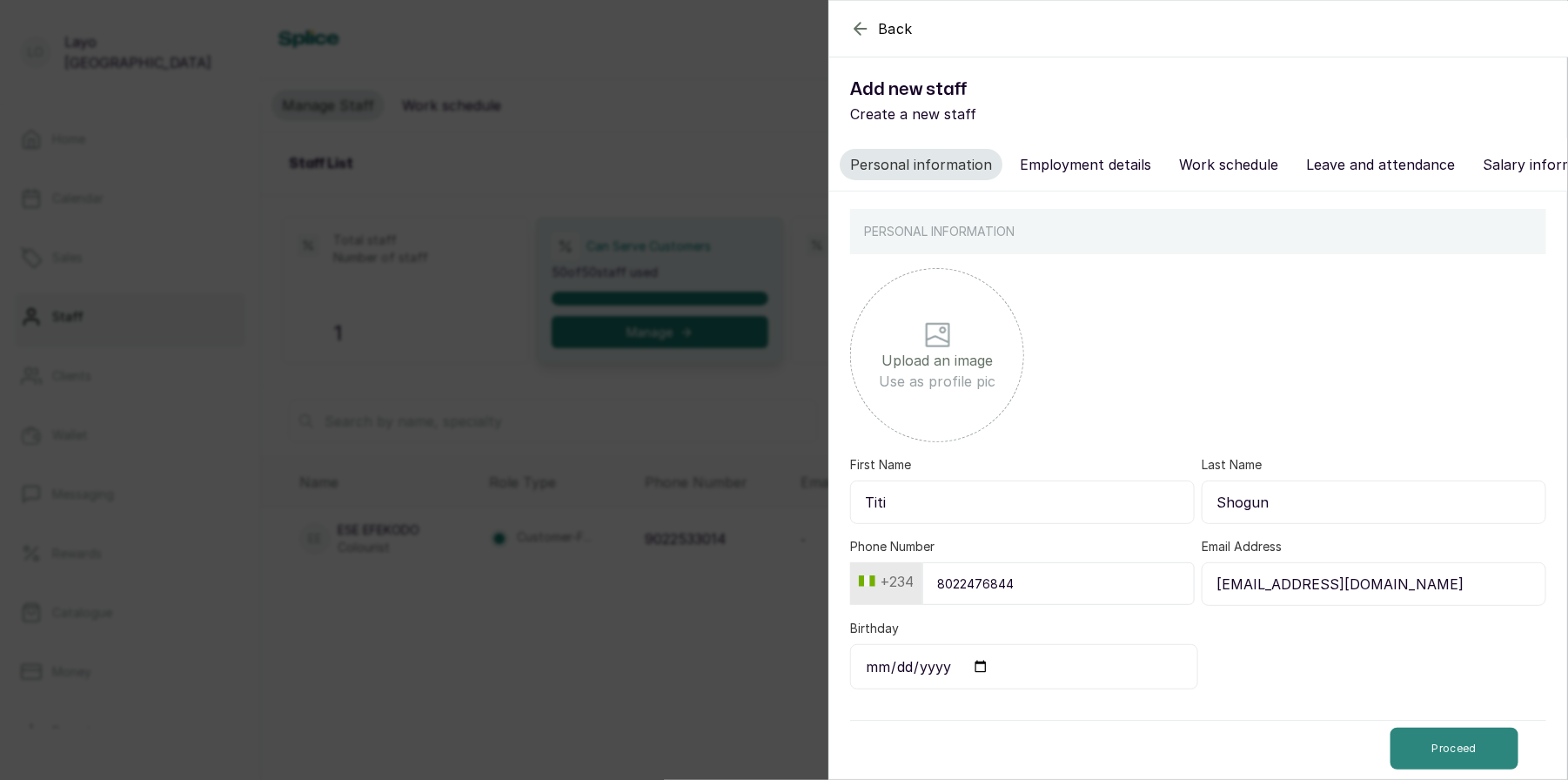
type input "8022476844"
click at [1456, 747] on button "Proceed" at bounding box center [1455, 748] width 128 height 42
select select "braider"
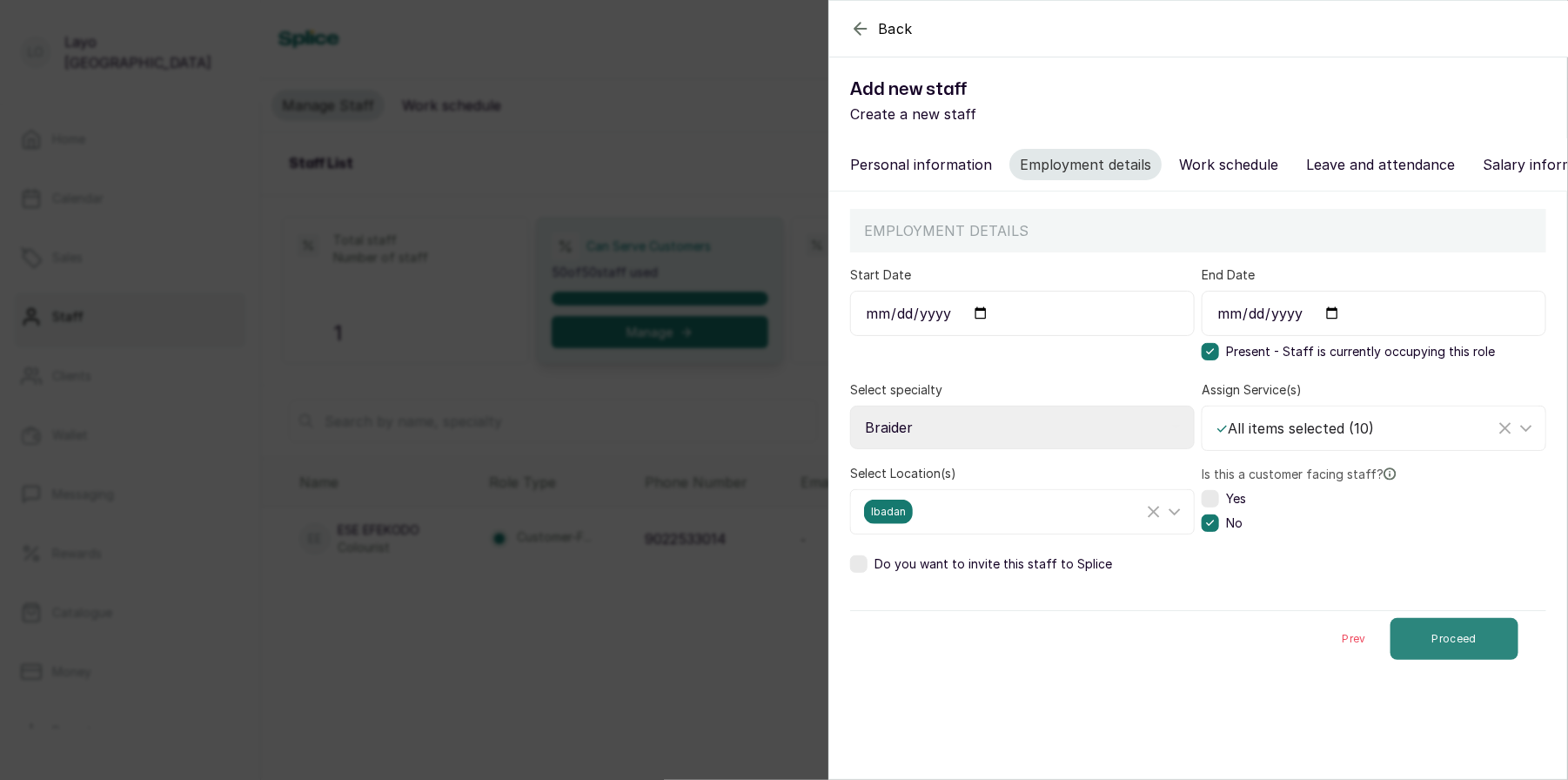
click at [1488, 652] on button "Proceed" at bounding box center [1455, 639] width 128 height 42
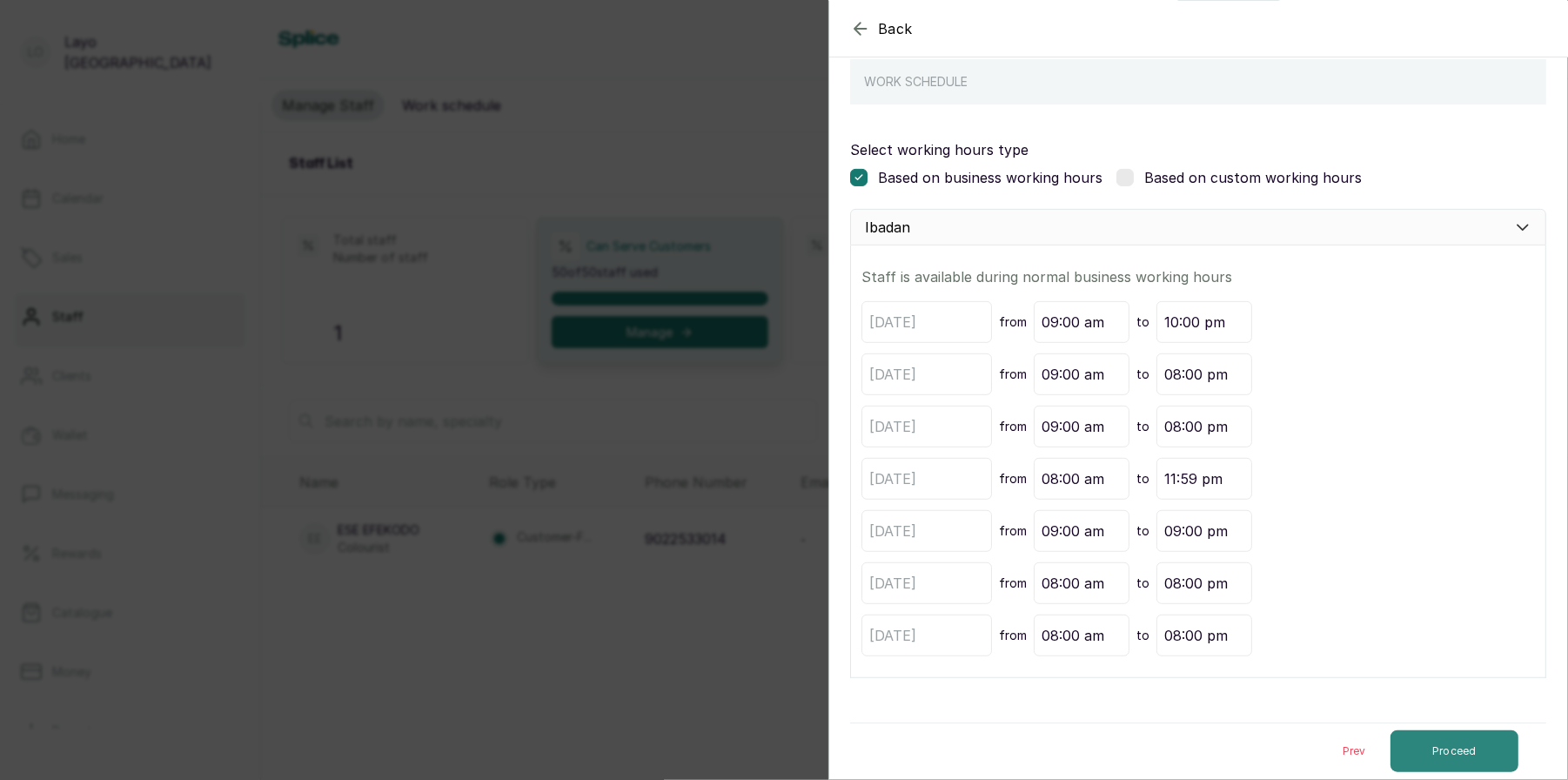
scroll to position [147, 0]
click at [1463, 725] on div "Prev Proceed" at bounding box center [1198, 753] width 696 height 56
click at [1455, 748] on button "Proceed" at bounding box center [1455, 754] width 128 height 42
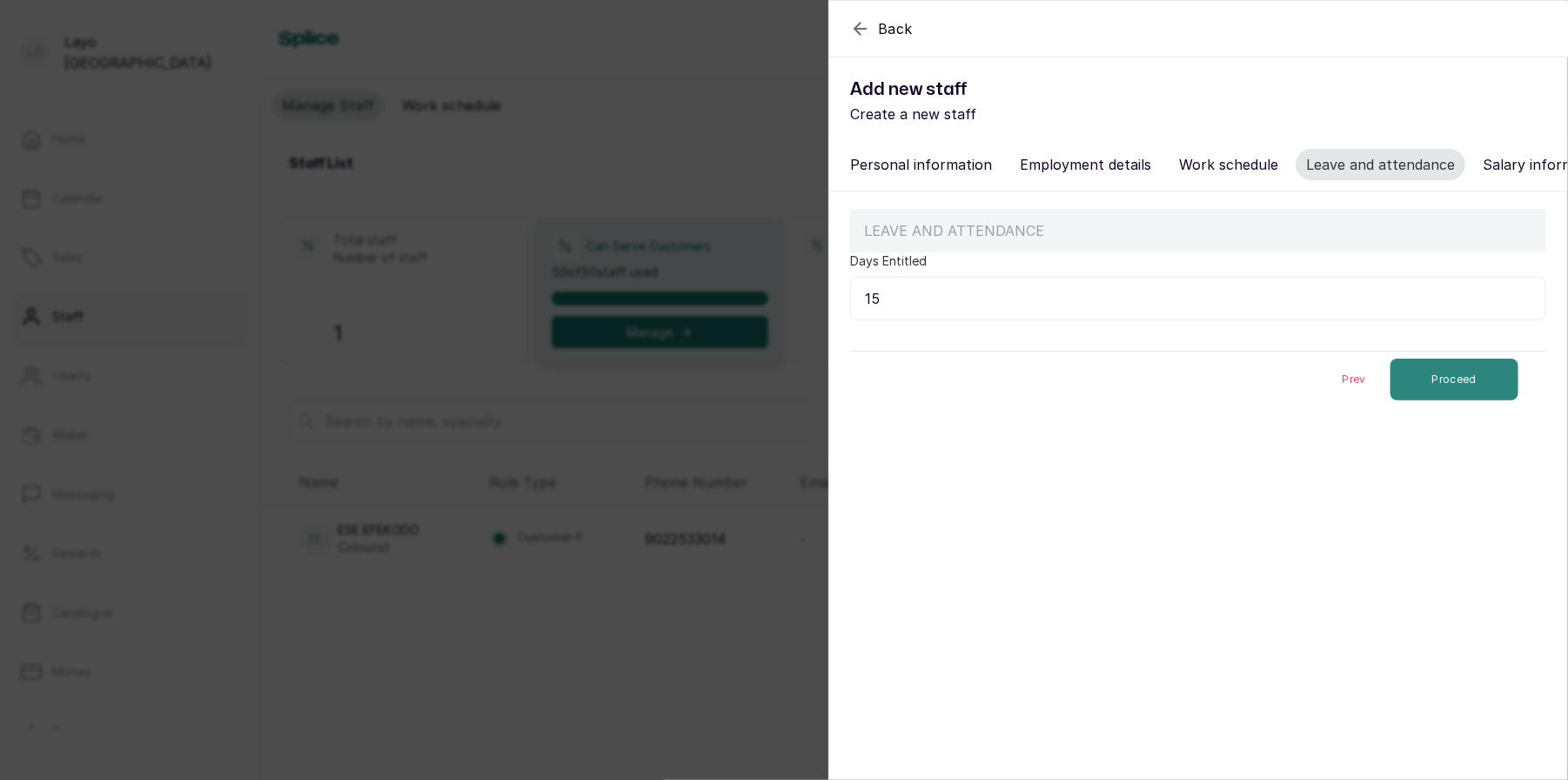
click at [1460, 395] on button "Proceed" at bounding box center [1455, 379] width 128 height 42
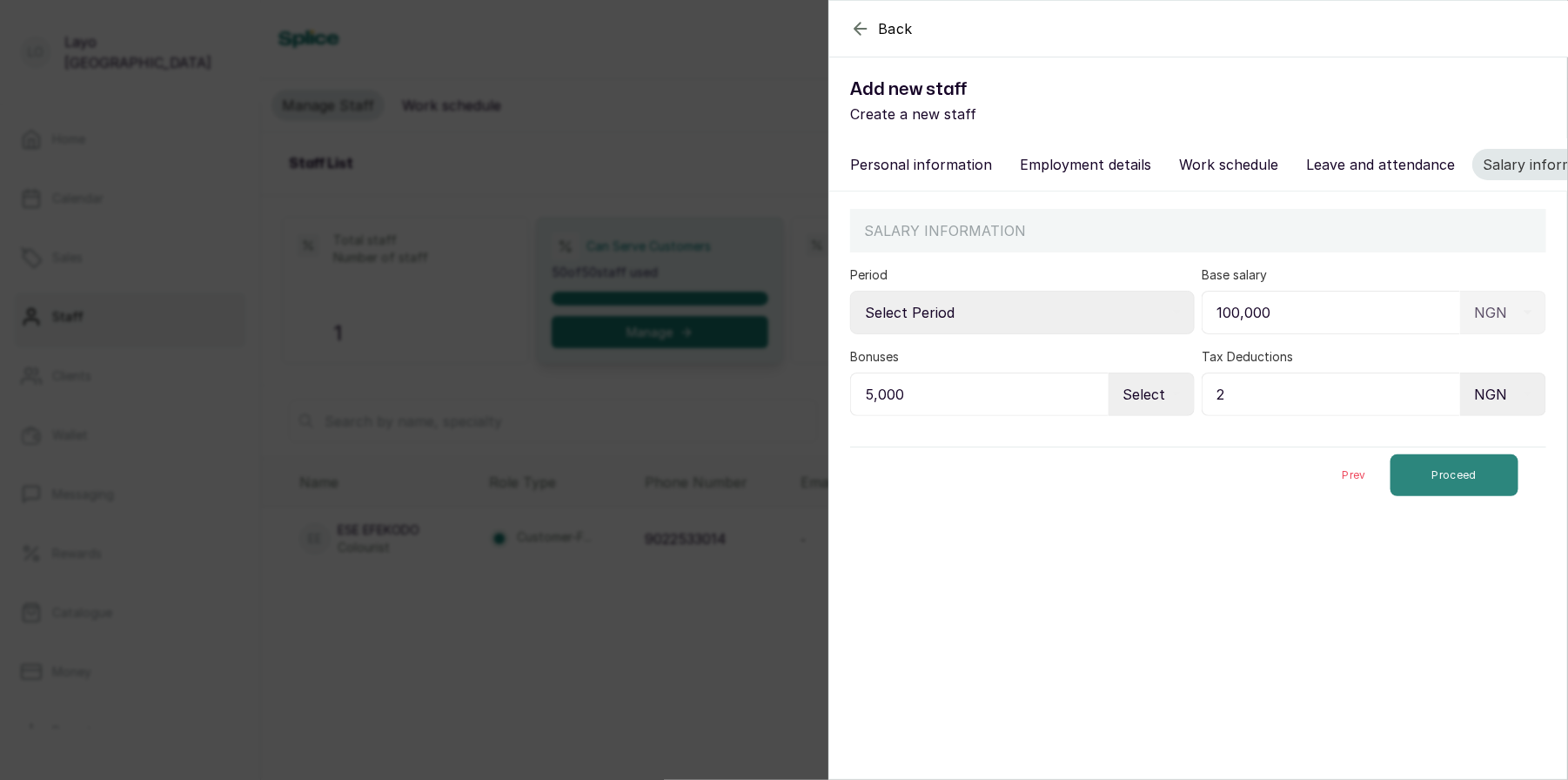
click at [1456, 464] on button "Proceed" at bounding box center [1455, 475] width 128 height 42
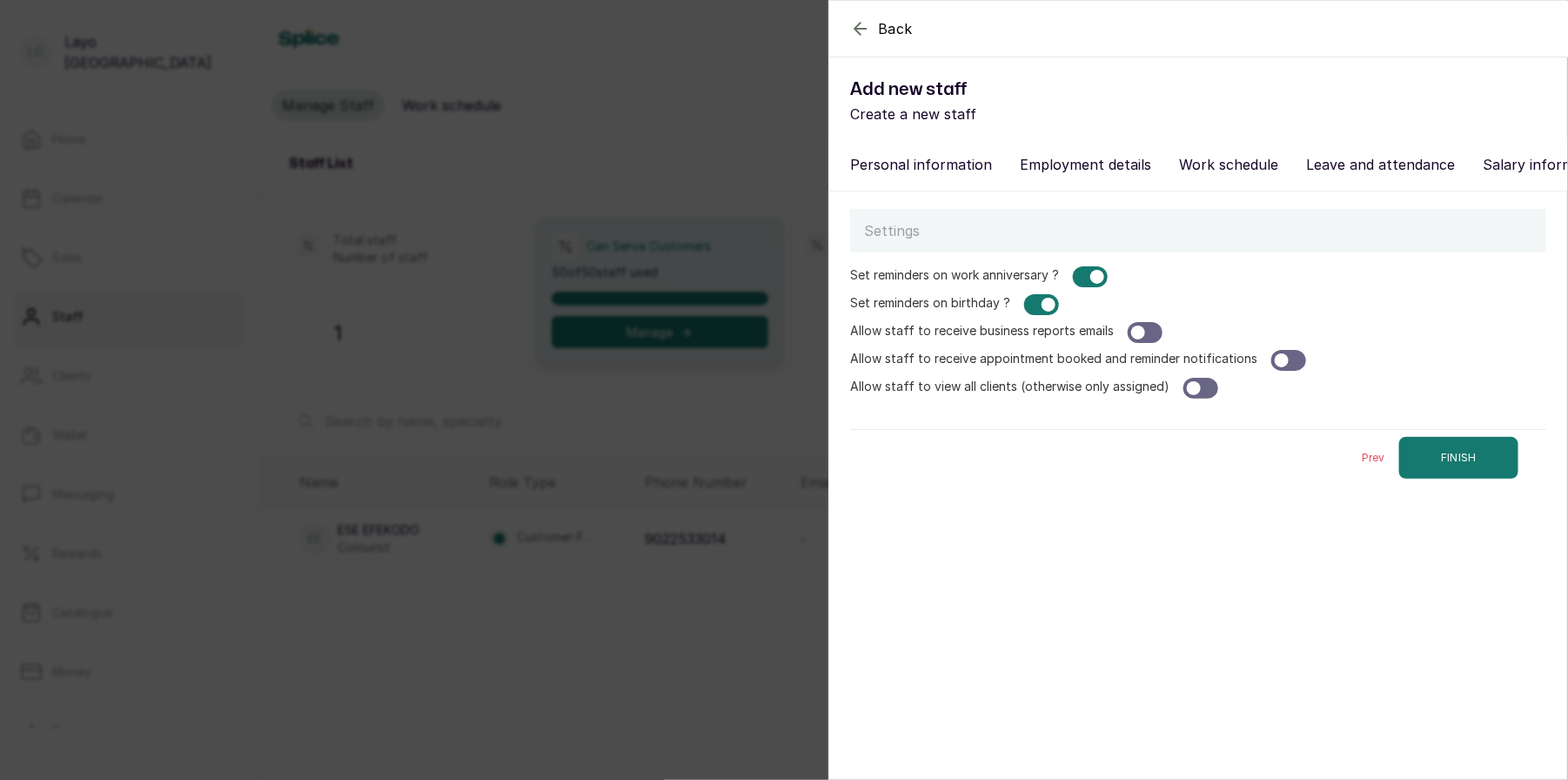
click at [1456, 464] on button "FINISH" at bounding box center [1458, 458] width 119 height 42
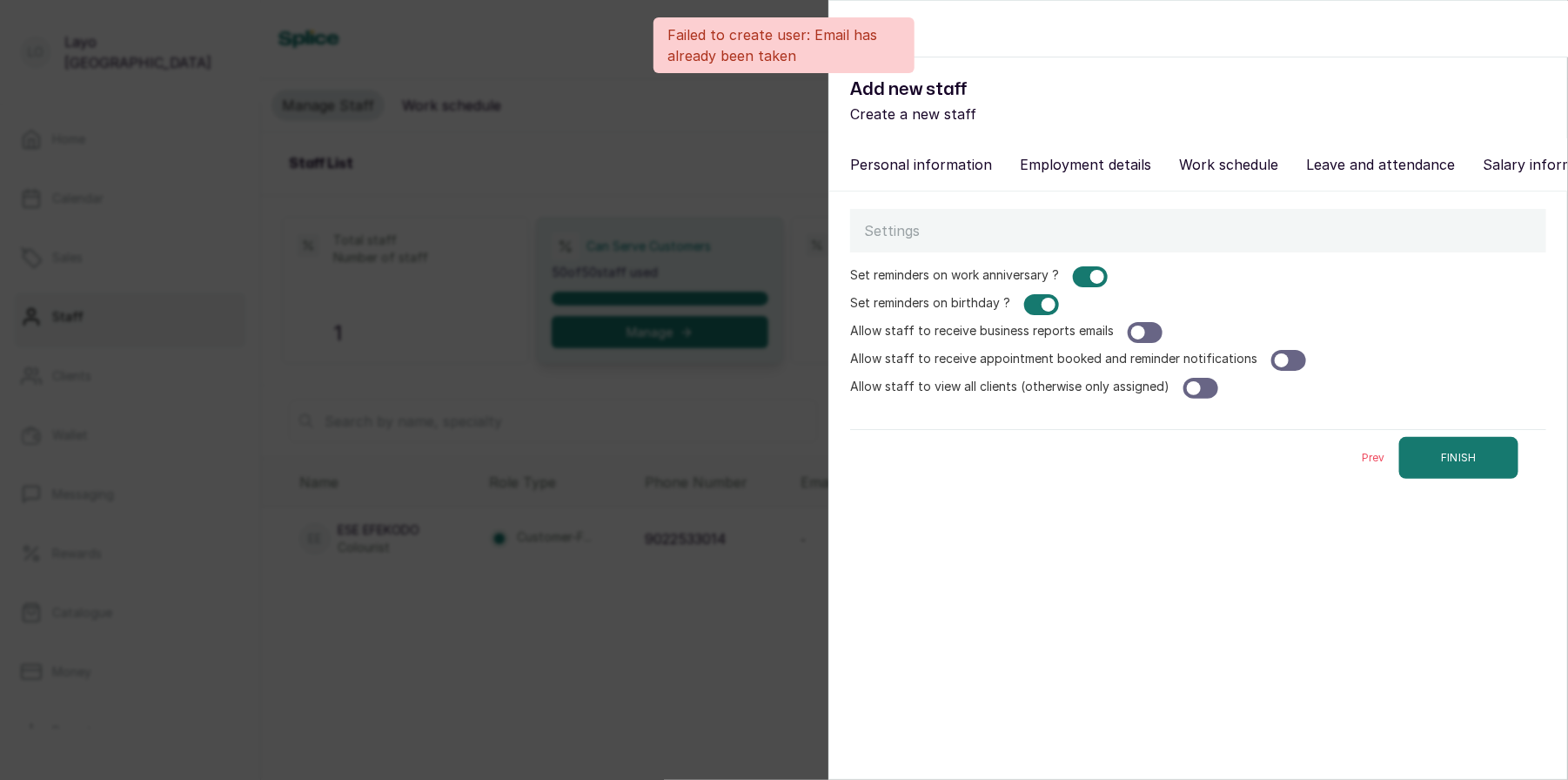
click at [888, 150] on button "Personal information" at bounding box center [920, 164] width 162 height 32
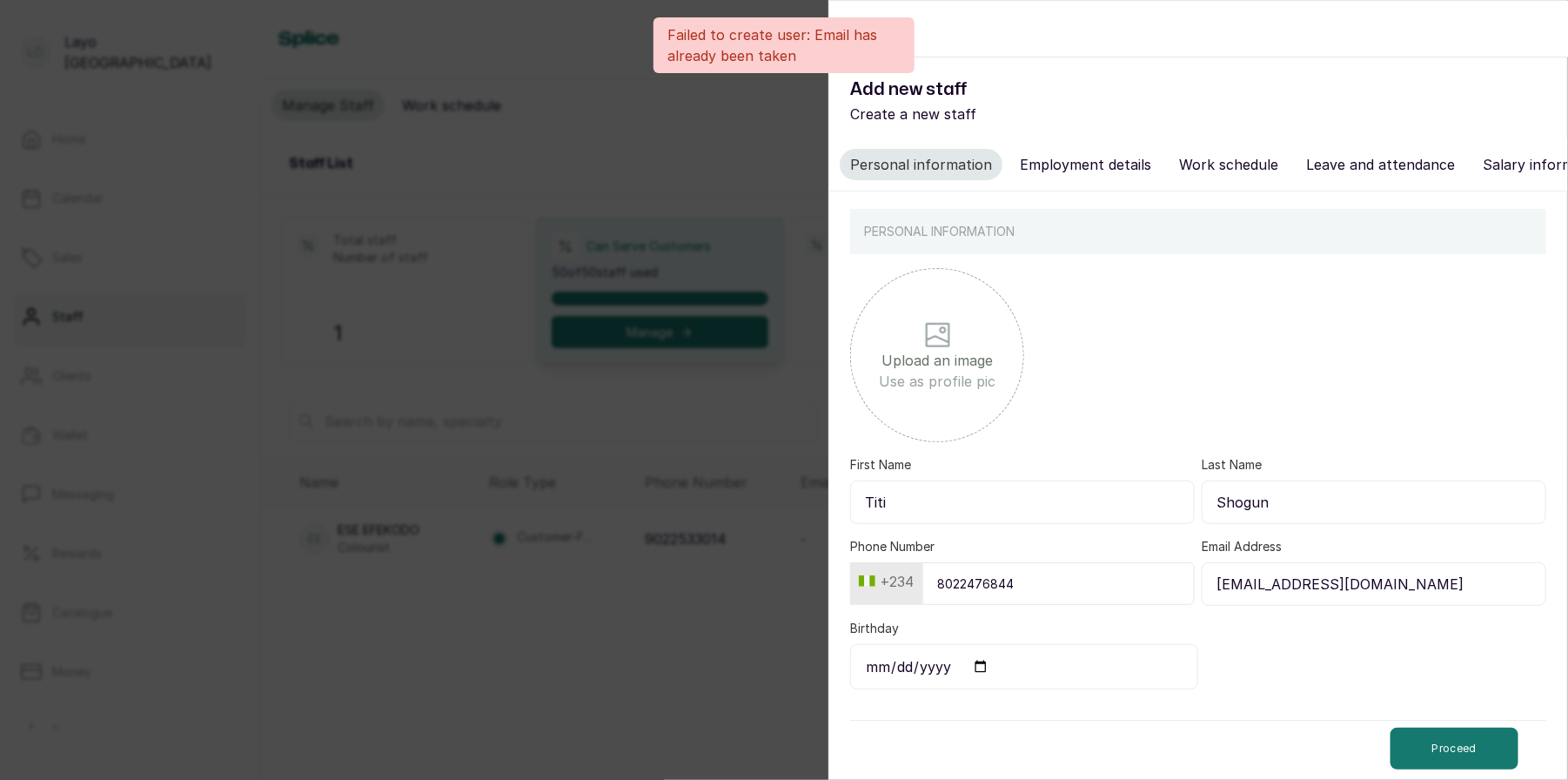
drag, startPoint x: 1357, startPoint y: 584, endPoint x: 1296, endPoint y: 584, distance: 61.0
click at [1296, 584] on input "[EMAIL_ADDRESS][DOMAIN_NAME]" at bounding box center [1374, 584] width 344 height 44
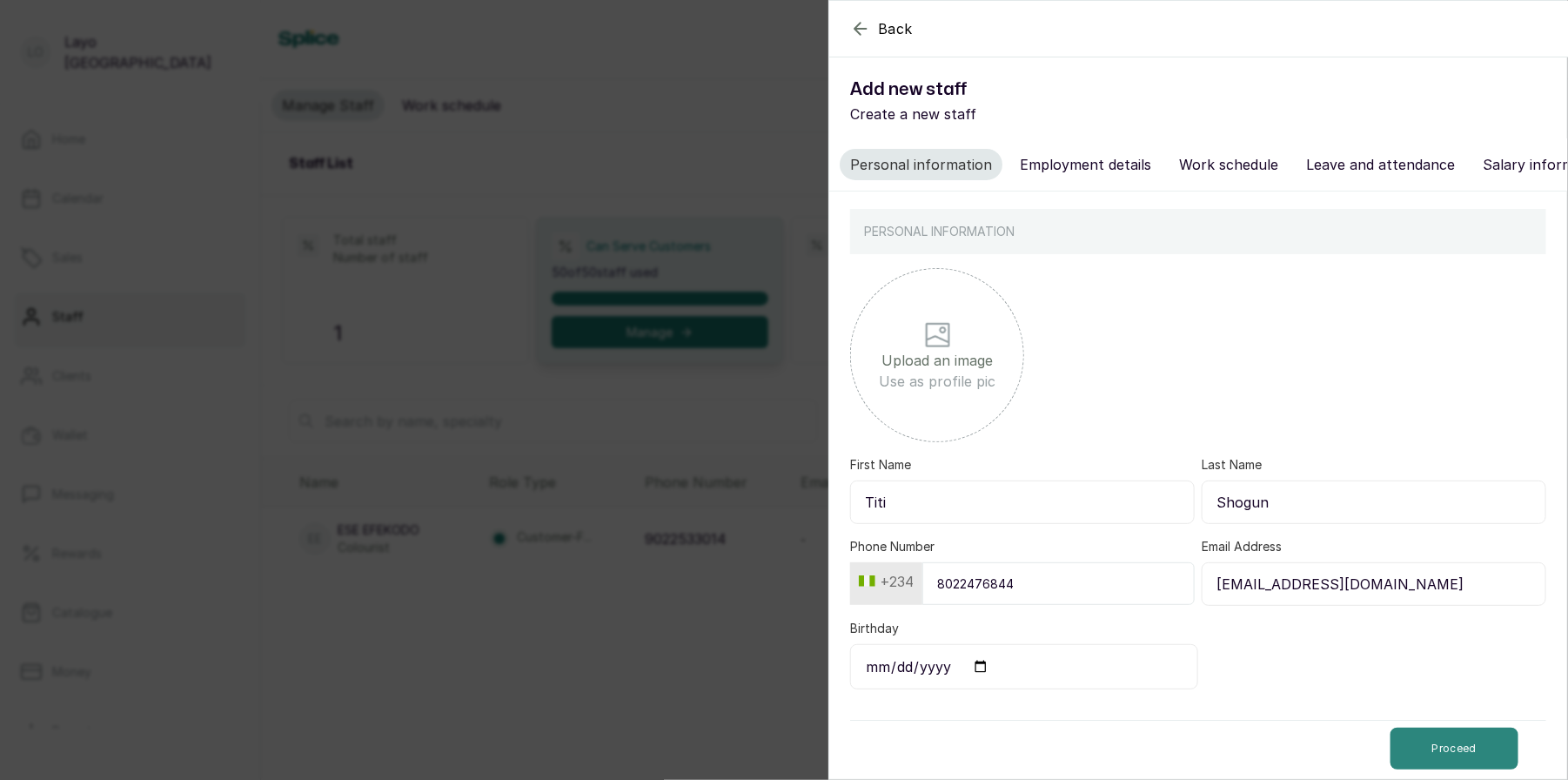
type input "[EMAIL_ADDRESS][DOMAIN_NAME]"
click at [1462, 736] on button "Proceed" at bounding box center [1455, 748] width 128 height 42
select select "braider"
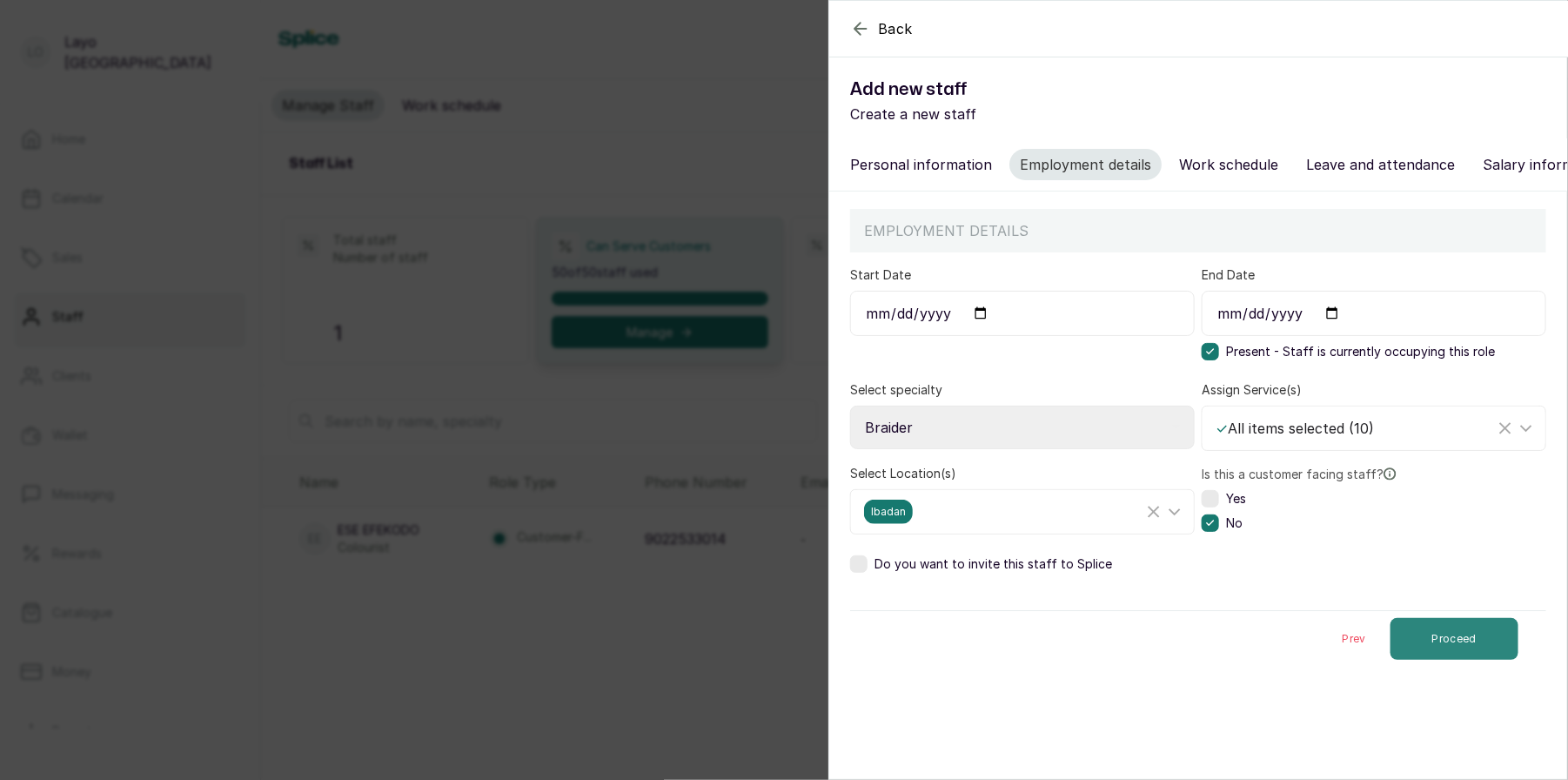
click at [1466, 642] on button "Proceed" at bounding box center [1455, 639] width 128 height 42
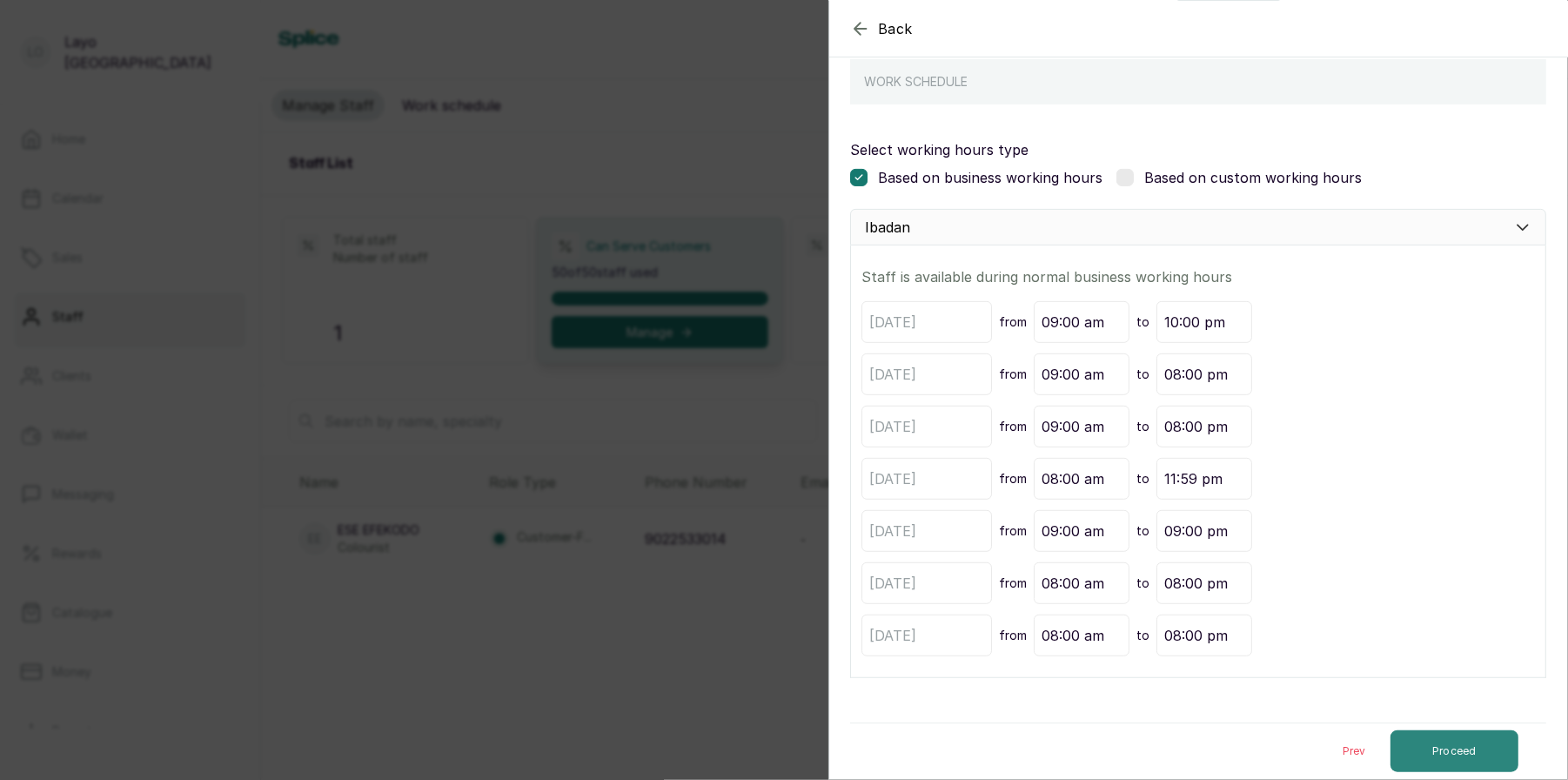
scroll to position [147, 0]
click at [1445, 747] on button "Proceed" at bounding box center [1455, 754] width 128 height 42
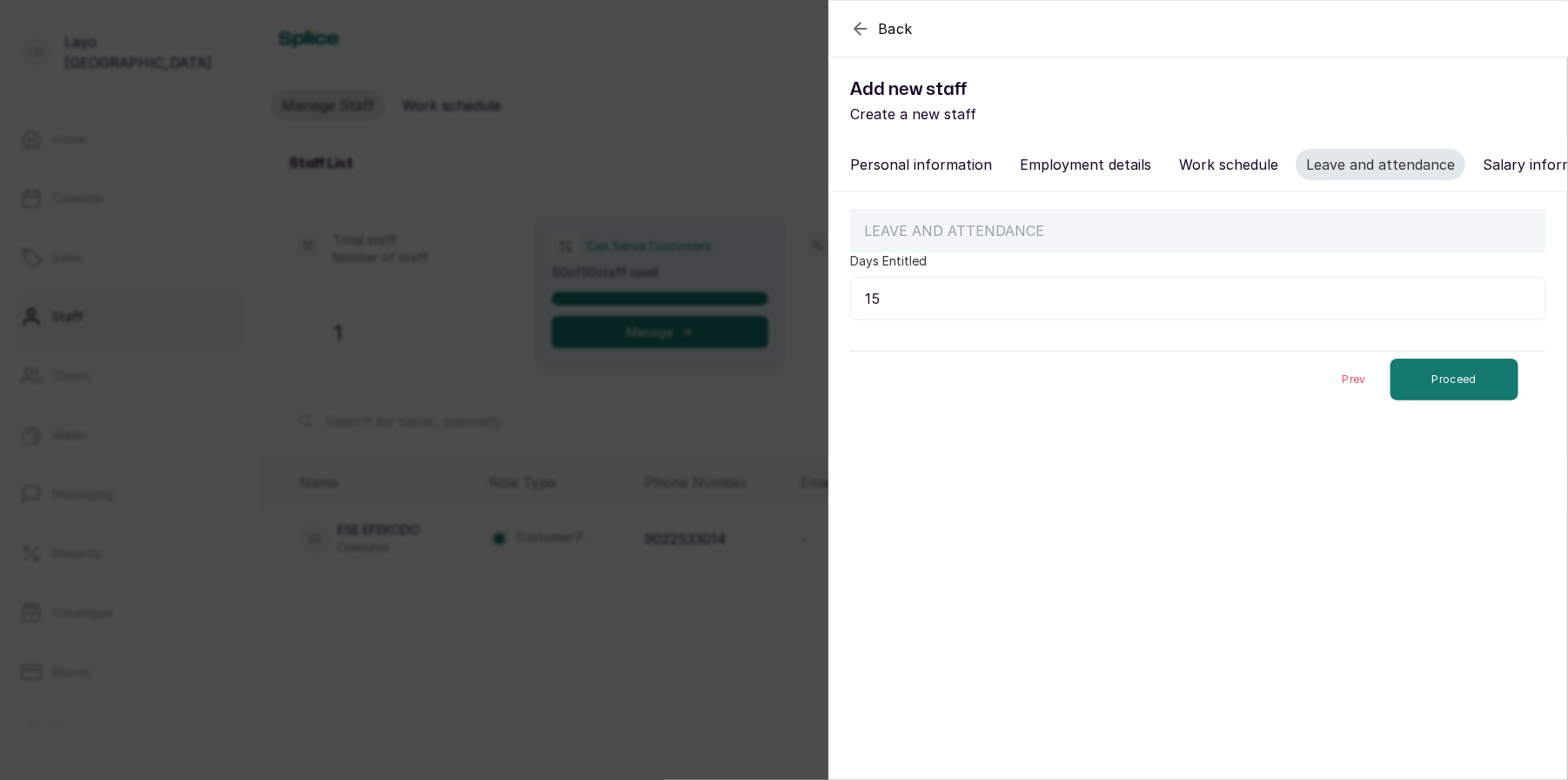
scroll to position [0, 0]
click at [1471, 387] on button "Proceed" at bounding box center [1455, 379] width 128 height 42
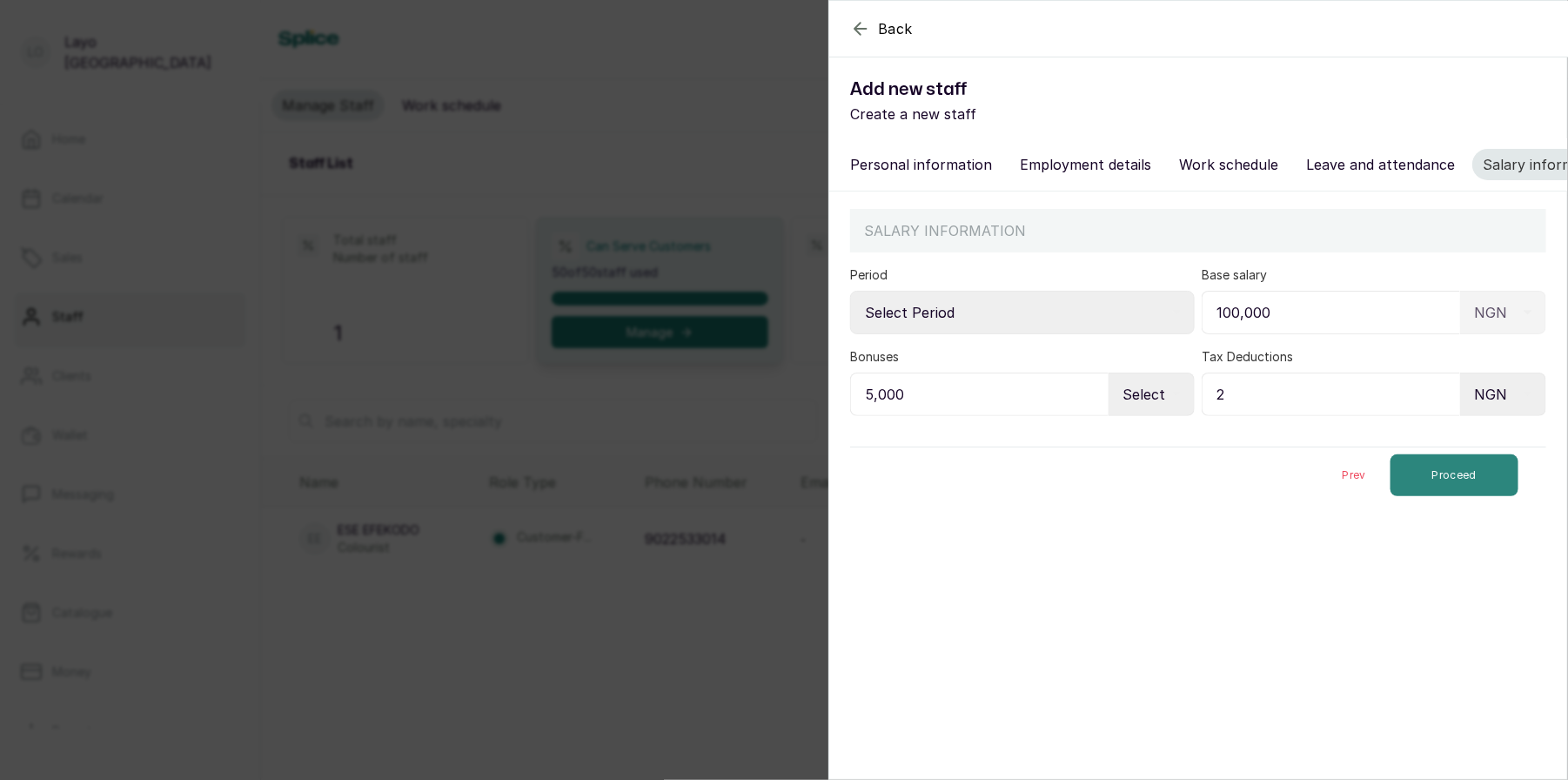
click at [1464, 474] on button "Proceed" at bounding box center [1455, 475] width 128 height 42
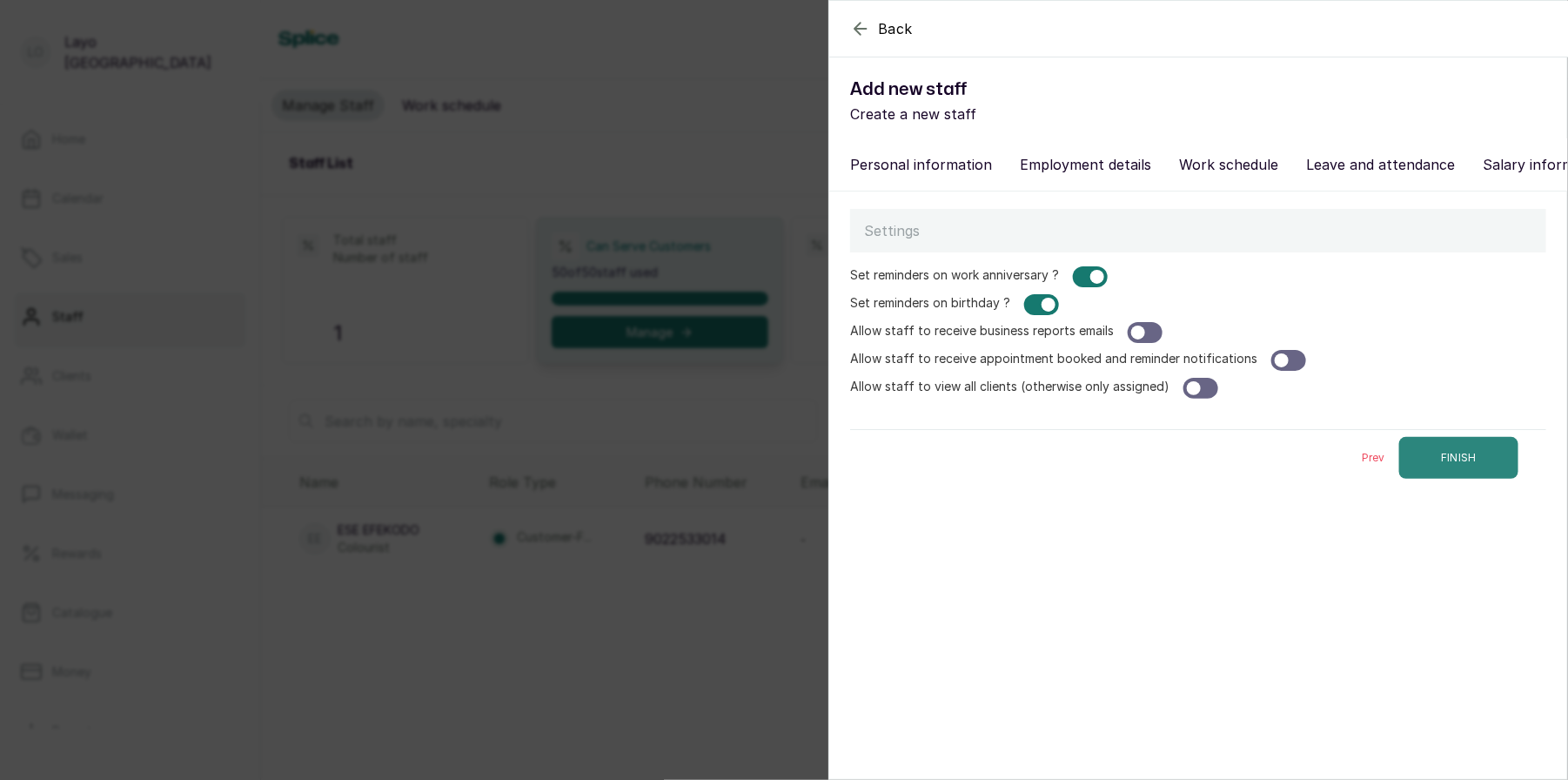
click at [1464, 458] on button "FINISH" at bounding box center [1458, 458] width 119 height 42
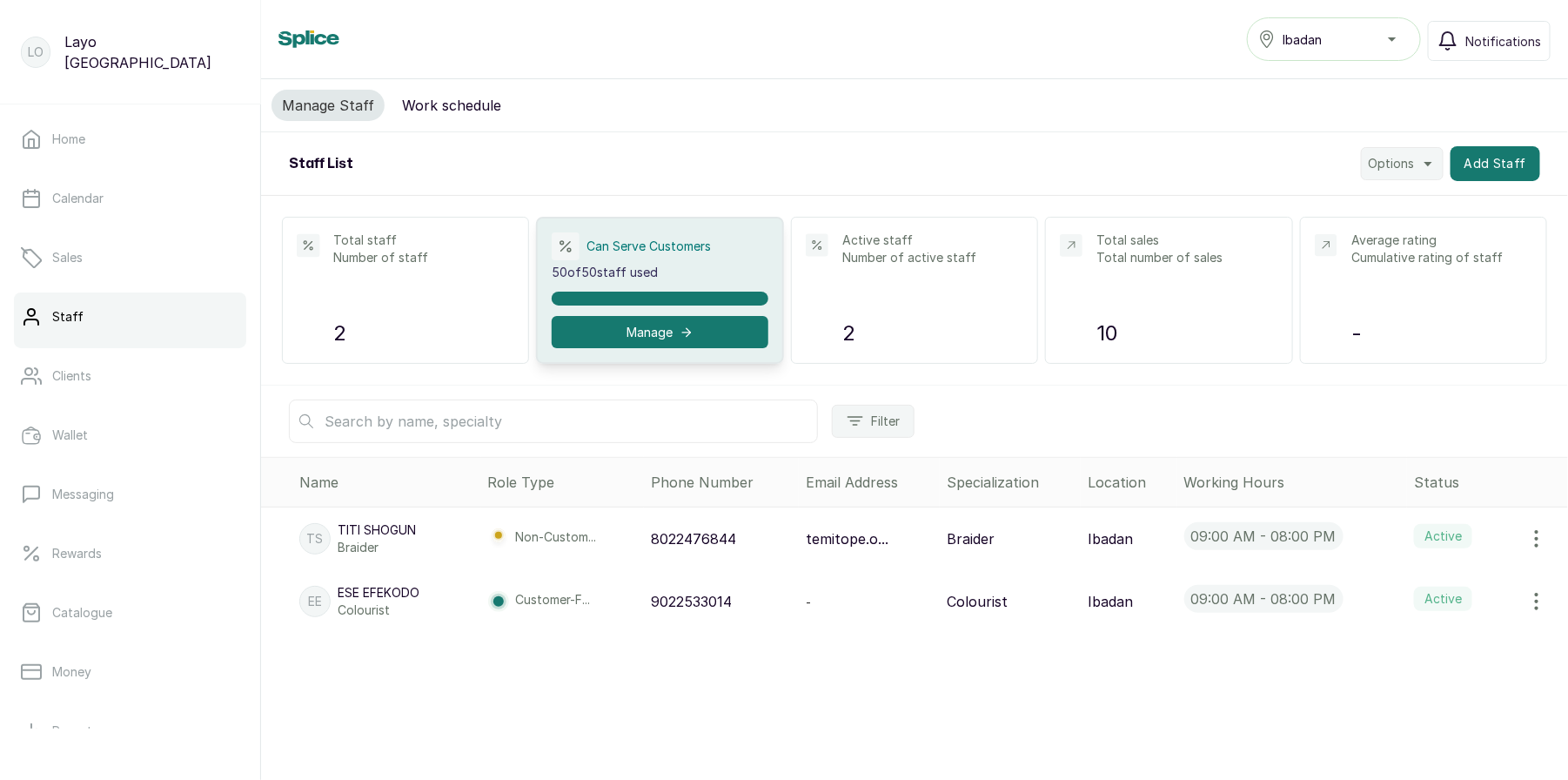
click at [443, 111] on button "Work schedule" at bounding box center [451, 105] width 120 height 32
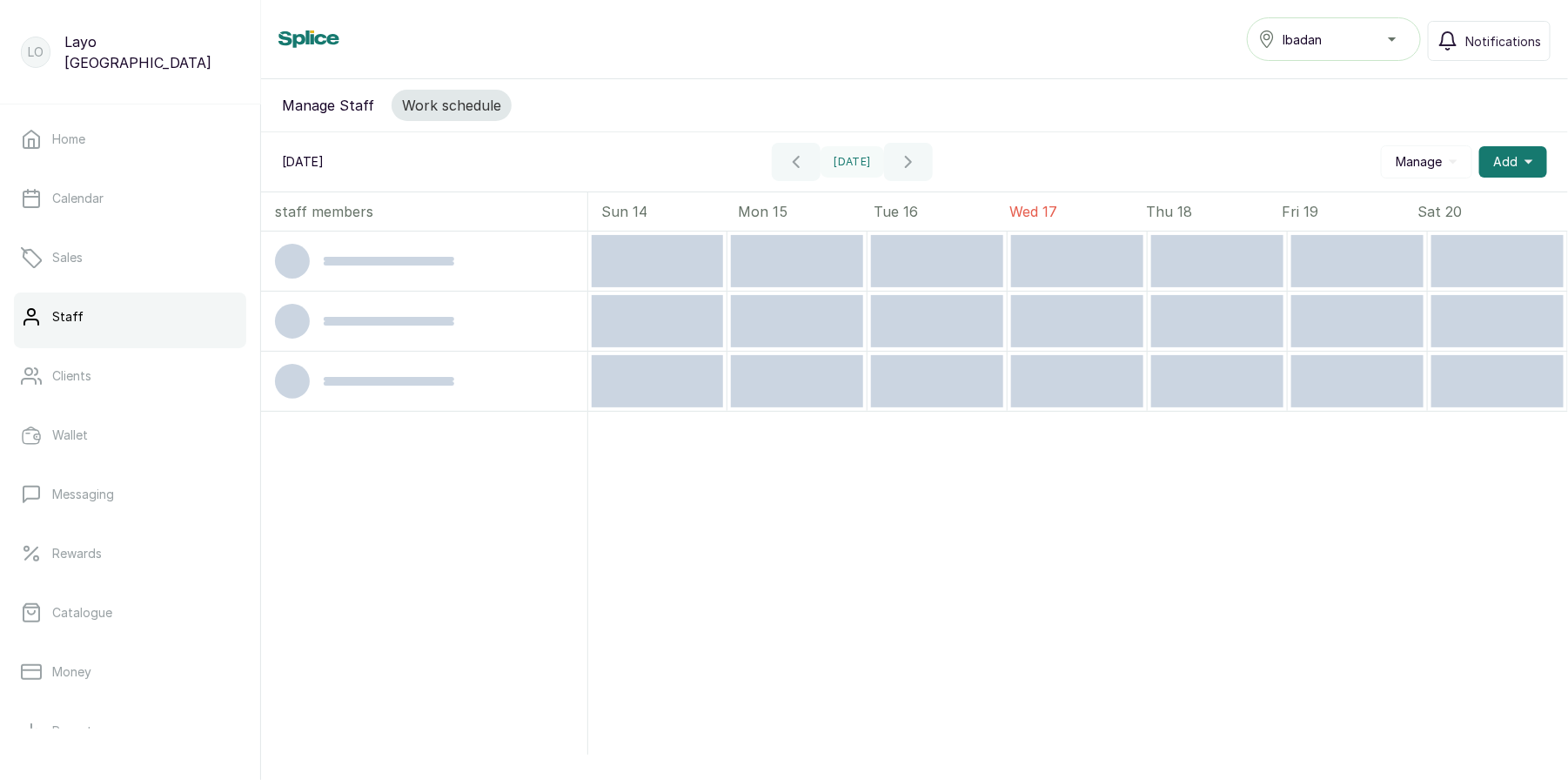
click at [331, 114] on button "Manage Staff" at bounding box center [327, 105] width 113 height 32
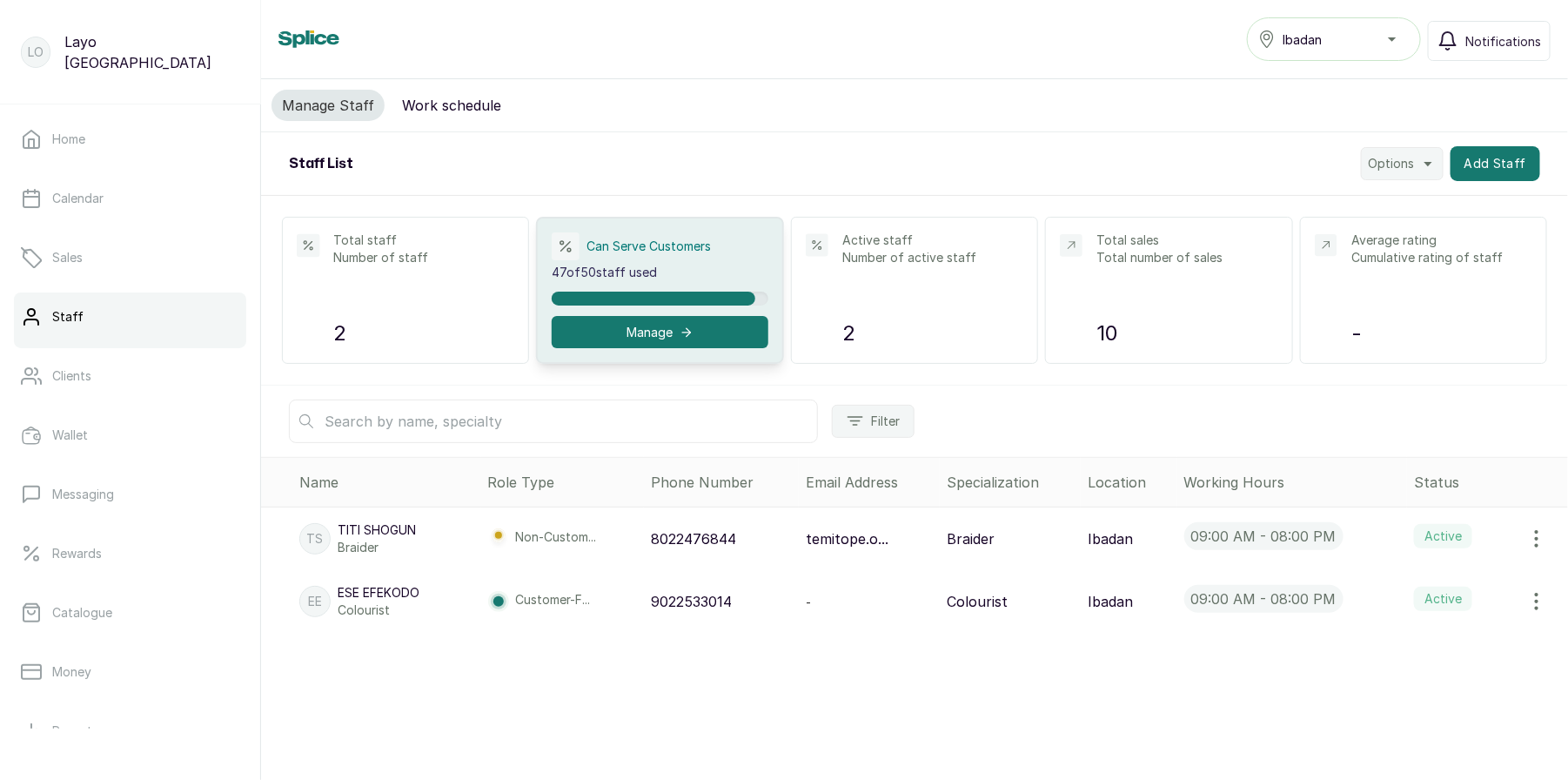
click at [426, 105] on button "Work schedule" at bounding box center [451, 105] width 120 height 32
